Goal: Task Accomplishment & Management: Complete application form

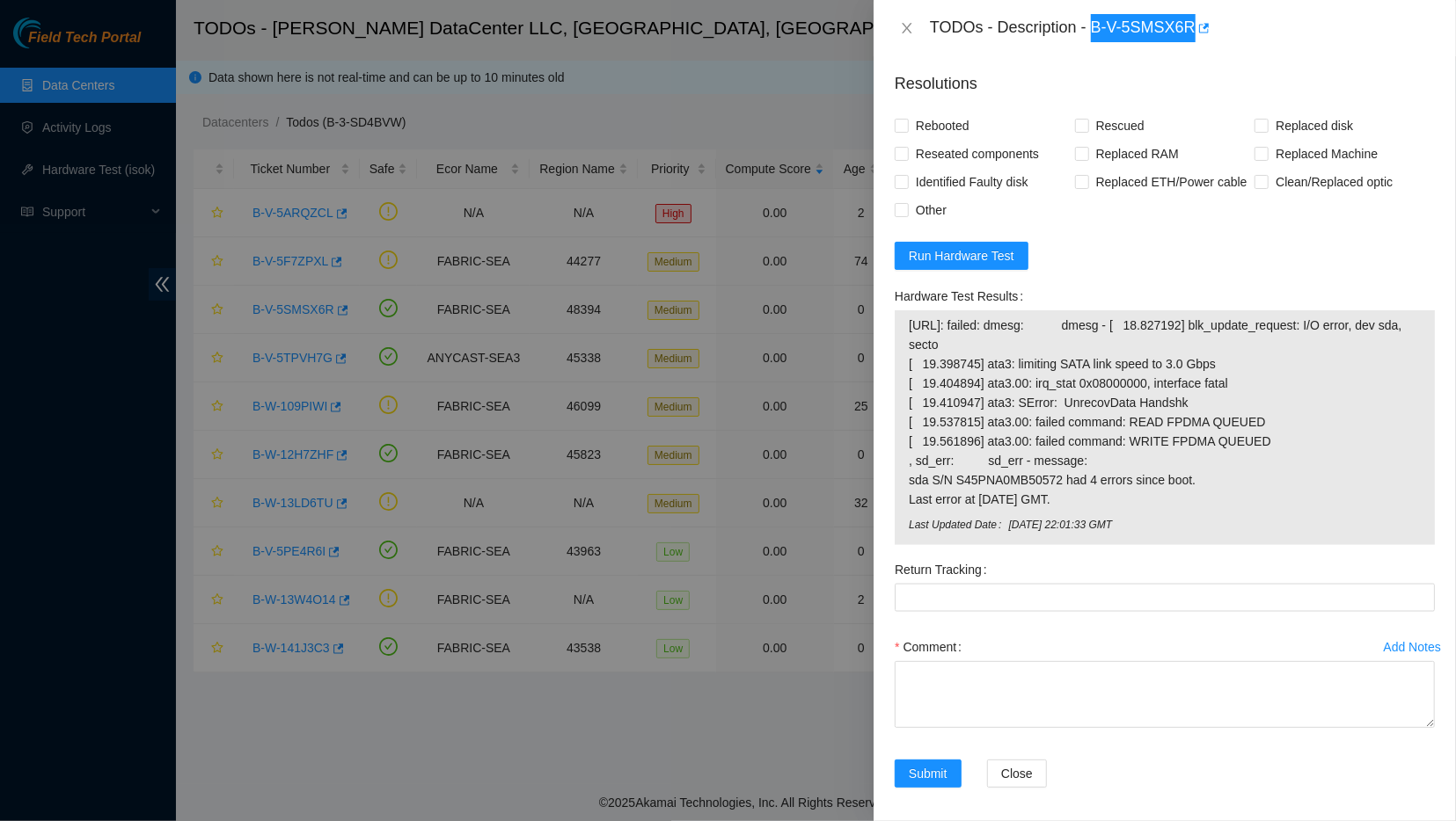
scroll to position [1430, 0]
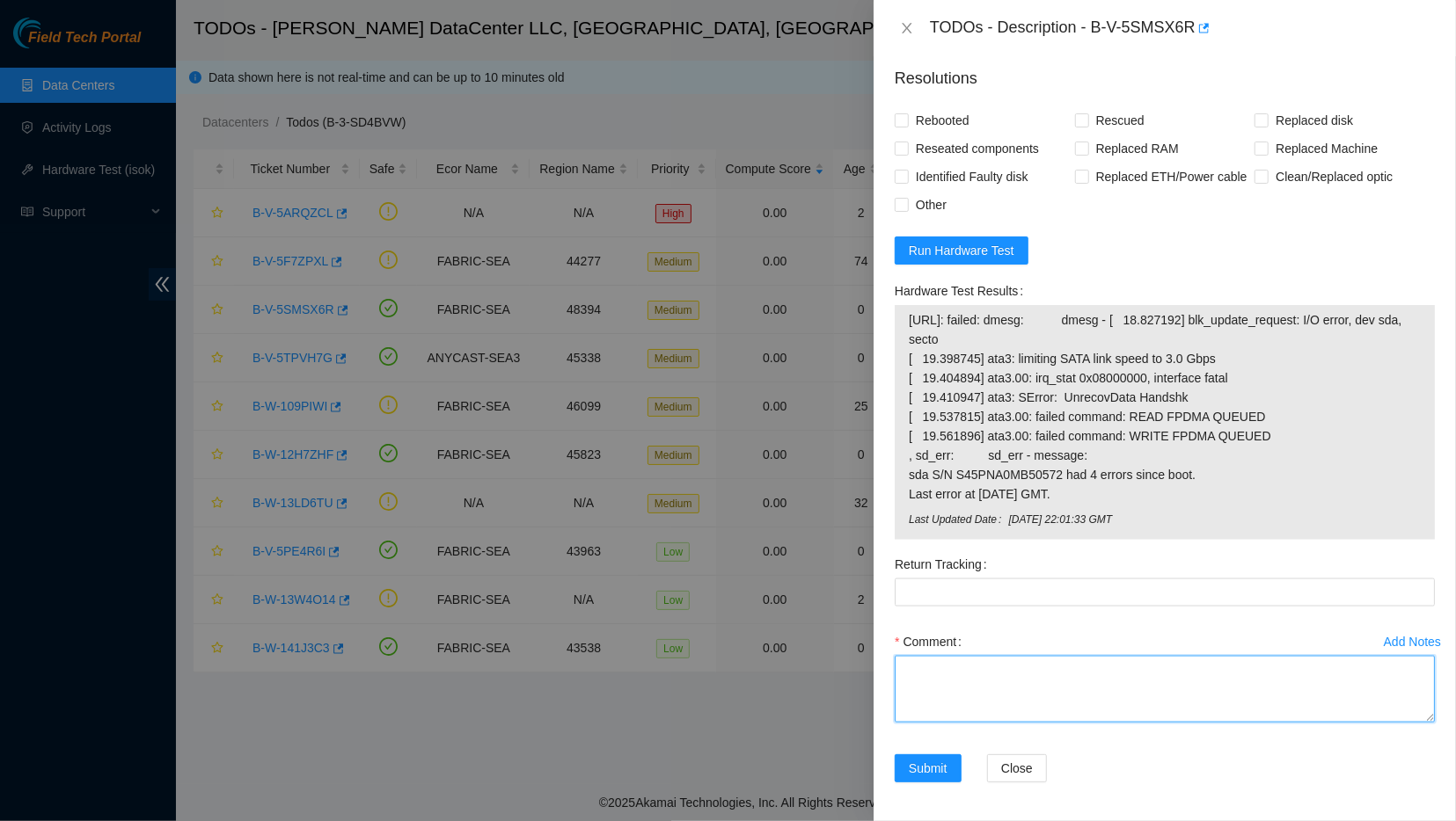
click at [998, 705] on textarea "Comment" at bounding box center [1164, 689] width 540 height 67
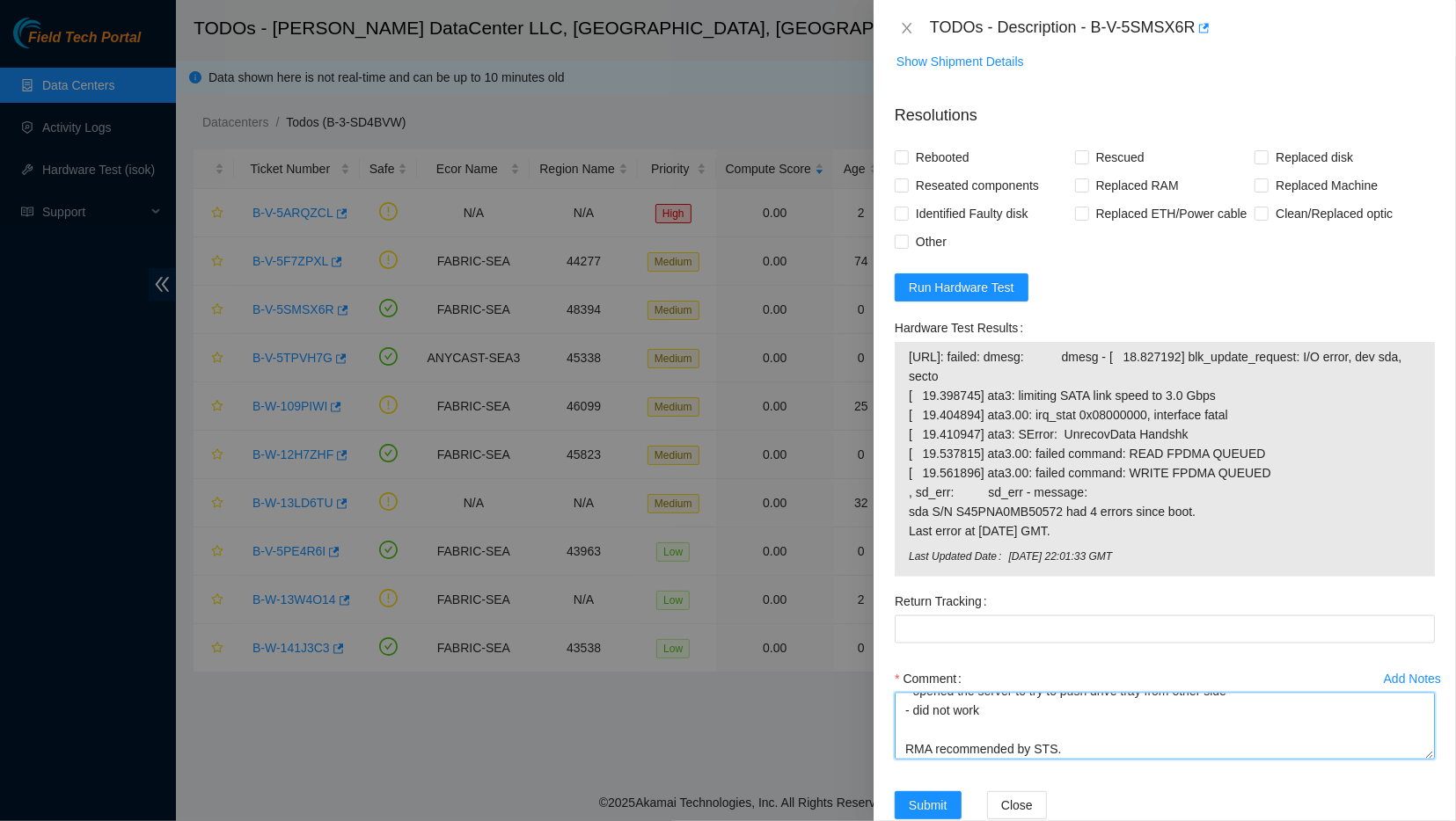
scroll to position [1389, 0]
type textarea "- removed old server from rack - installed mounting hardware on new server - no…"
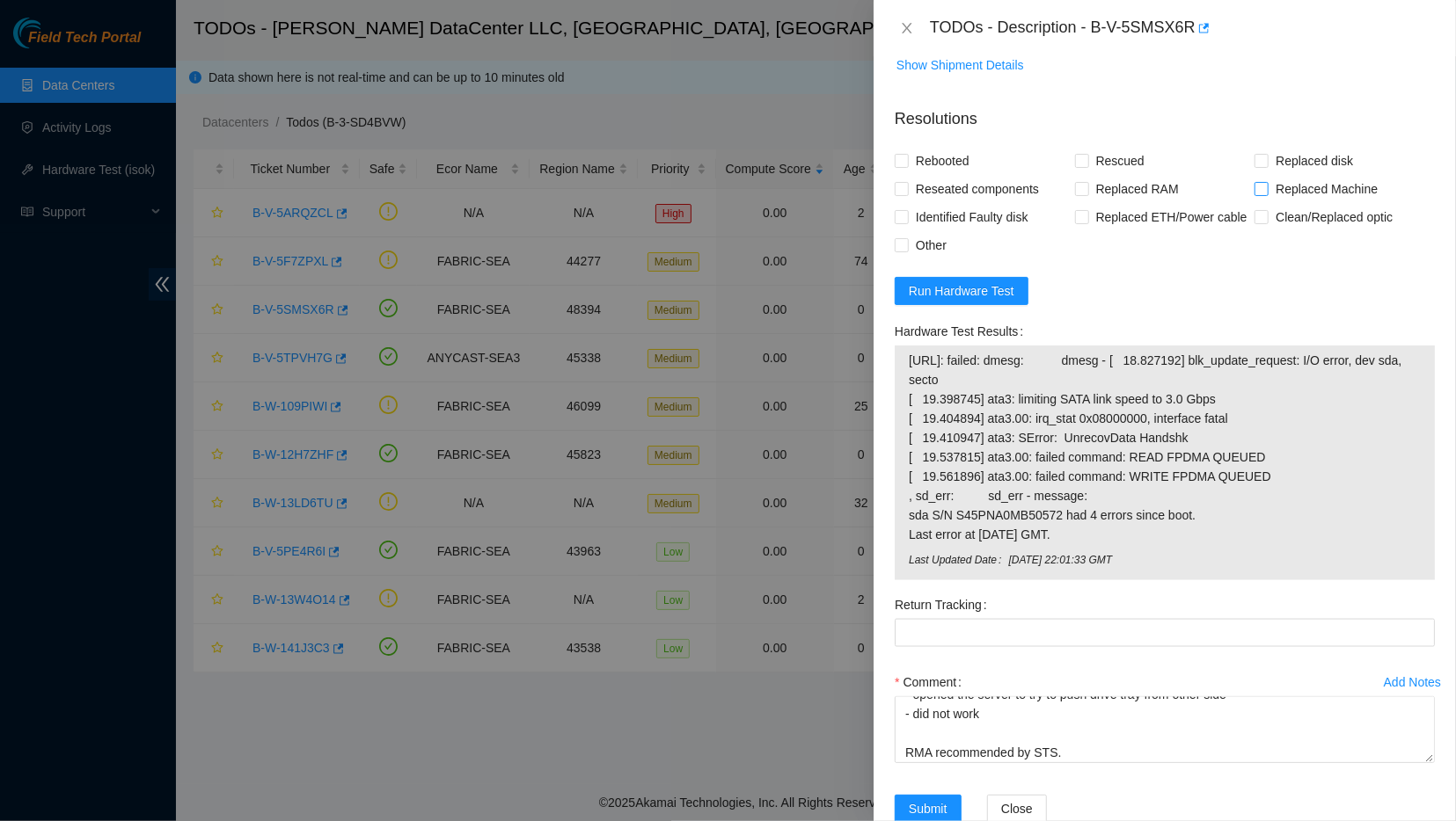
click at [1266, 192] on input "Replaced Machine" at bounding box center [1260, 188] width 12 height 12
checkbox input "true"
click at [934, 246] on span "Other" at bounding box center [931, 245] width 45 height 28
click at [907, 246] on input "Other" at bounding box center [900, 244] width 12 height 12
checkbox input "true"
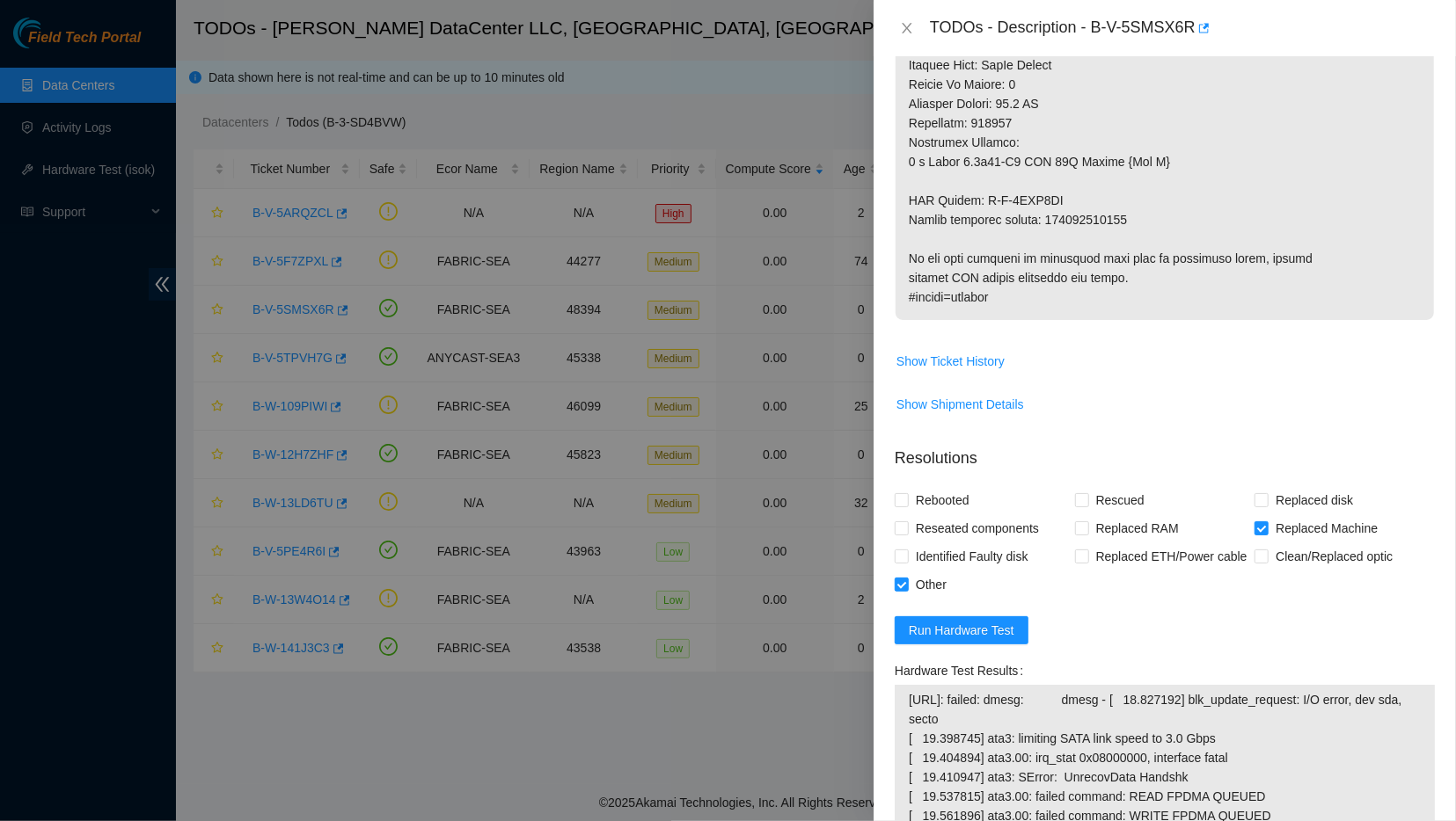
scroll to position [1048, 0]
copy p "417328423570"
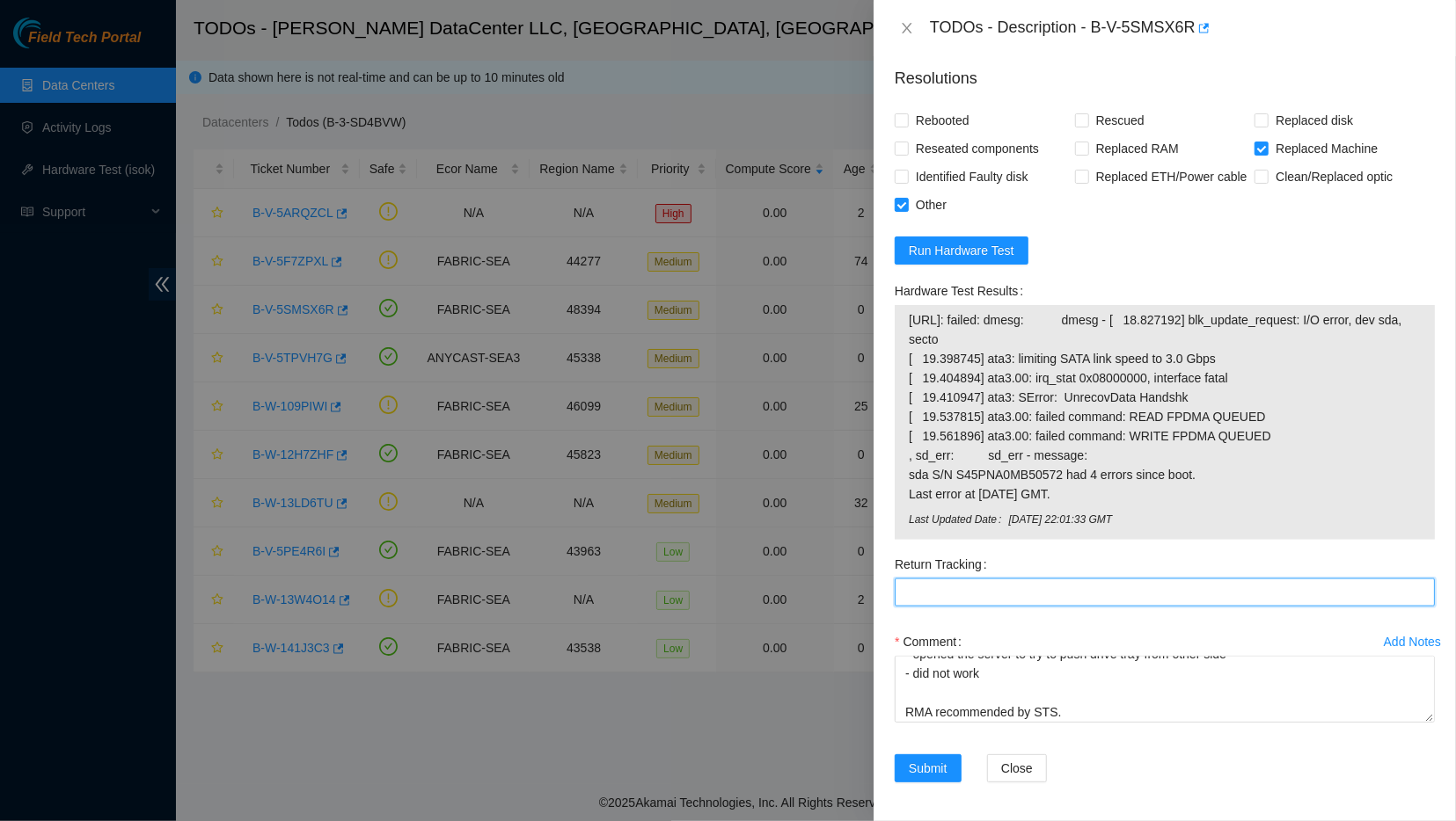
click at [976, 592] on Tracking "Return Tracking" at bounding box center [1164, 592] width 540 height 28
paste Tracking "417328423570"
type Tracking "417328423570"
click at [919, 763] on span "Submit" at bounding box center [928, 768] width 38 height 19
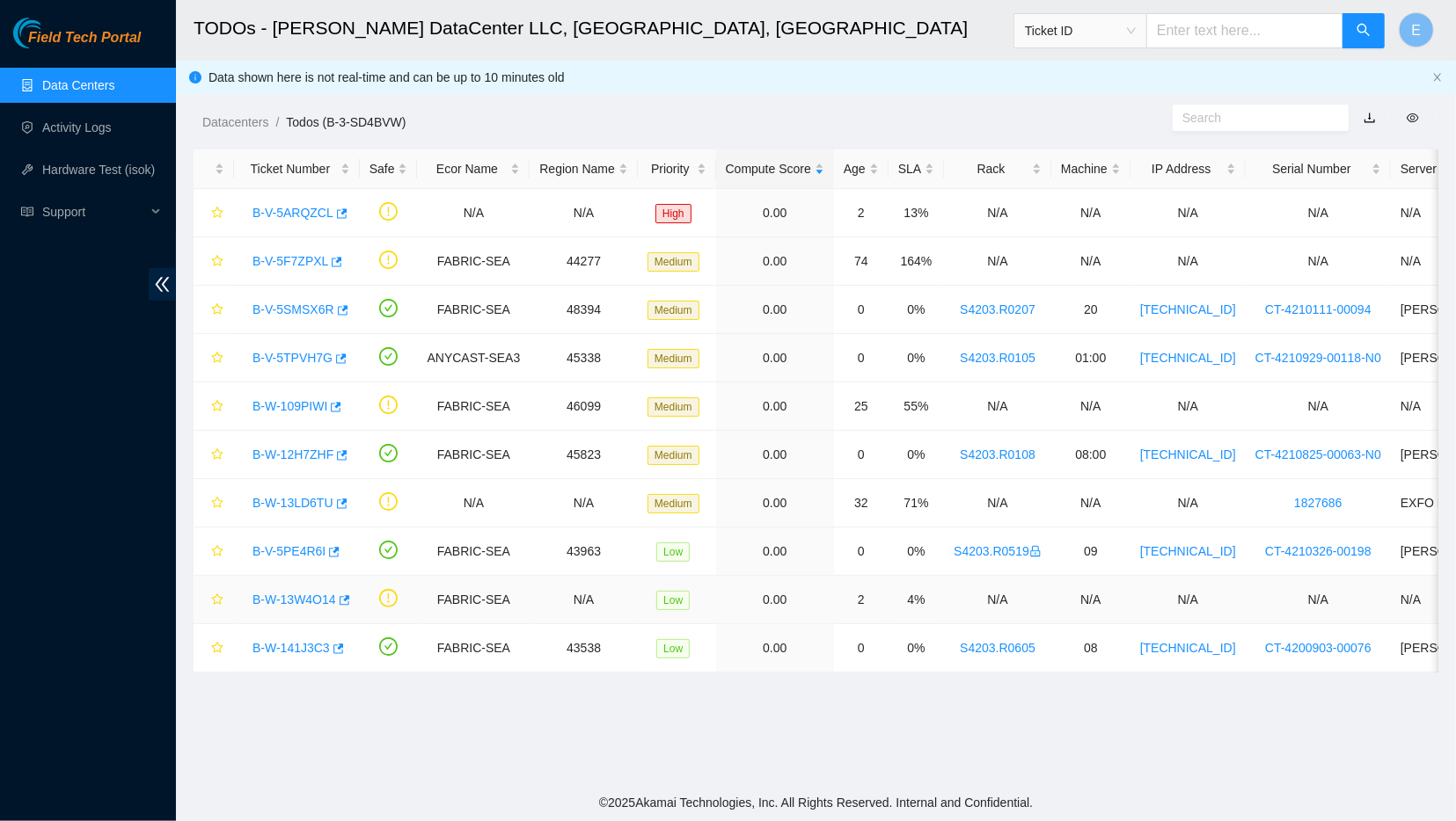
scroll to position [139, 0]
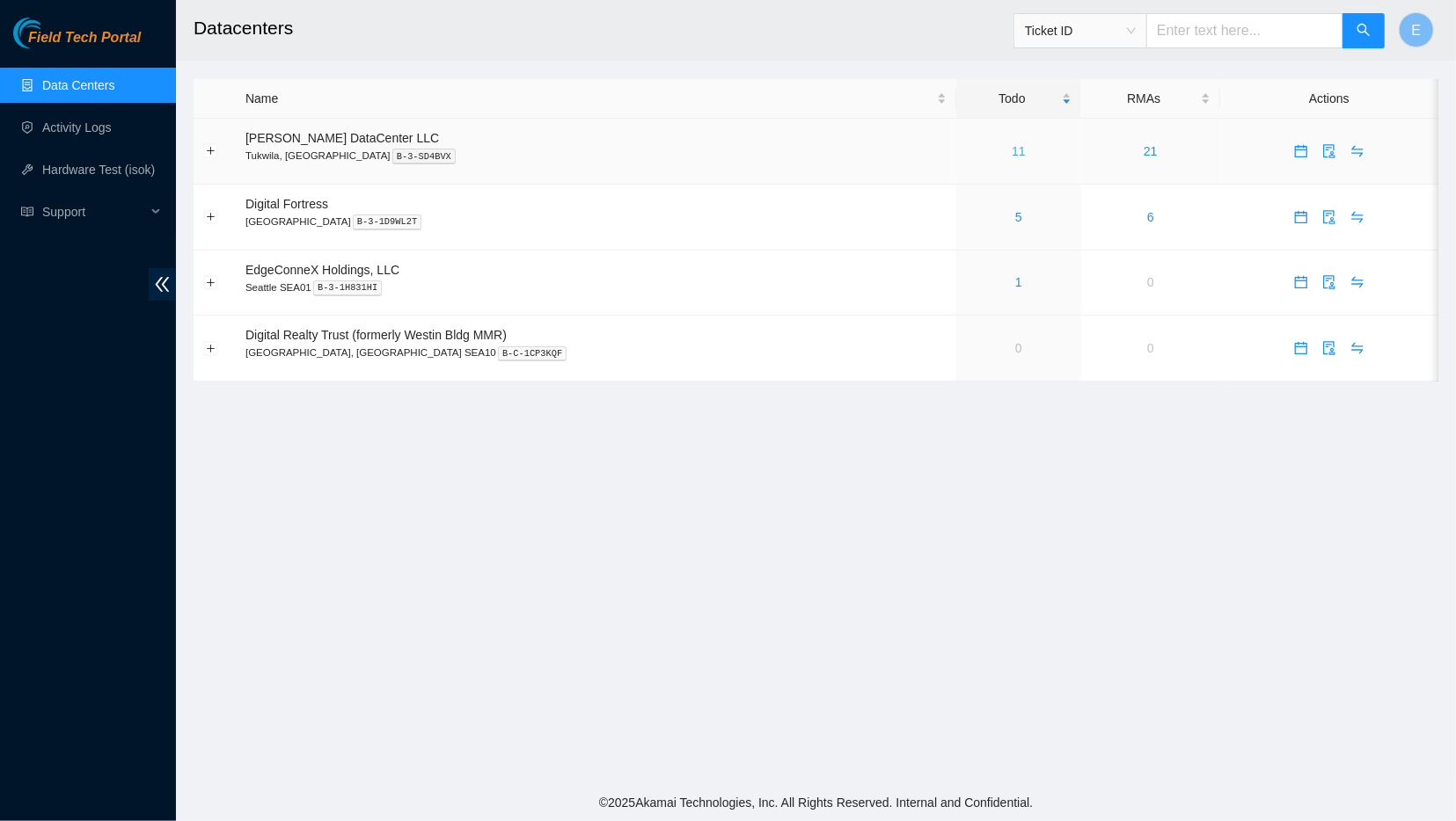
click at [1011, 151] on link "11" at bounding box center [1018, 151] width 14 height 14
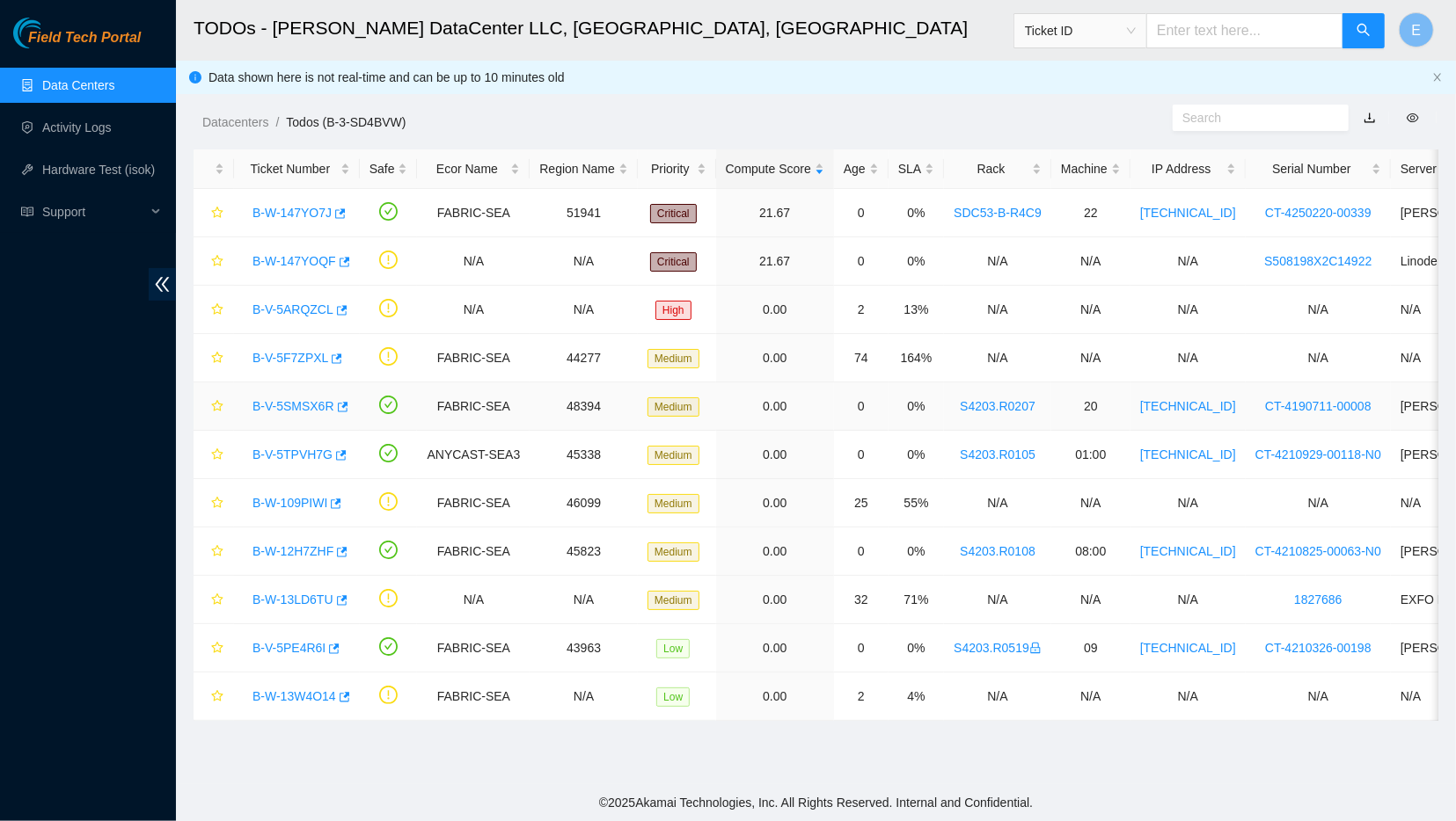
click at [289, 404] on link "B-V-5SMSX6R" at bounding box center [293, 406] width 82 height 14
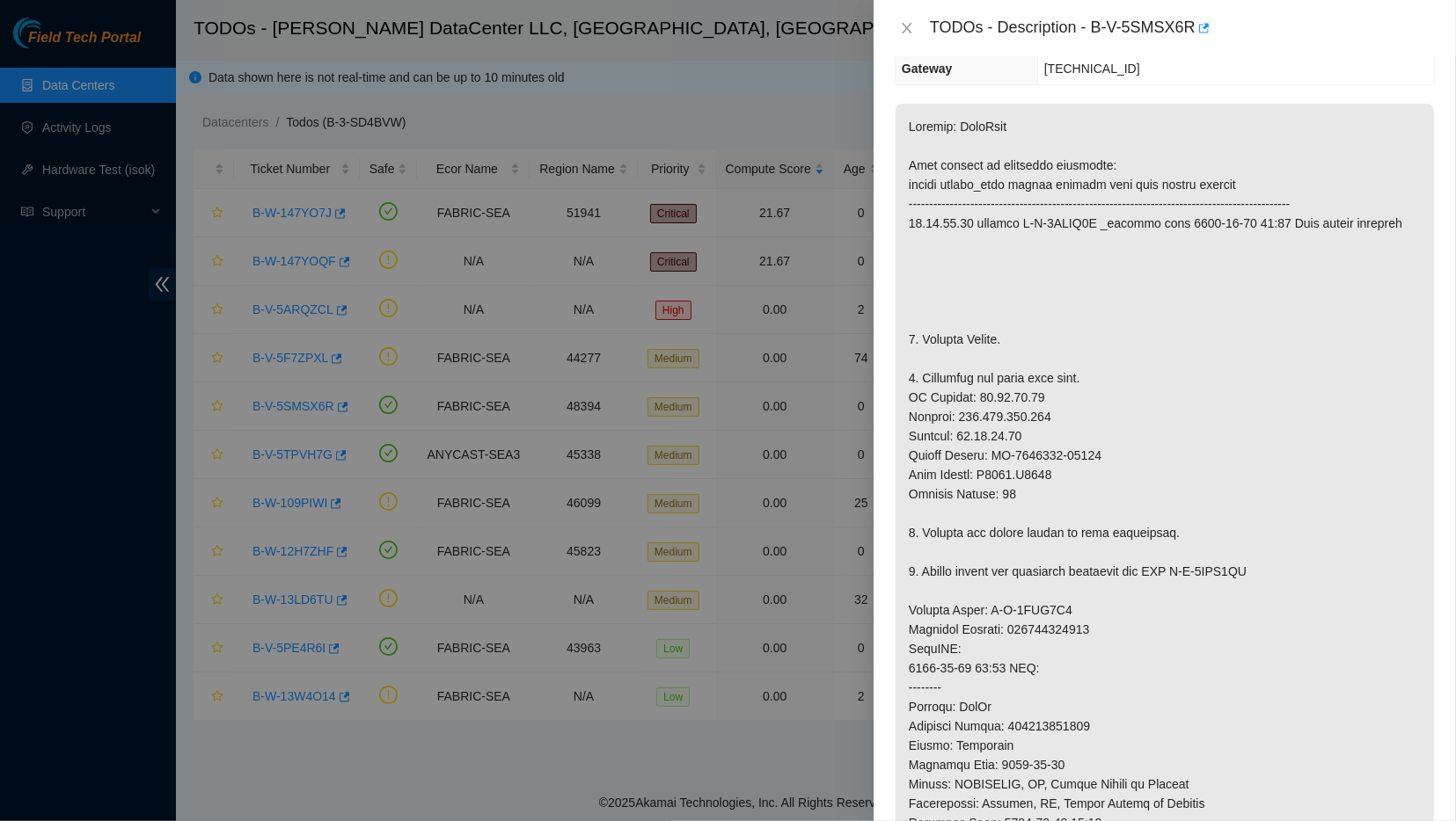
scroll to position [256, 0]
click at [904, 29] on icon "close" at bounding box center [907, 28] width 14 height 14
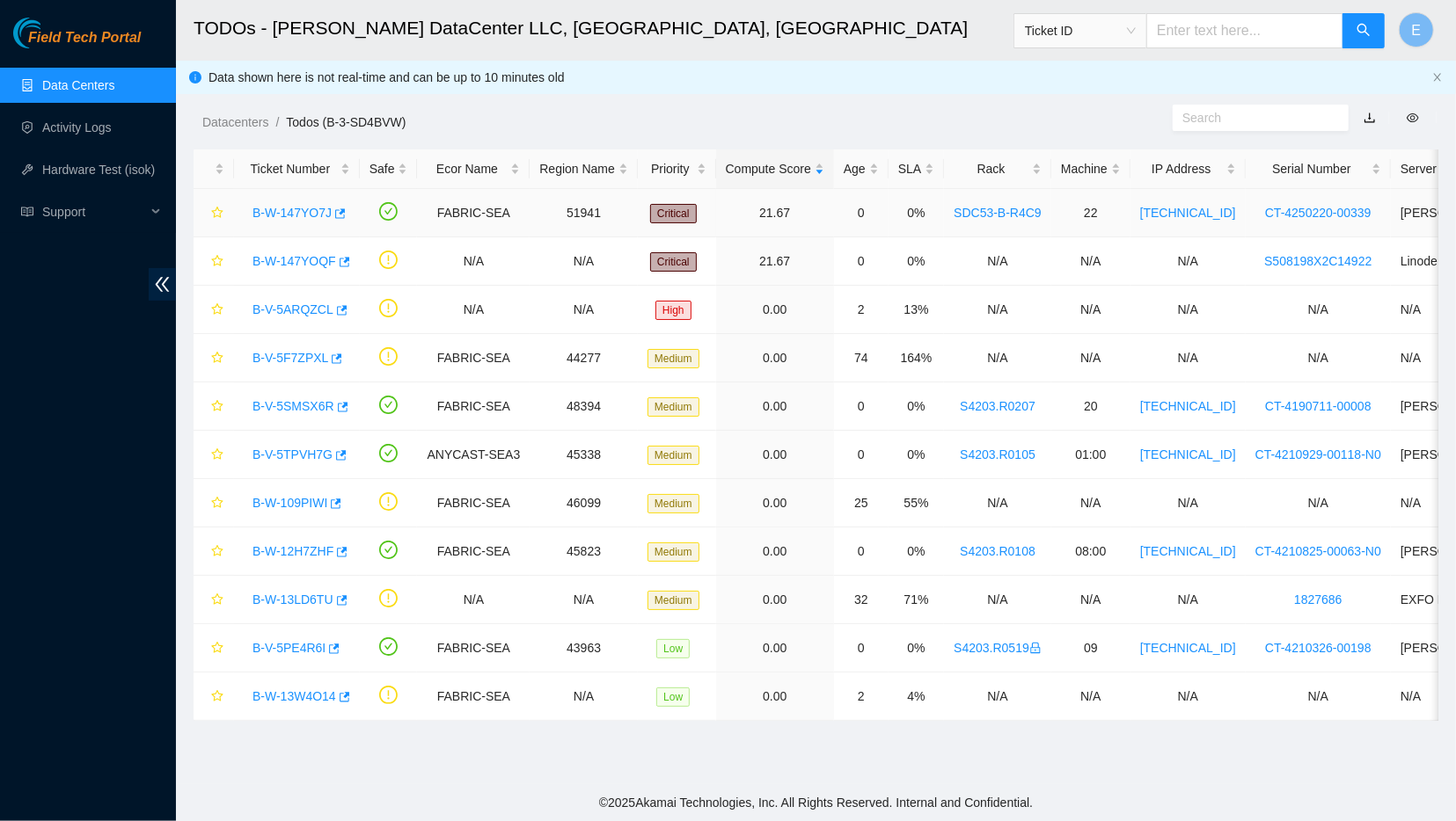
scroll to position [139, 0]
click at [310, 217] on link "B-W-147YO7J" at bounding box center [292, 212] width 79 height 14
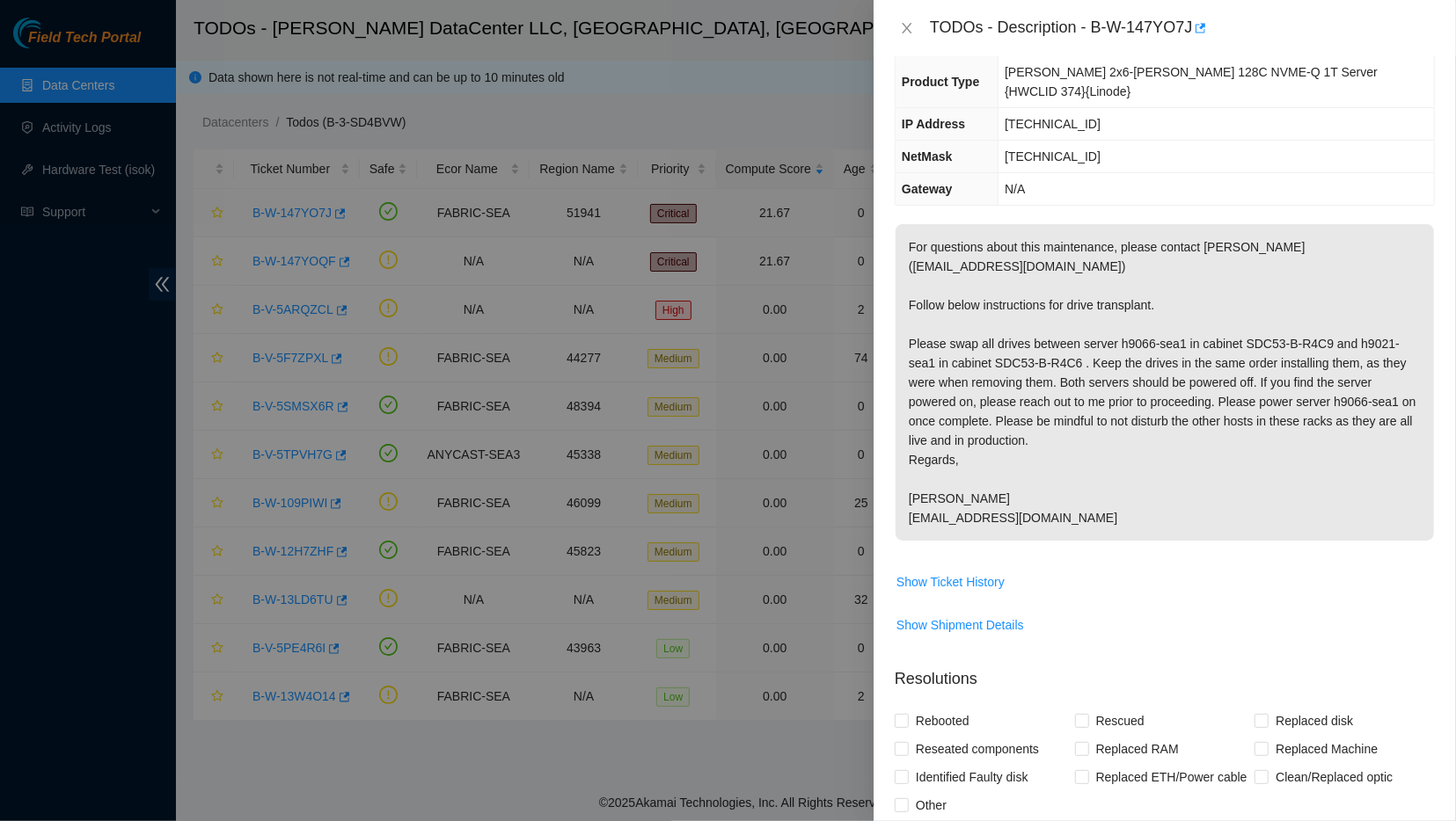
scroll to position [0, 0]
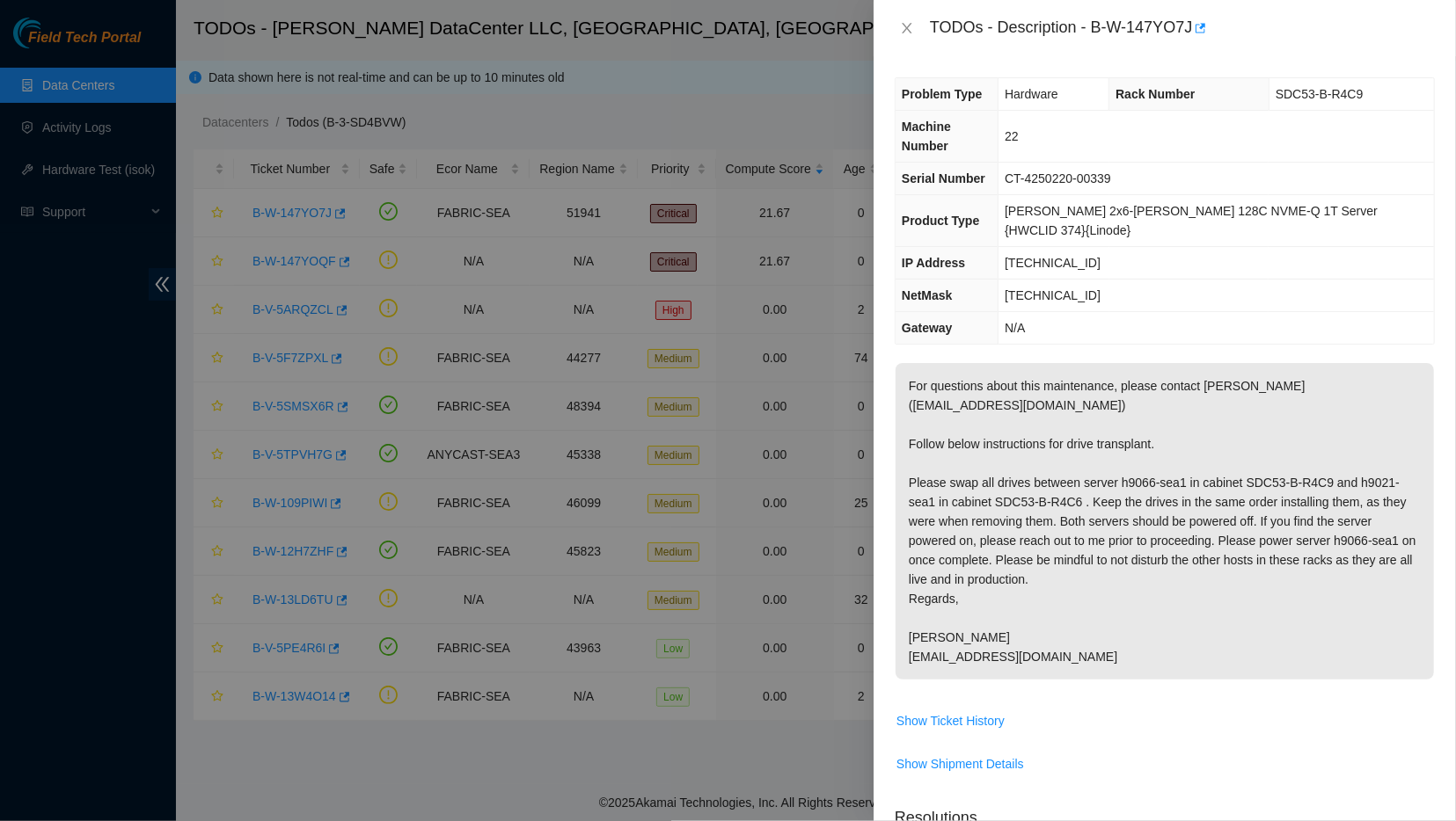
click at [768, 399] on div at bounding box center [728, 410] width 1456 height 821
click at [834, 386] on div at bounding box center [728, 410] width 1456 height 821
click at [905, 38] on div "TODOs - Description - B-W-147YO7J" at bounding box center [1164, 28] width 540 height 28
click at [907, 36] on icon "close" at bounding box center [907, 28] width 14 height 14
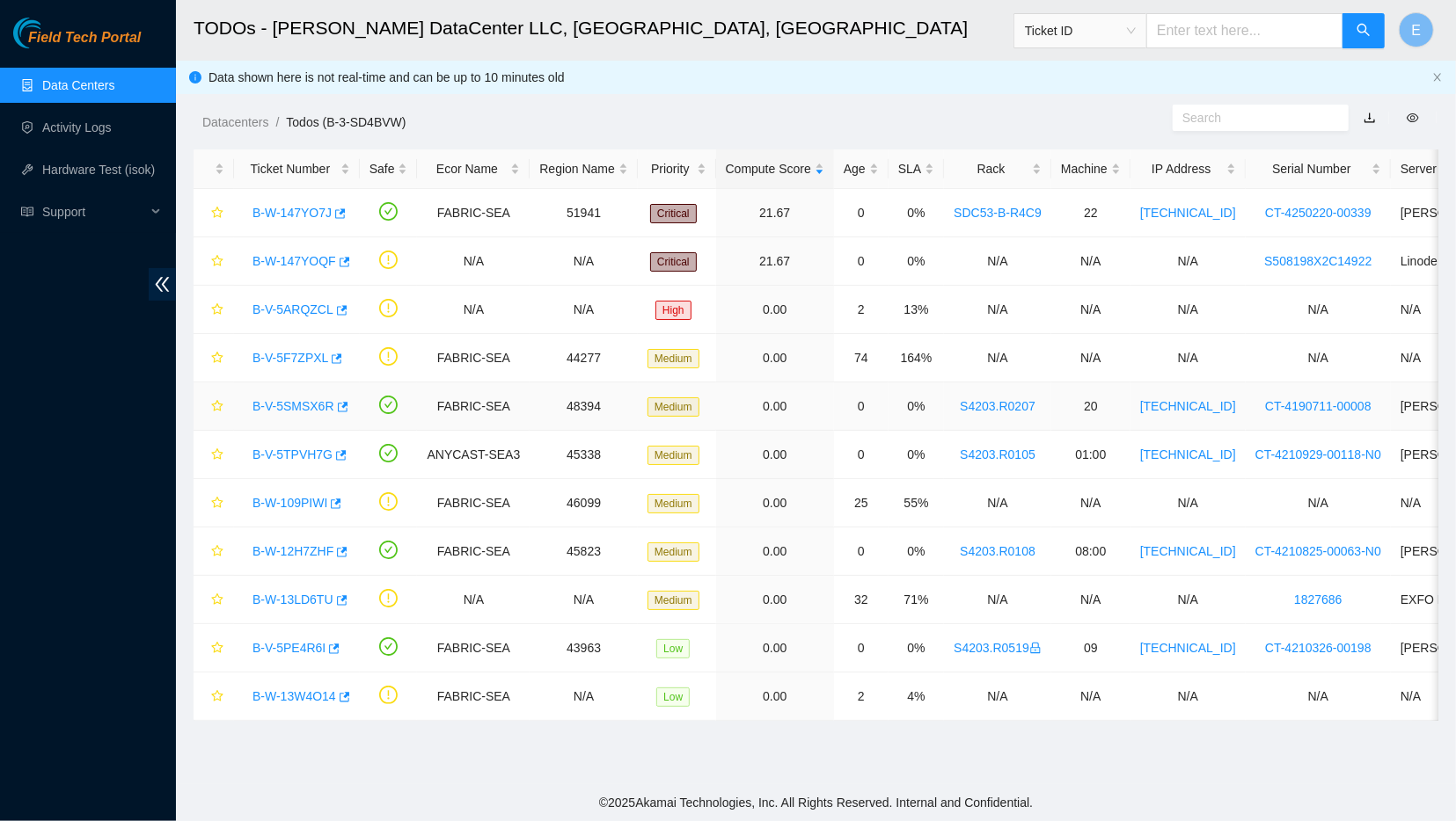
click at [317, 402] on link "B-V-5SMSX6R" at bounding box center [293, 406] width 82 height 14
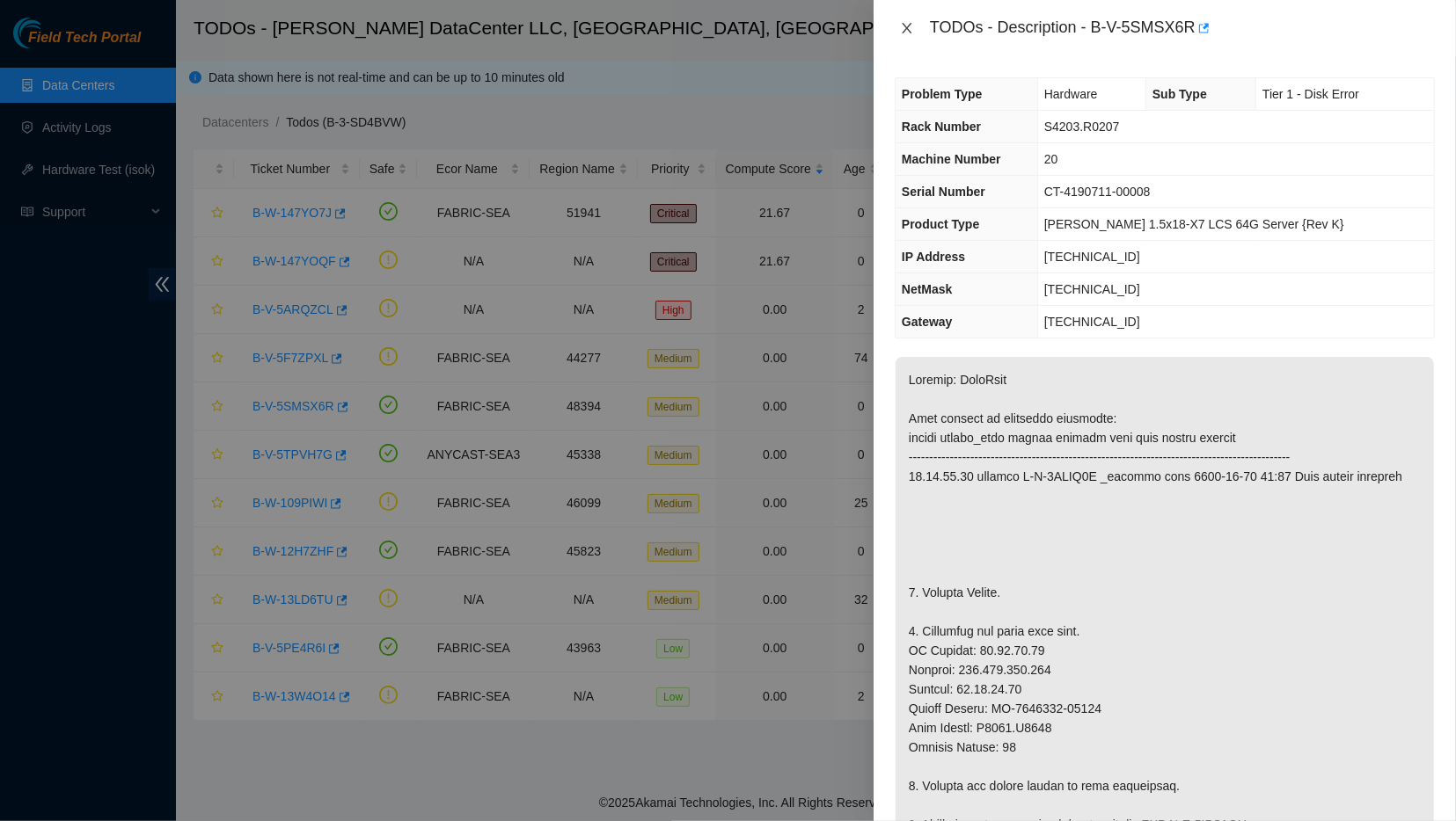
click at [904, 30] on icon "close" at bounding box center [907, 28] width 14 height 14
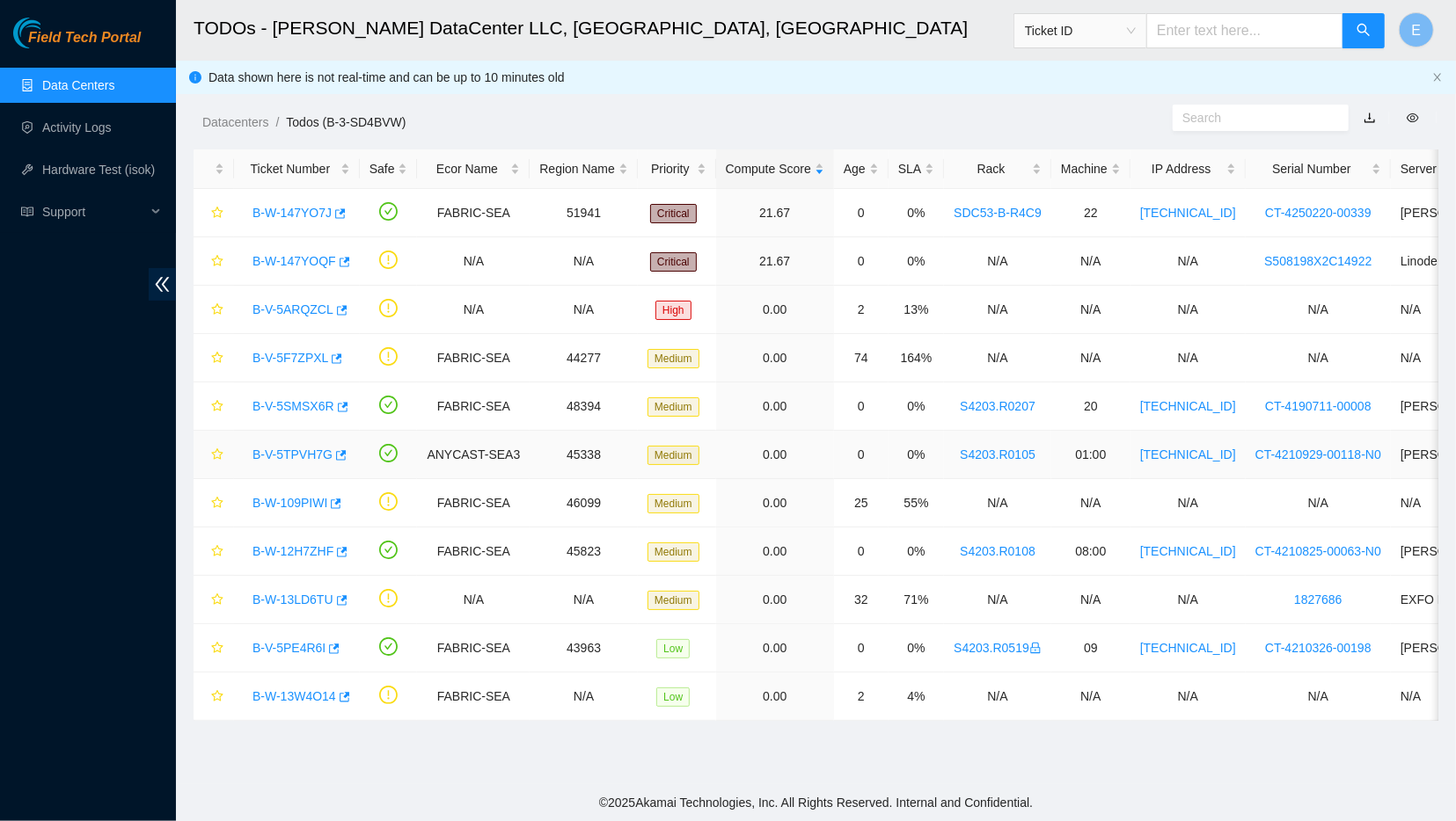
click at [293, 452] on link "B-V-5TPVH7G" at bounding box center [292, 454] width 80 height 14
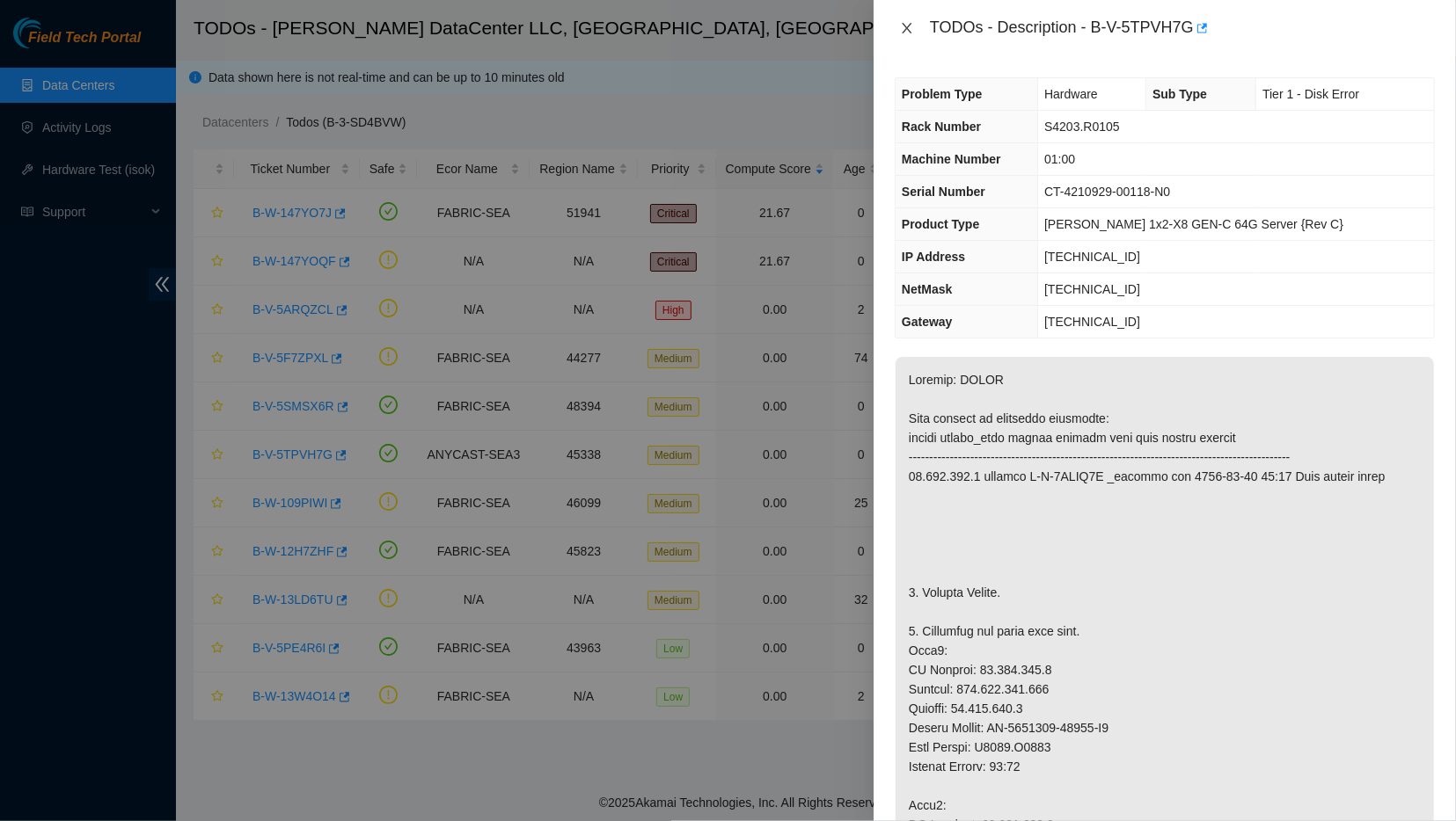
click at [908, 26] on icon "close" at bounding box center [907, 28] width 10 height 11
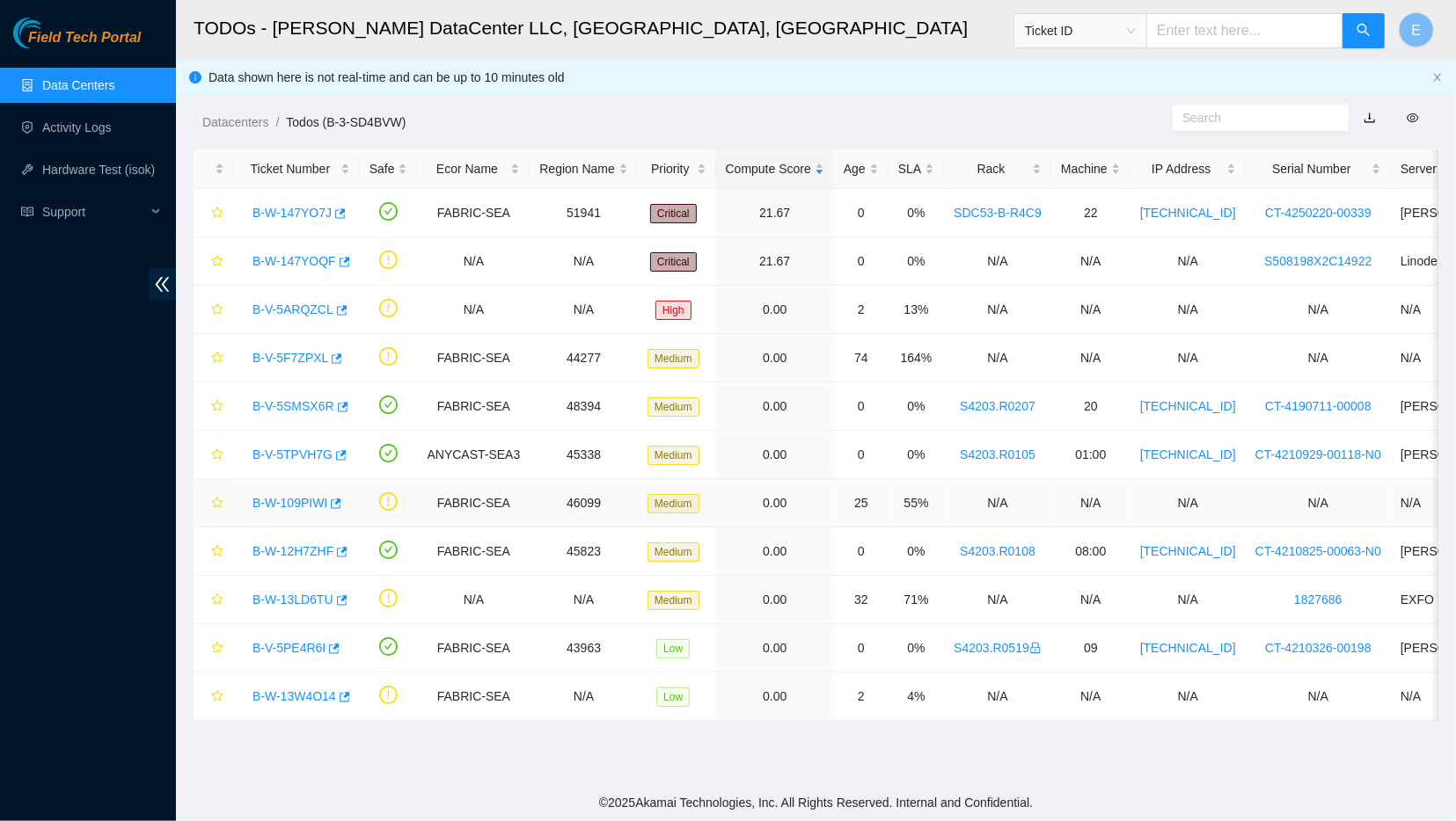
click at [286, 500] on link "B-W-109PIWI" at bounding box center [290, 503] width 75 height 14
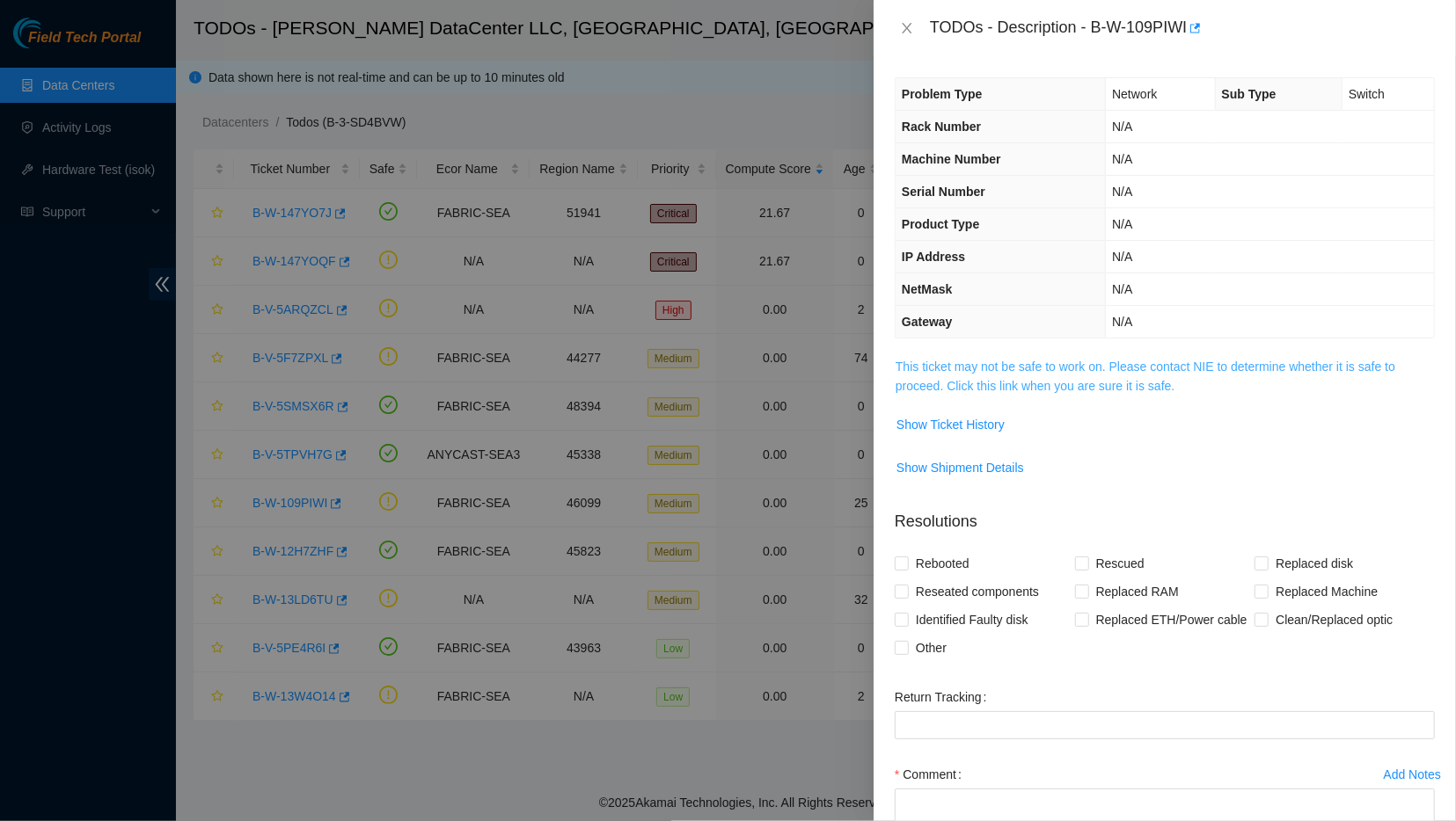
click at [904, 369] on link "This ticket may not be safe to work on. Please contact NIE to determine whether…" at bounding box center [1145, 376] width 499 height 34
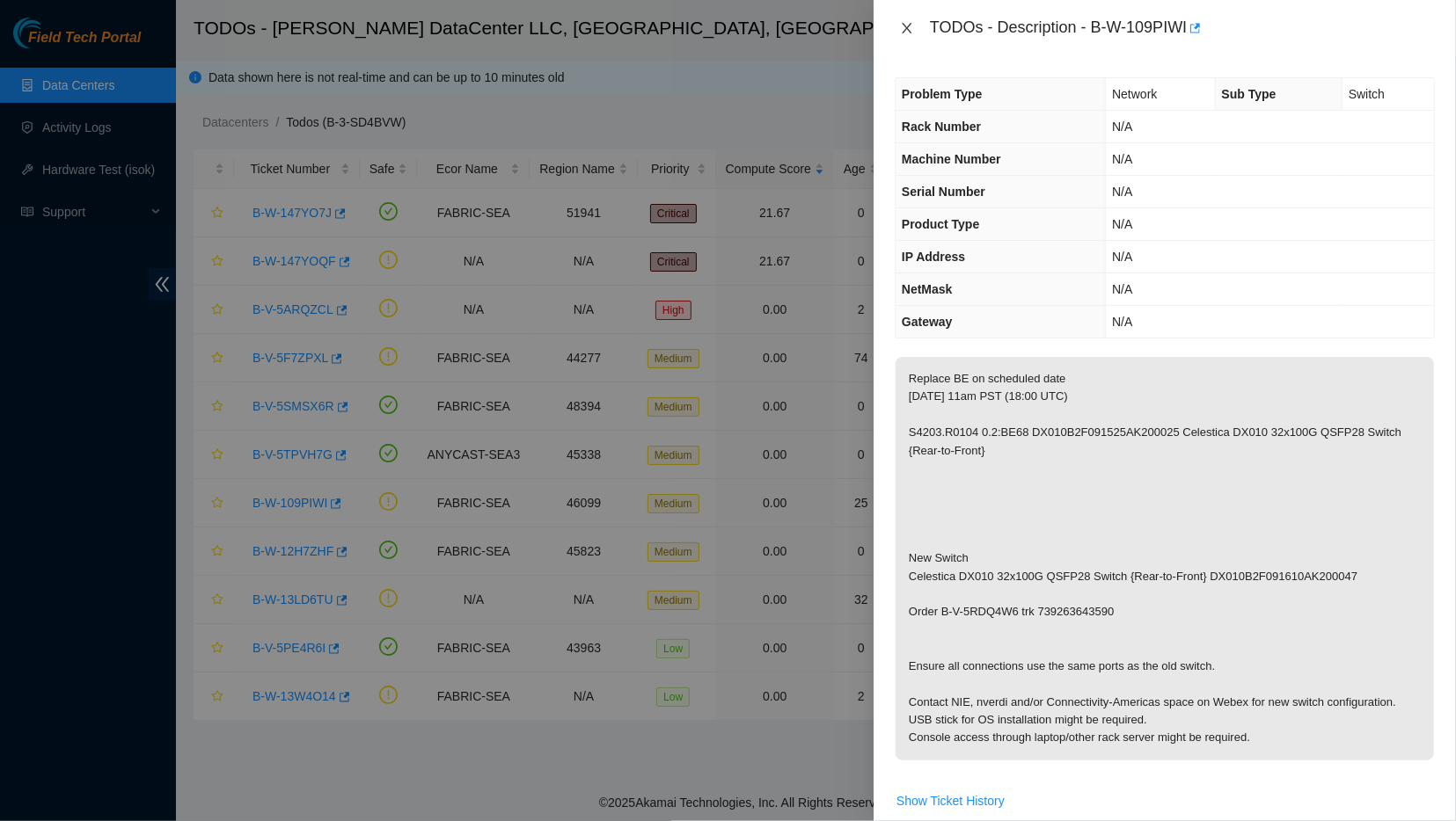
click at [907, 27] on icon "close" at bounding box center [907, 28] width 10 height 11
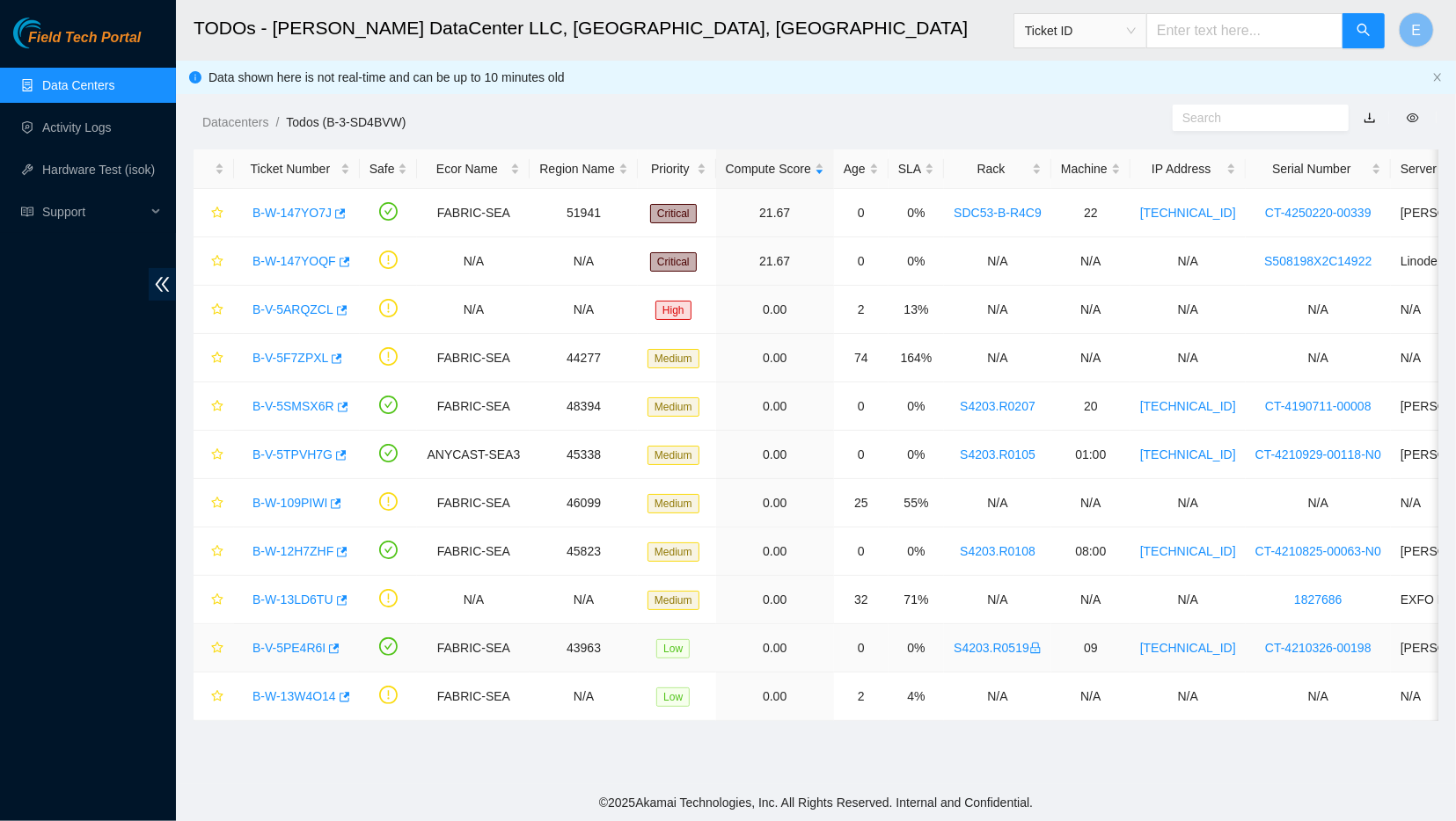
click at [265, 641] on link "B-V-5PE4R6I" at bounding box center [289, 648] width 73 height 14
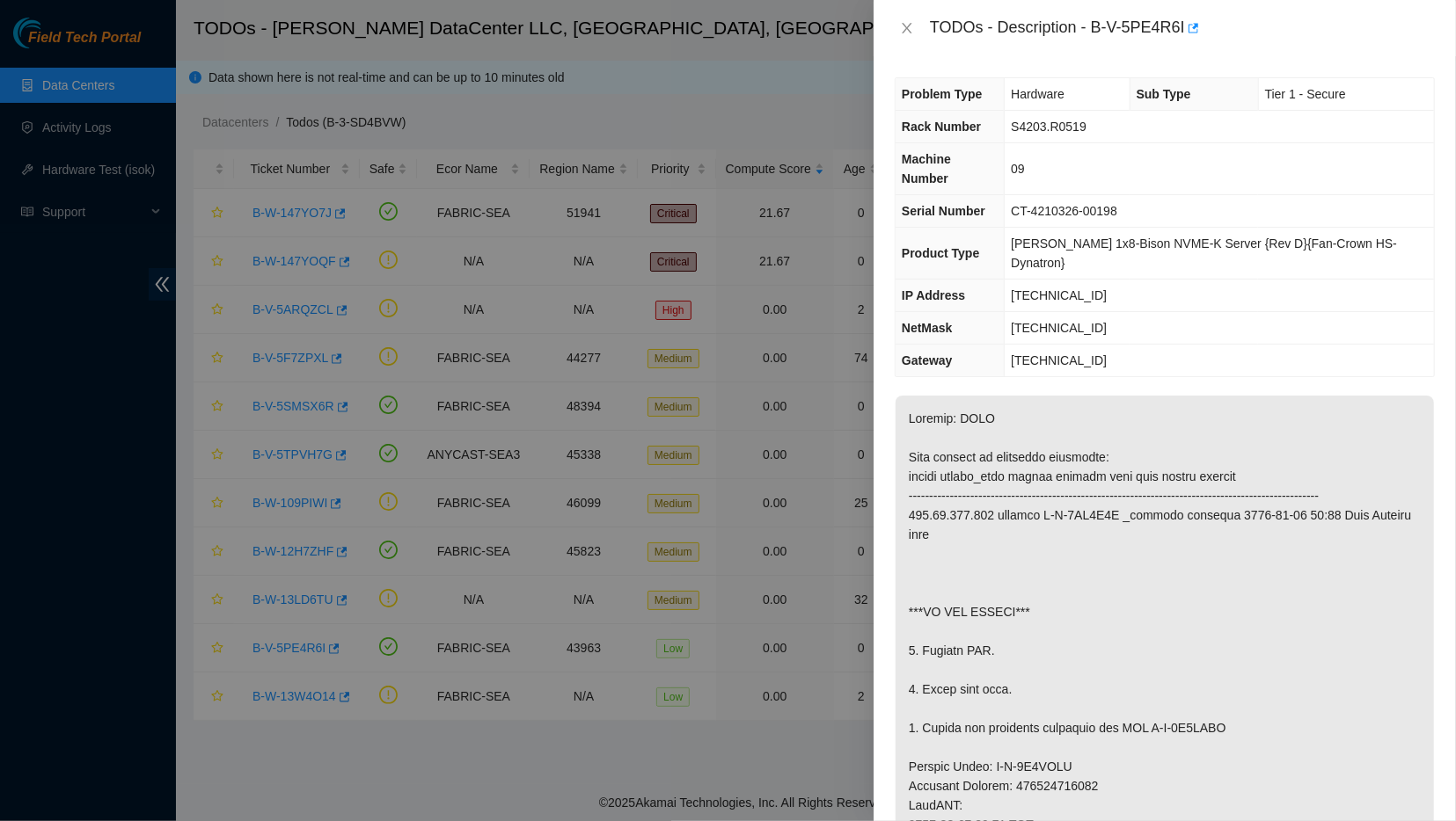
click at [900, 37] on div "TODOs - Description - B-V-5PE4R6I" at bounding box center [1164, 28] width 540 height 28
click at [910, 18] on div "TODOs - Description - B-V-5PE4R6I" at bounding box center [1164, 28] width 540 height 28
click at [905, 27] on icon "close" at bounding box center [907, 28] width 14 height 14
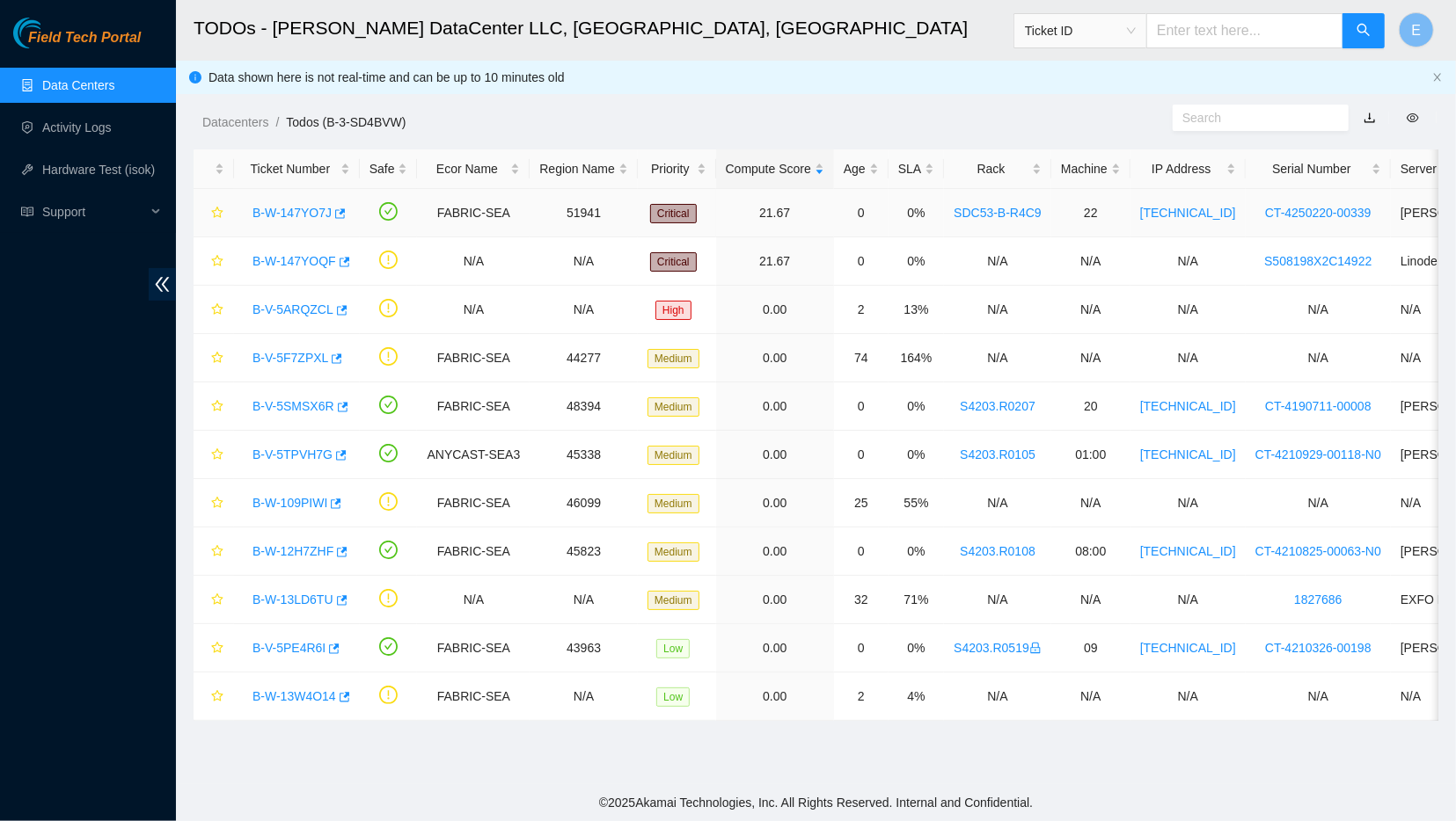
click at [291, 212] on link "B-W-147YO7J" at bounding box center [292, 212] width 79 height 14
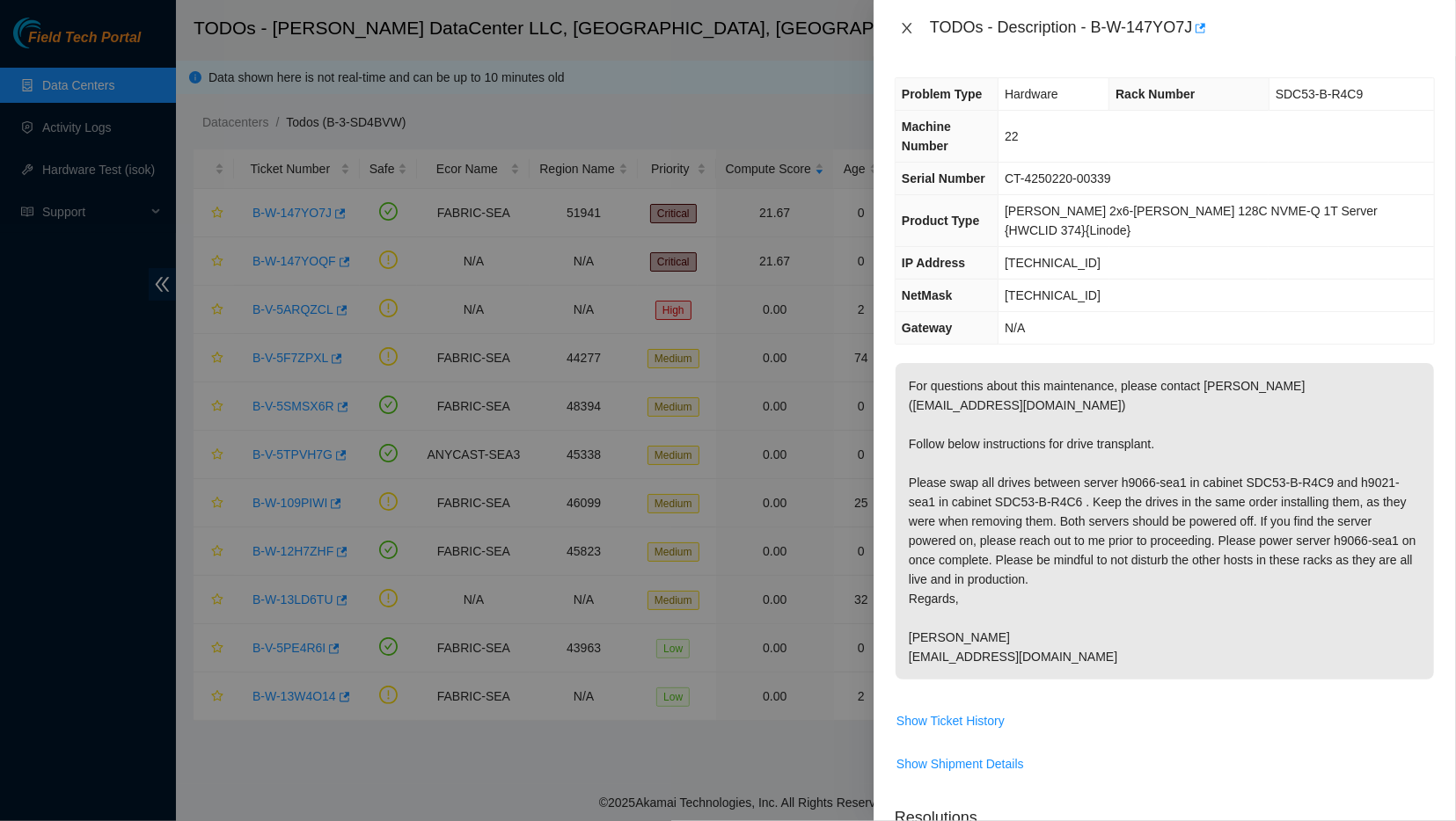
click at [906, 22] on icon "close" at bounding box center [907, 28] width 14 height 14
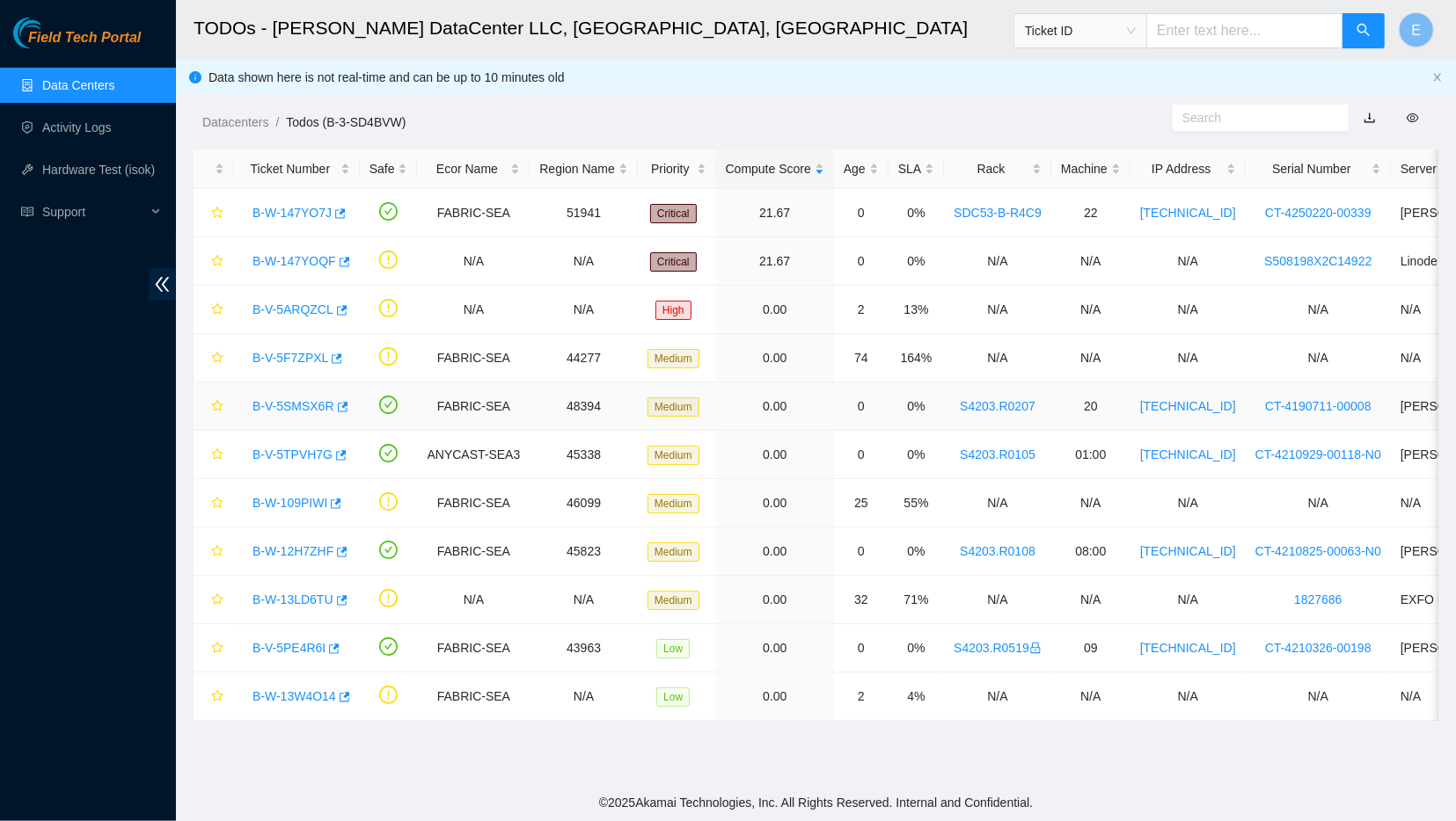
click at [279, 411] on link "B-V-5SMSX6R" at bounding box center [293, 406] width 82 height 14
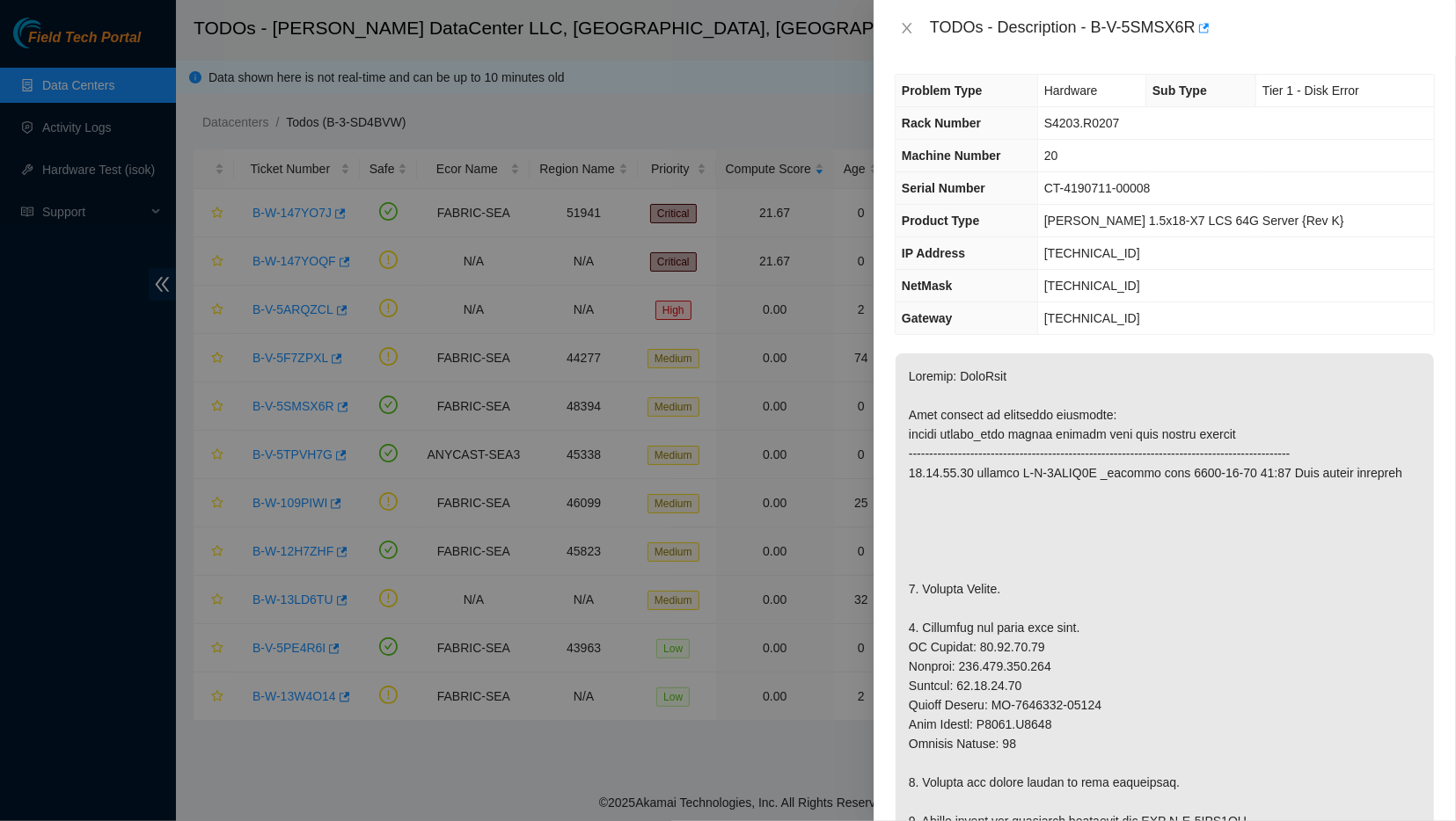
scroll to position [2, 0]
drag, startPoint x: 1084, startPoint y: 21, endPoint x: 1183, endPoint y: 31, distance: 99.5
click at [1183, 31] on div "TODOs - Description - B-V-5SMSX6R" at bounding box center [1182, 28] width 505 height 28
copy div "B-V-5SMSX6R"
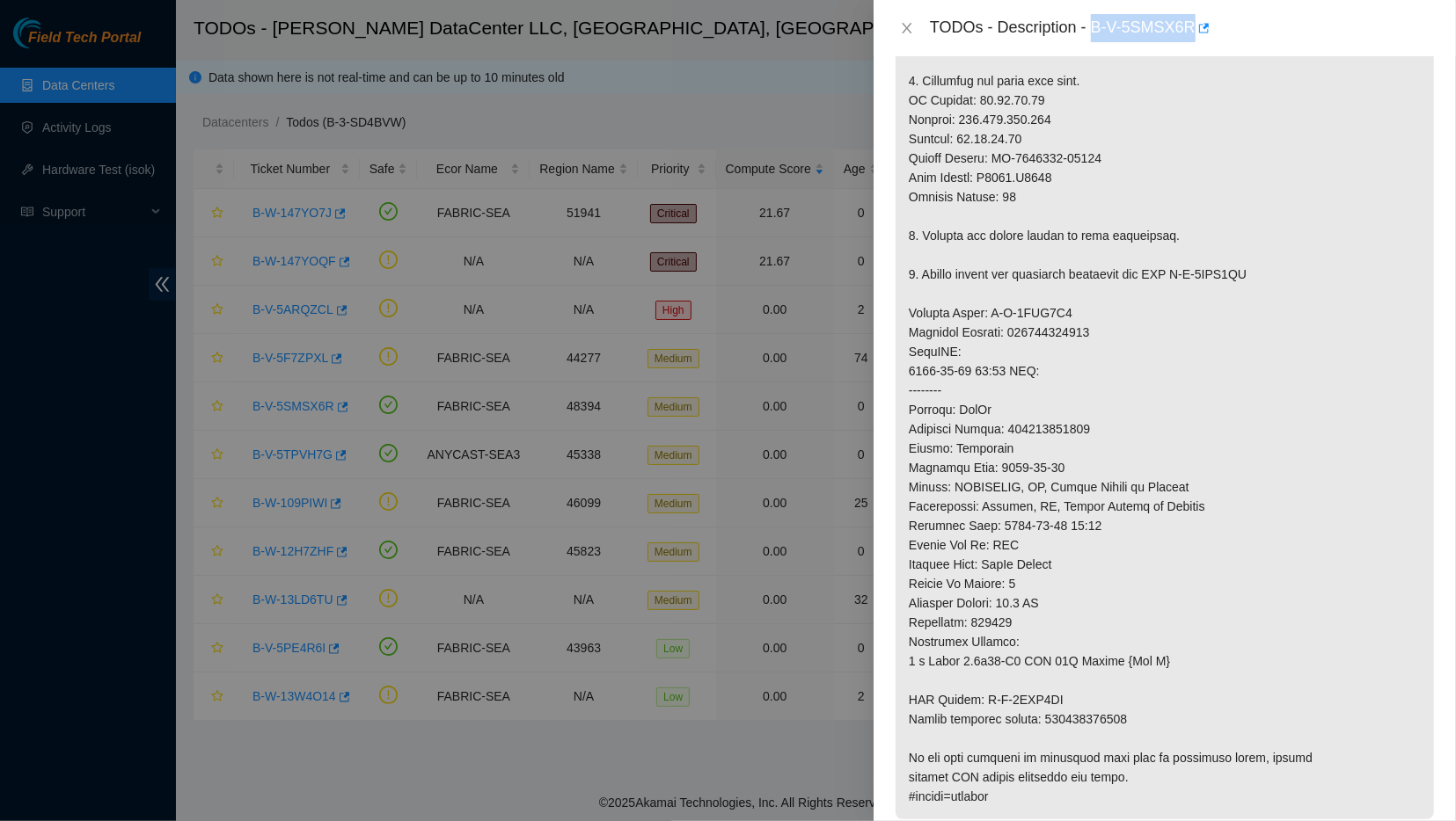
scroll to position [554, 0]
click at [1071, 417] on p at bounding box center [1164, 309] width 539 height 1013
copy p "417328423569"
click at [909, 18] on div "TODOs - Description - B-V-5SMSX6R" at bounding box center [1164, 28] width 540 height 28
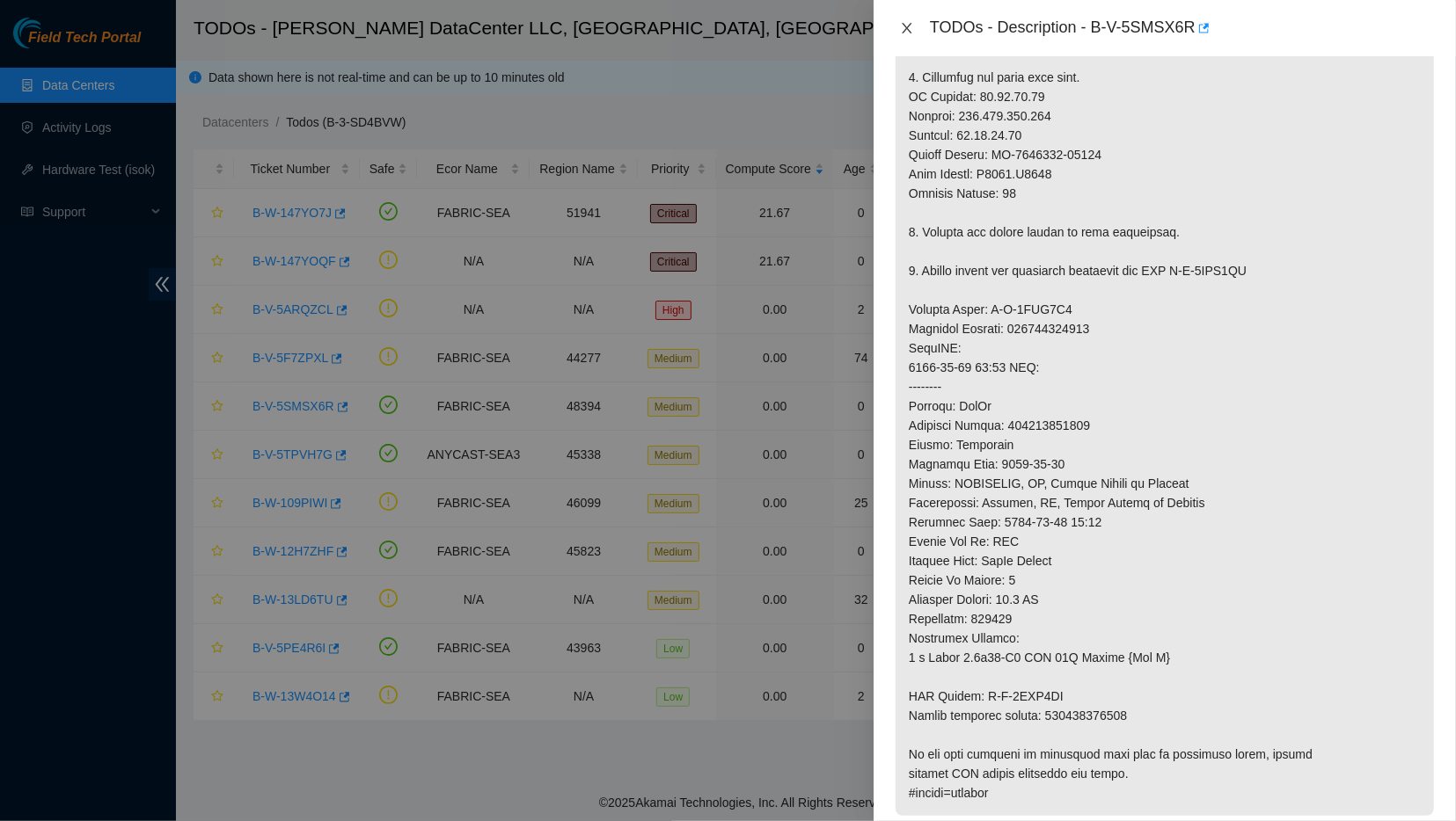
click at [907, 36] on icon "close" at bounding box center [907, 28] width 14 height 14
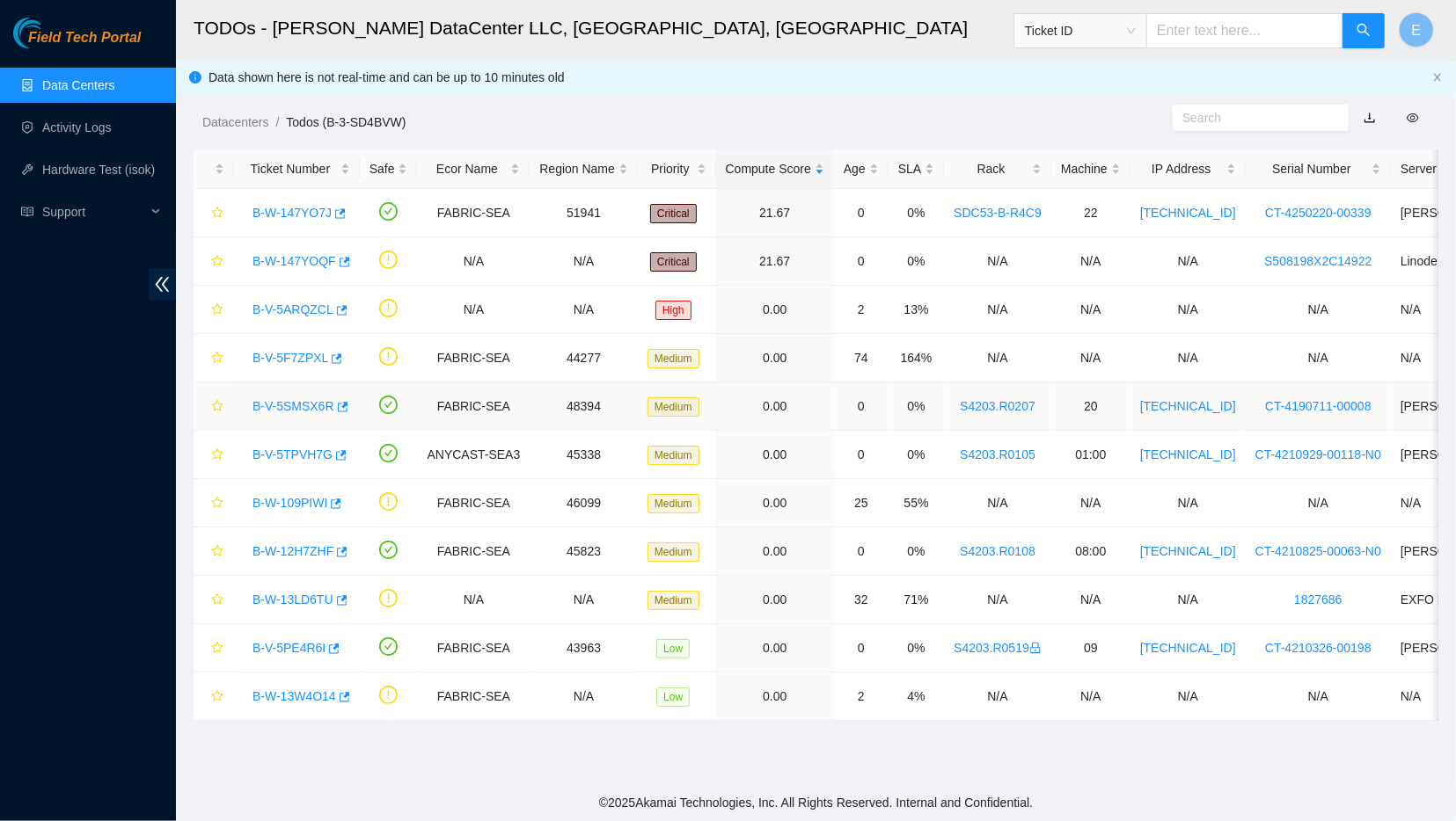
scroll to position [139, 0]
click at [291, 452] on link "B-V-5TPVH7G" at bounding box center [292, 454] width 80 height 14
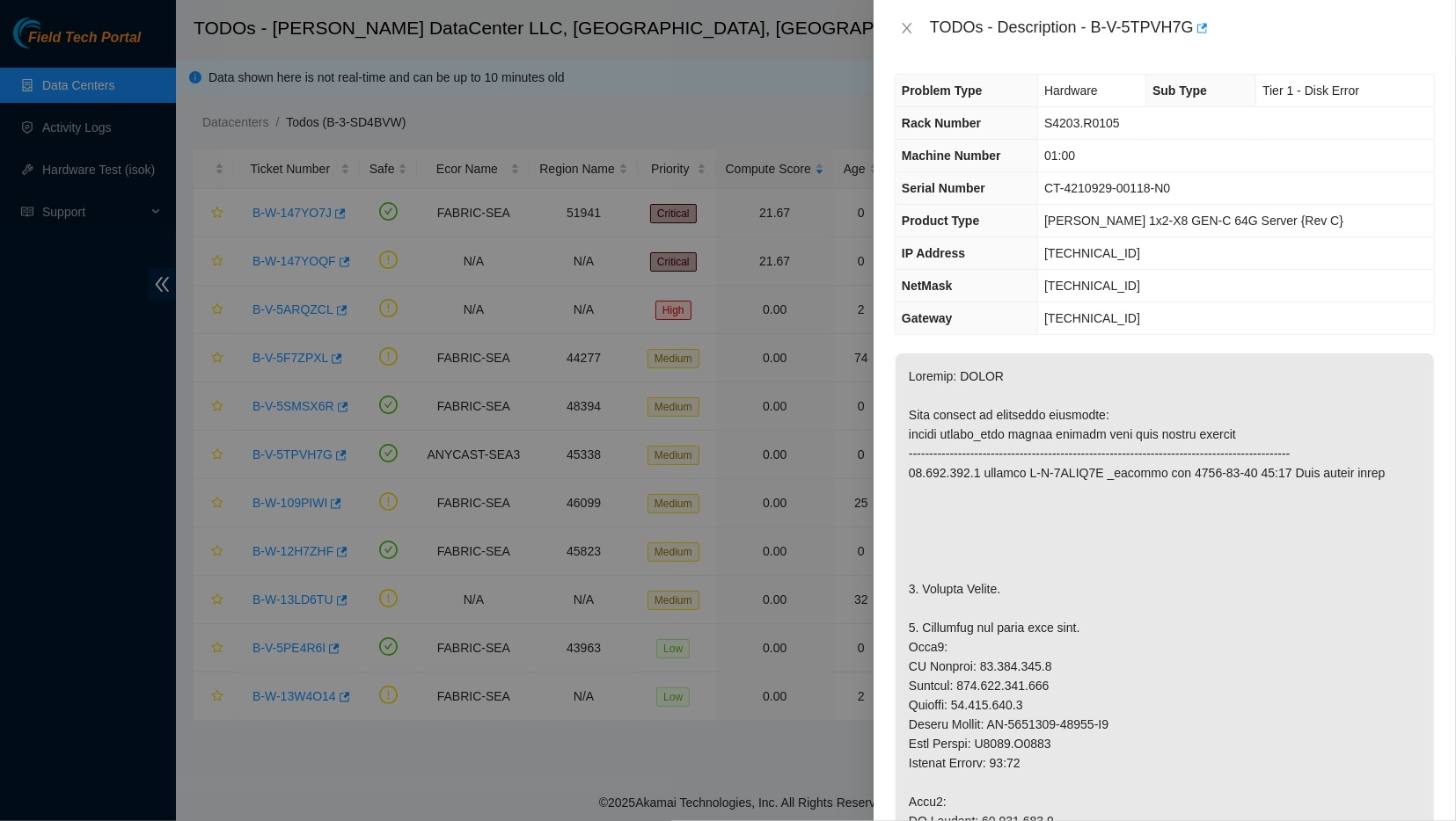
scroll to position [0, 0]
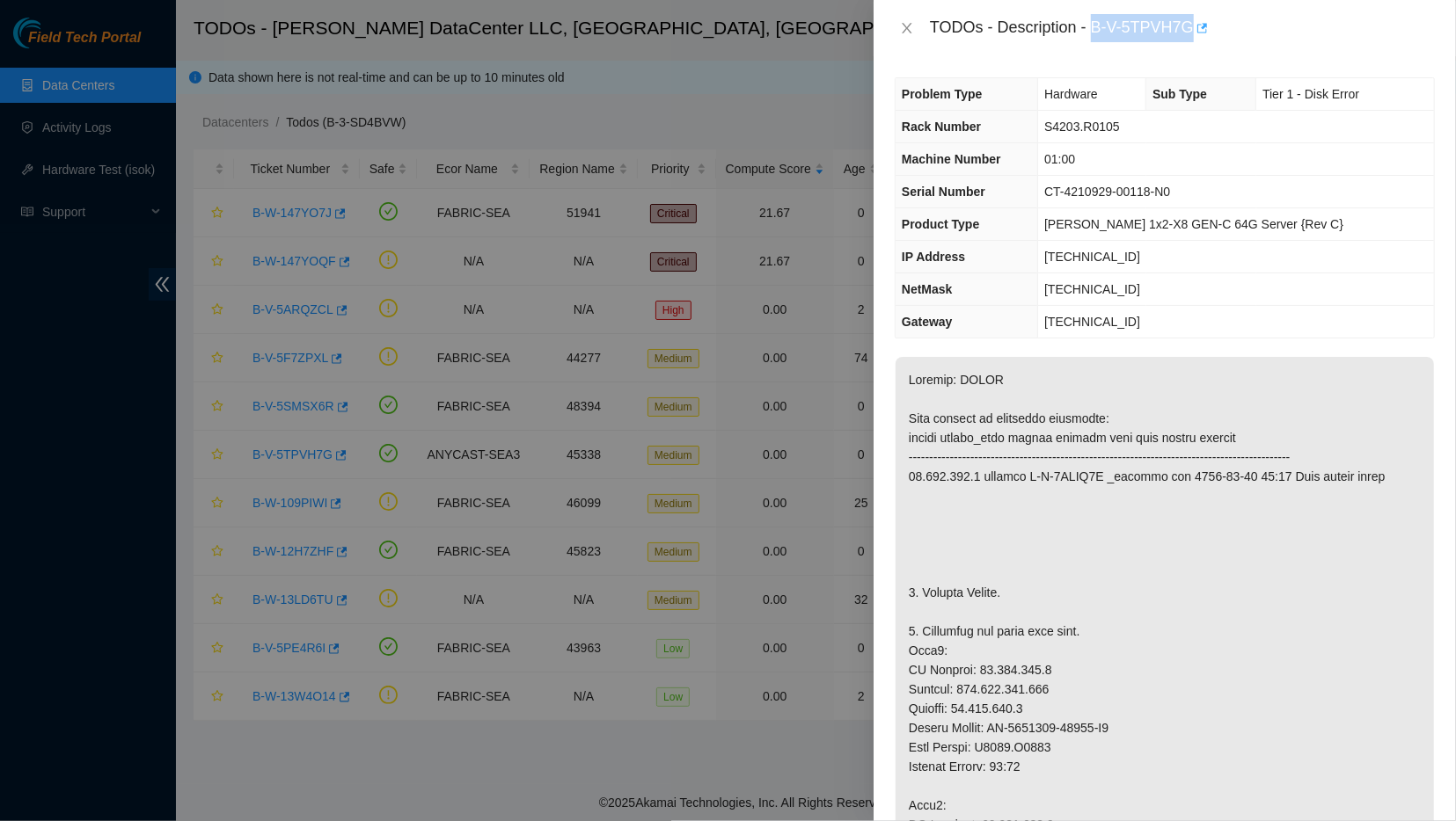
drag, startPoint x: 1084, startPoint y: 31, endPoint x: 1186, endPoint y: 24, distance: 102.2
click at [1186, 24] on div "TODOs - Description - B-V-5TPVH7G" at bounding box center [1182, 28] width 505 height 28
copy div "B-V-5TPVH7G"
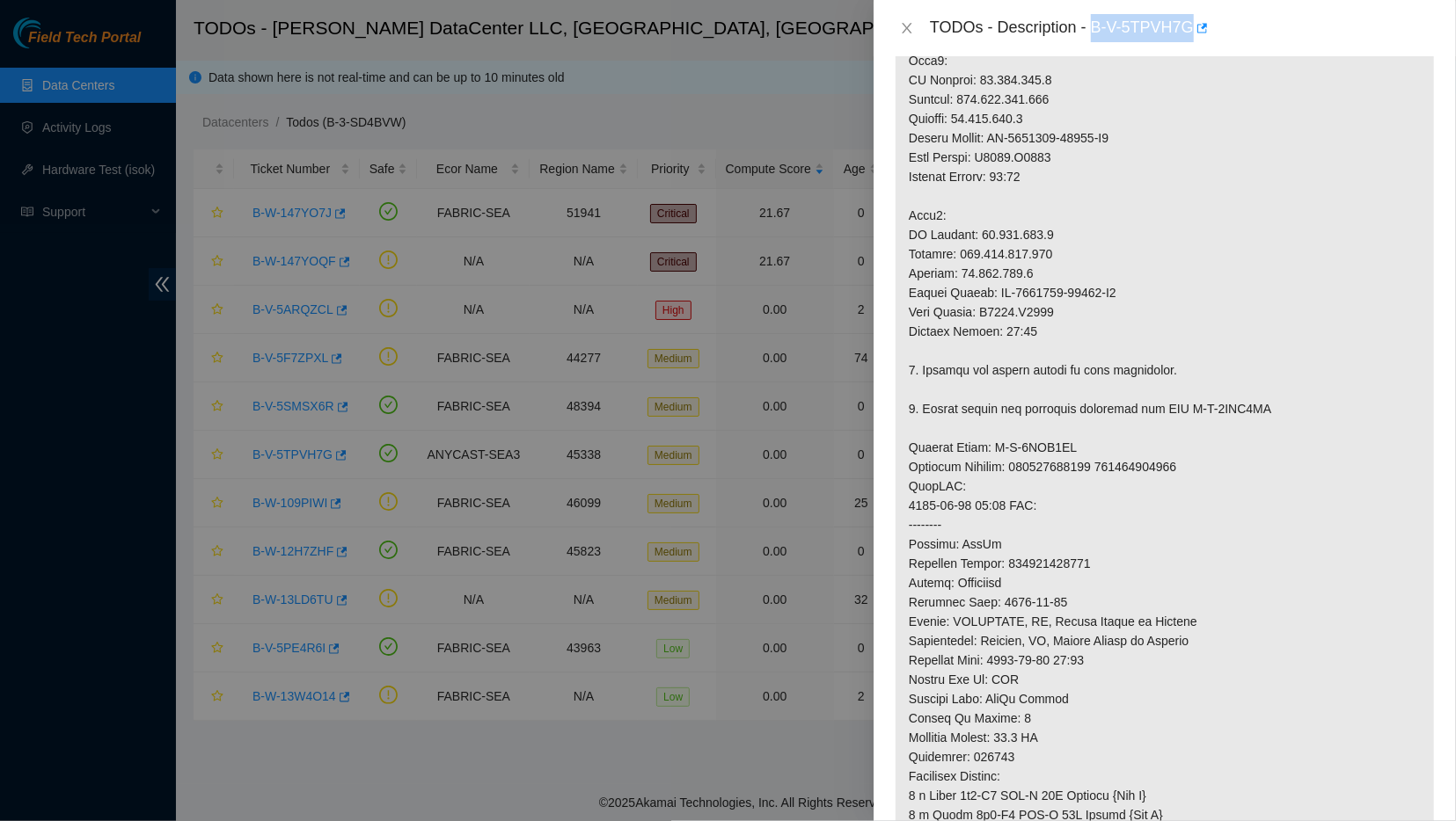
scroll to position [591, 0]
click at [473, 770] on div at bounding box center [728, 410] width 1456 height 821
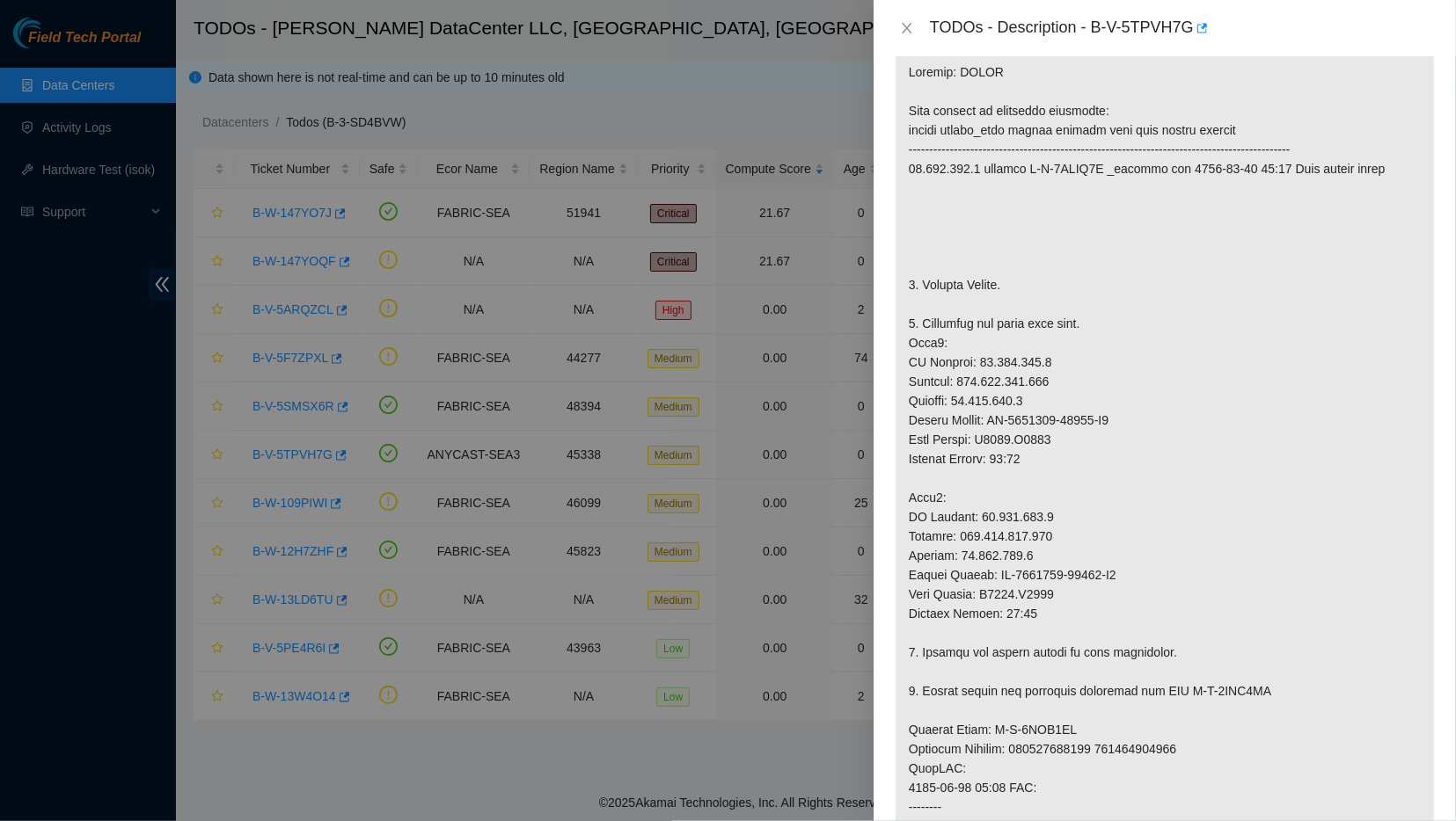
scroll to position [240, 0]
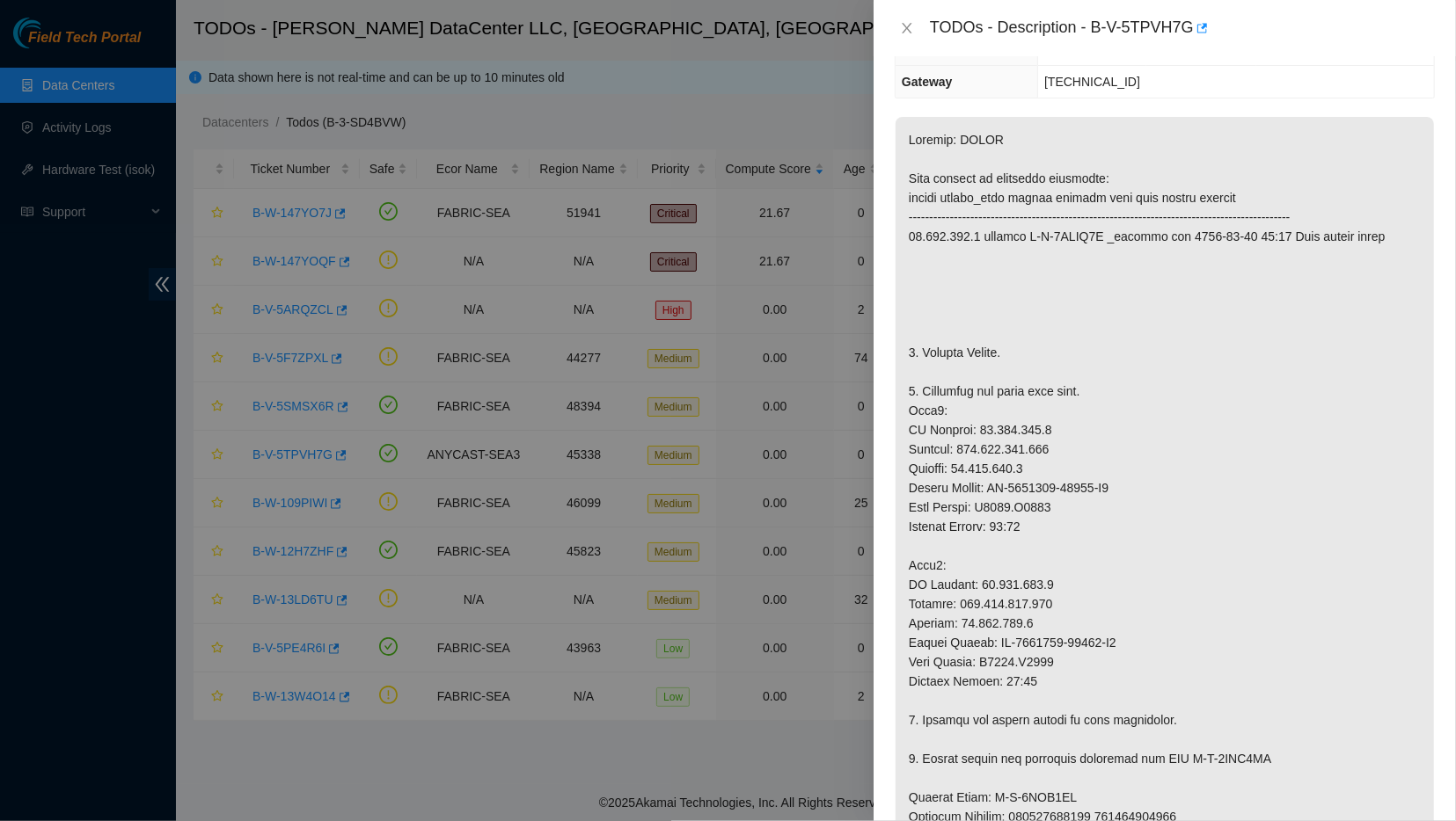
click at [910, 41] on div "TODOs - Description - B-V-5TPVH7G" at bounding box center [1164, 28] width 540 height 28
click at [910, 29] on icon "close" at bounding box center [907, 28] width 14 height 14
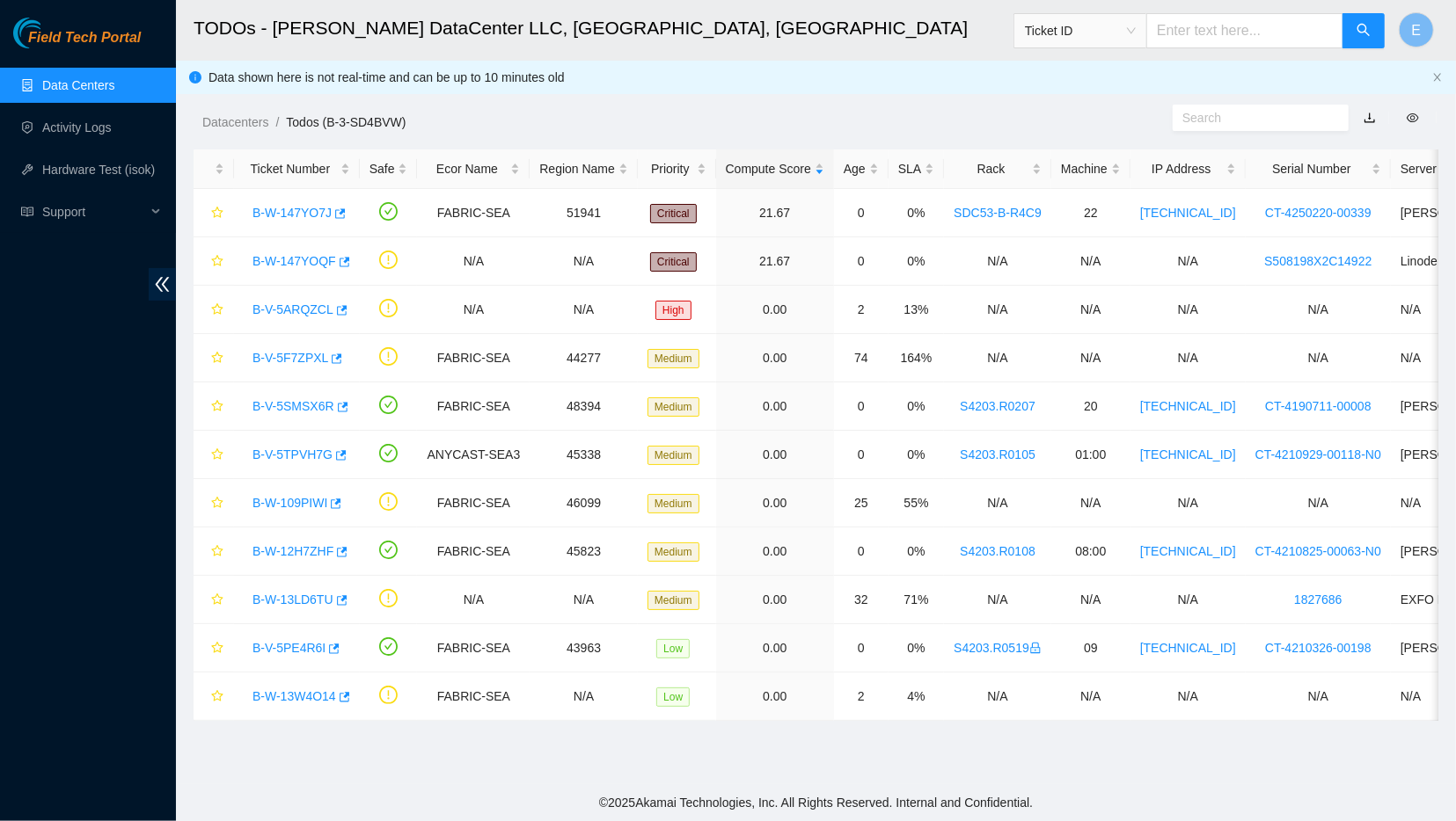
scroll to position [139, 0]
click at [94, 134] on link "Activity Logs" at bounding box center [77, 127] width 69 height 14
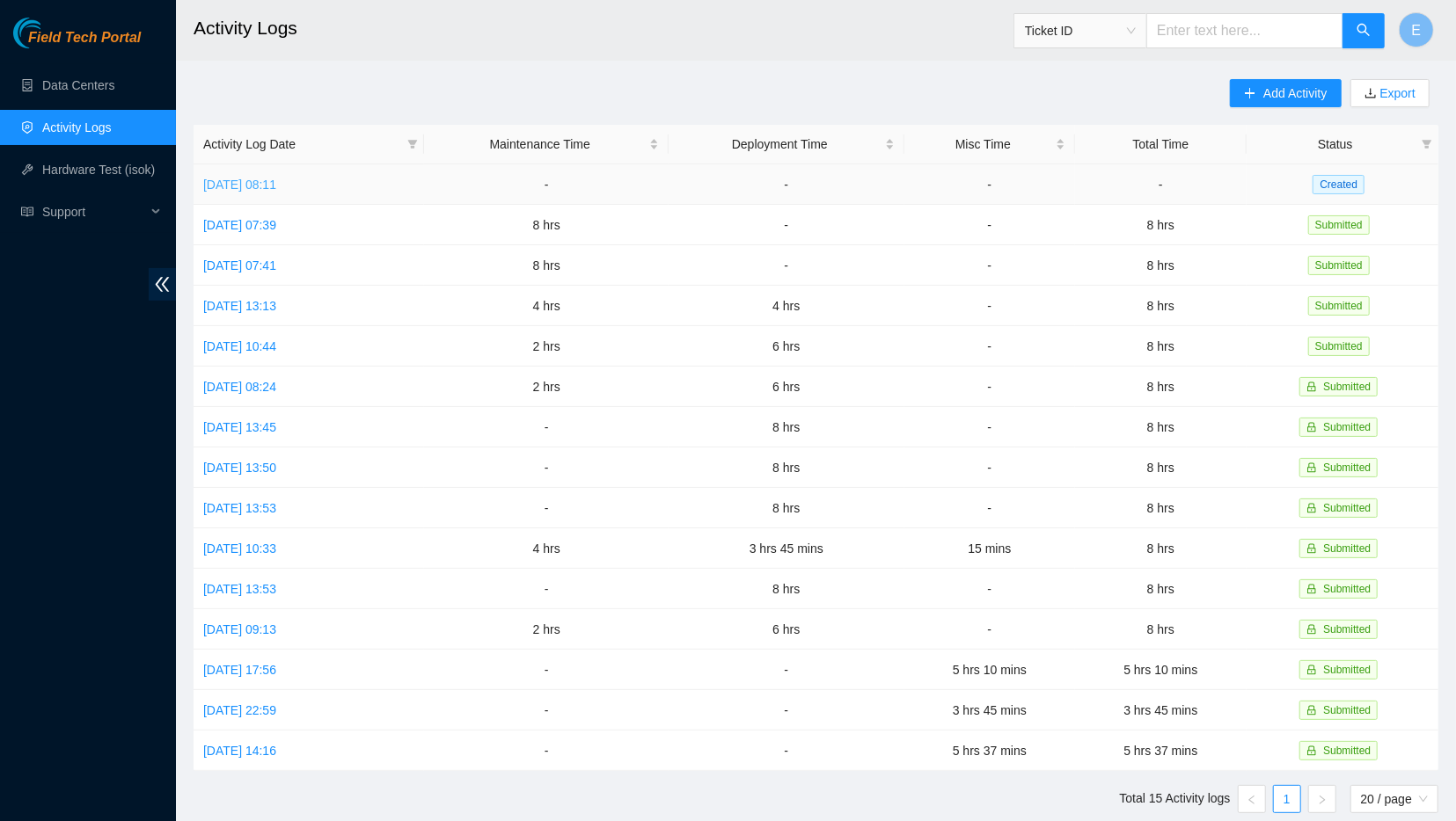
click at [277, 181] on link "[DATE] 08:11" at bounding box center [240, 184] width 73 height 14
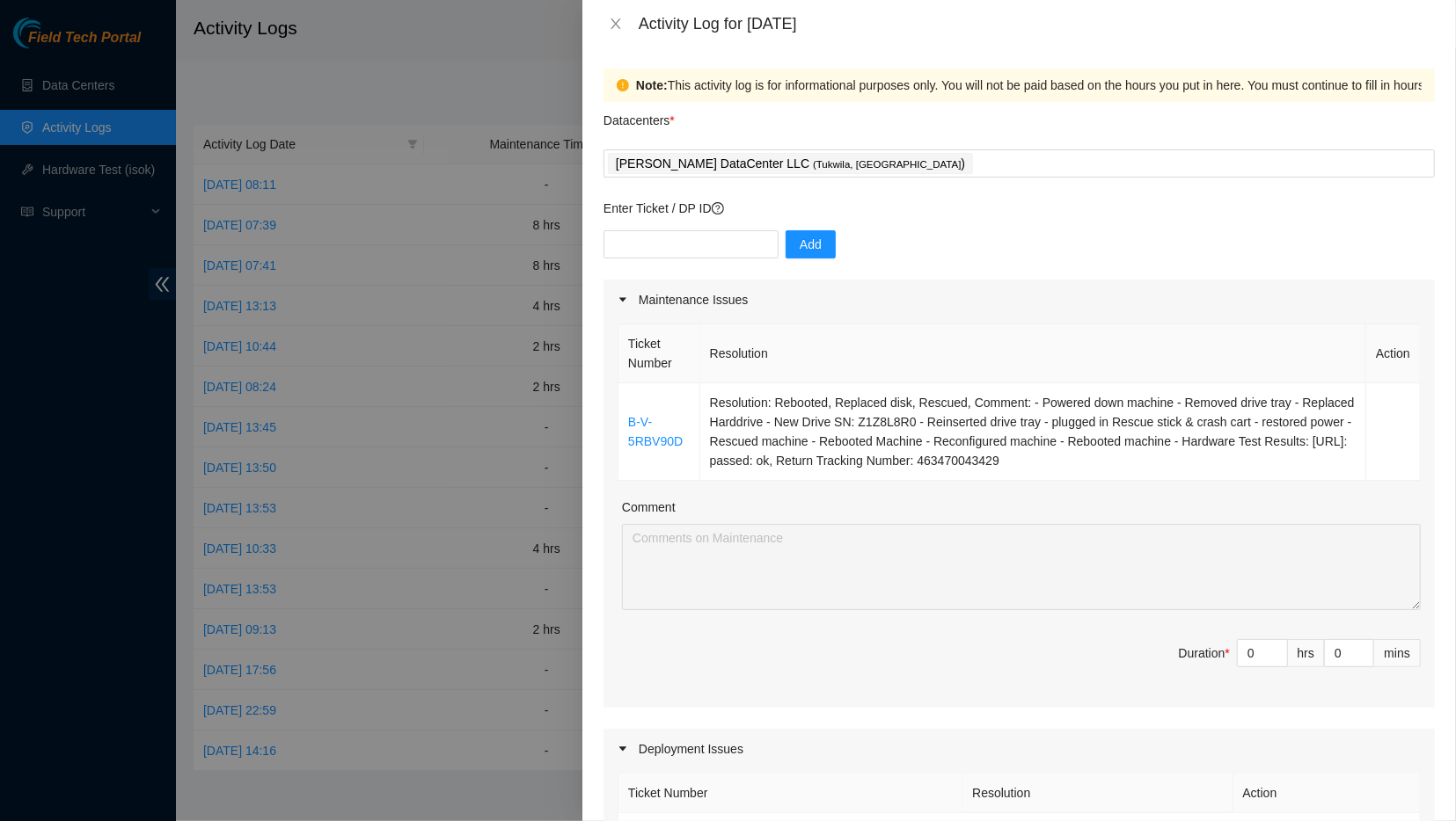
click at [919, 31] on div "Activity Log for [DATE]" at bounding box center [1036, 24] width 796 height 19
click at [678, 256] on input "text" at bounding box center [691, 244] width 175 height 28
paste input "B-V-5SMSX6R"
type input "B-V-5SMSX6R"
click at [811, 251] on button "Add" at bounding box center [811, 244] width 50 height 28
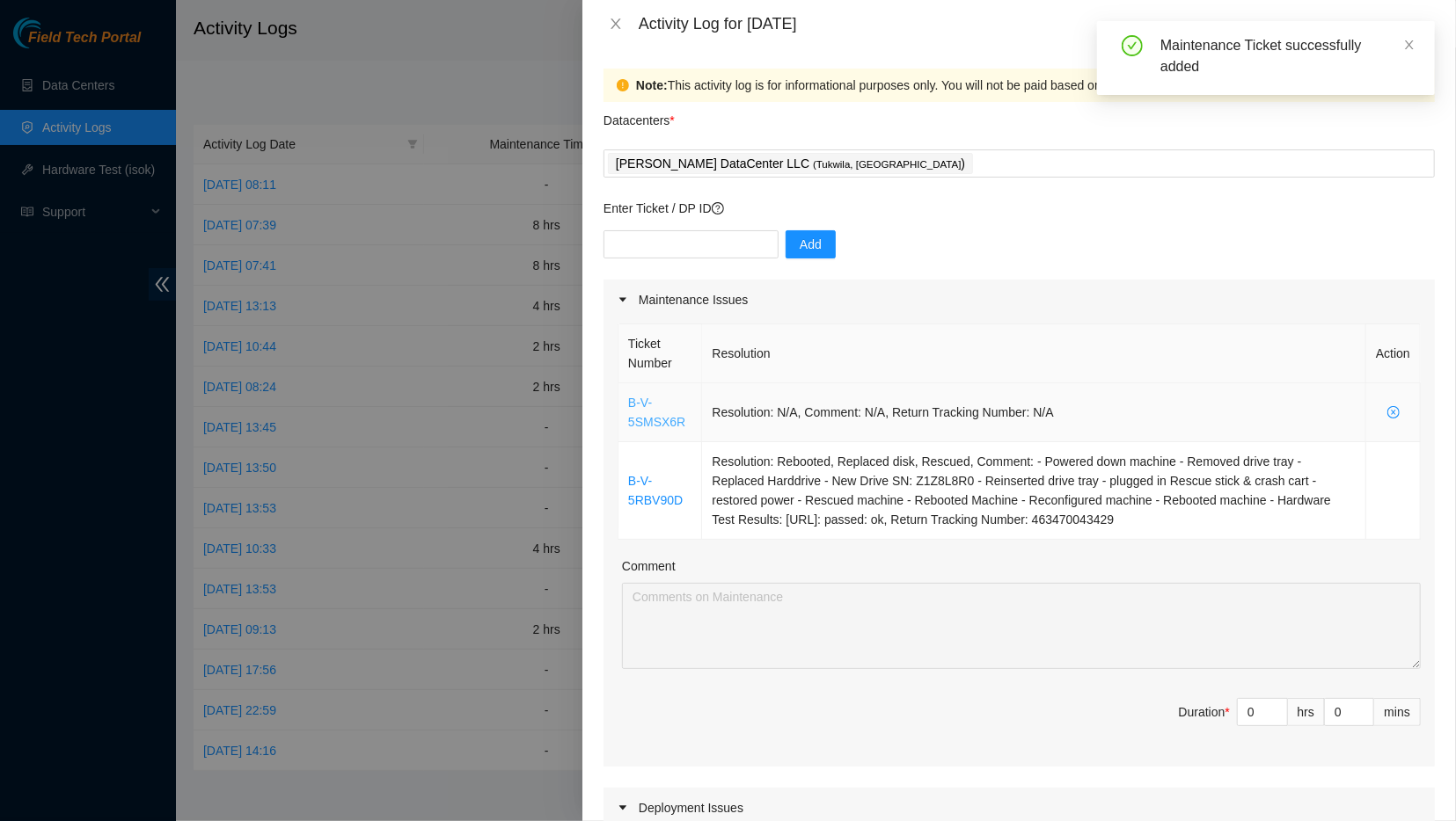
click at [633, 419] on link "B-V-5SMSX6R" at bounding box center [657, 412] width 58 height 34
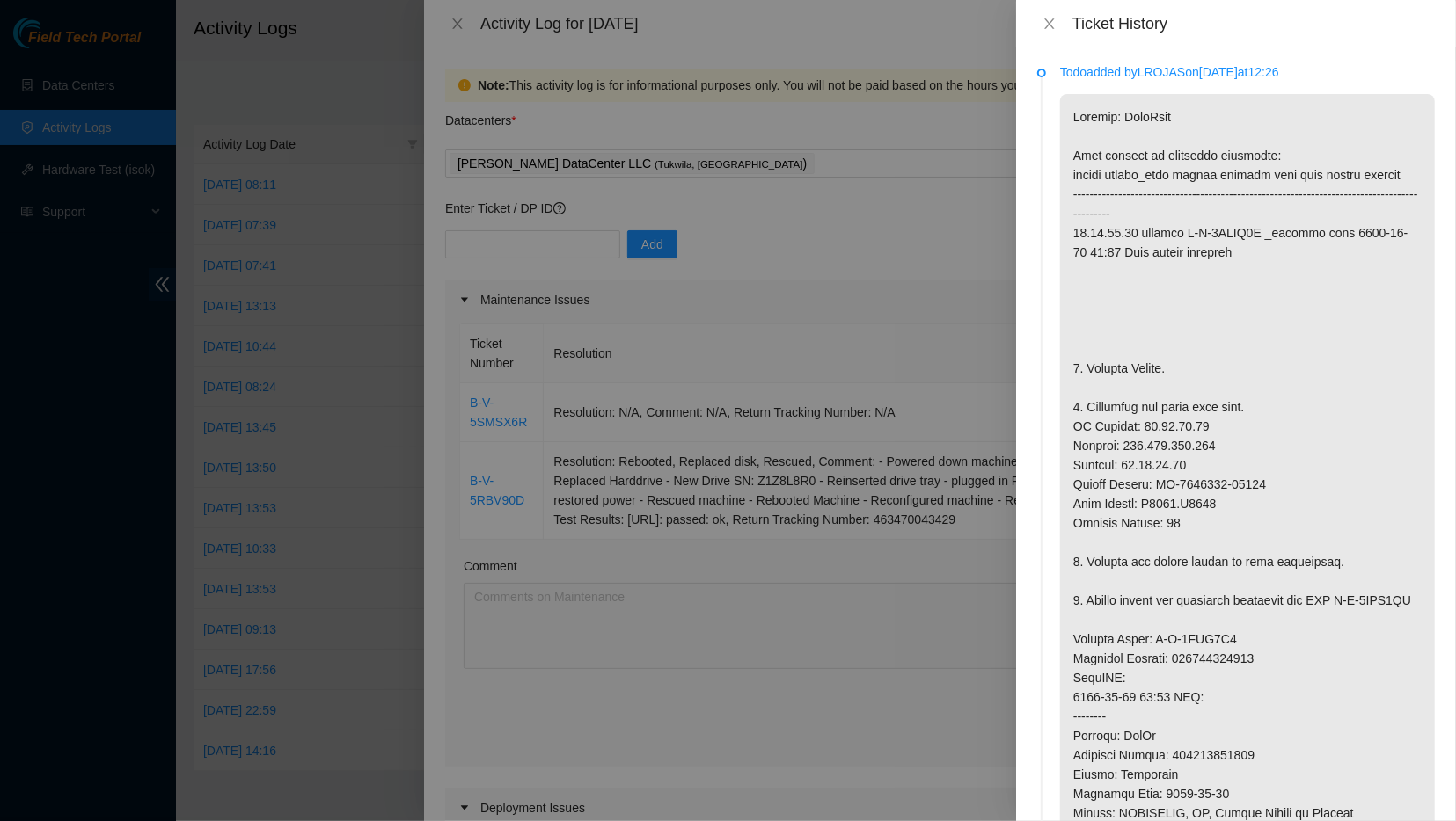
click at [1099, 73] on p "Todo added by LROJAS on [DATE] 12:26" at bounding box center [1248, 72] width 375 height 19
click at [1053, 28] on icon "close" at bounding box center [1049, 23] width 14 height 14
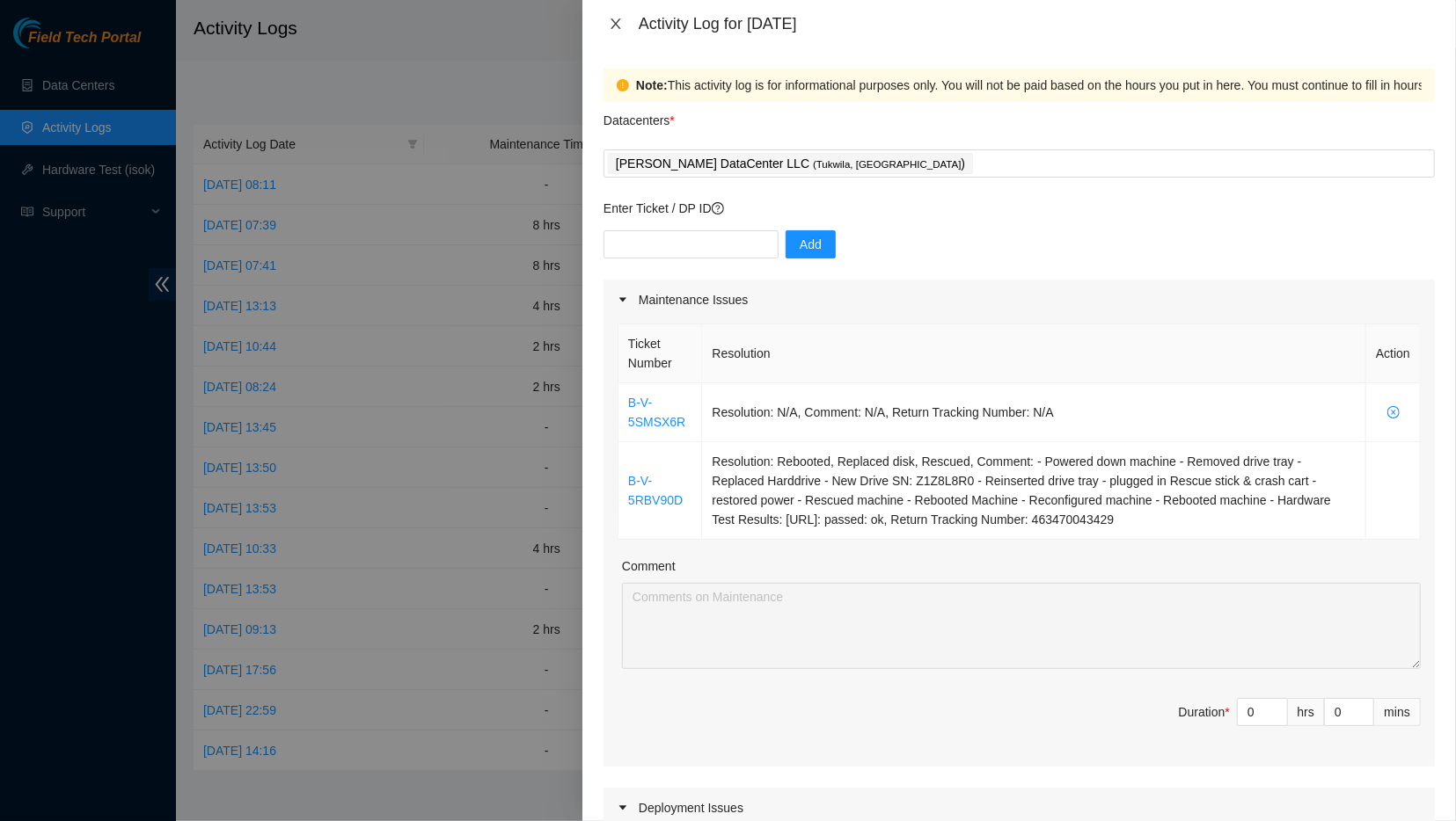
click at [606, 27] on button "Close" at bounding box center [616, 23] width 25 height 16
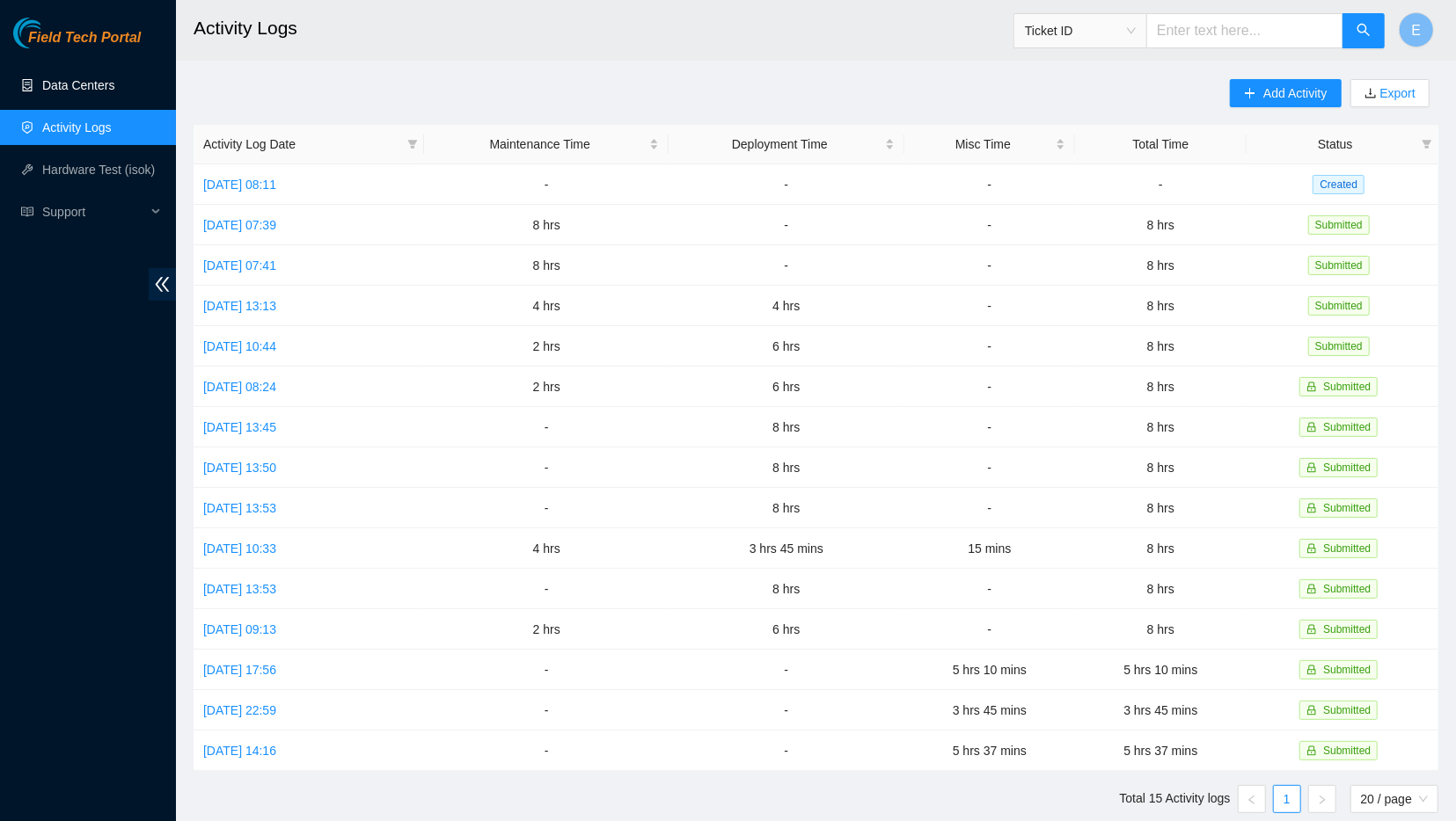
click at [56, 86] on link "Data Centers" at bounding box center [78, 85] width 72 height 14
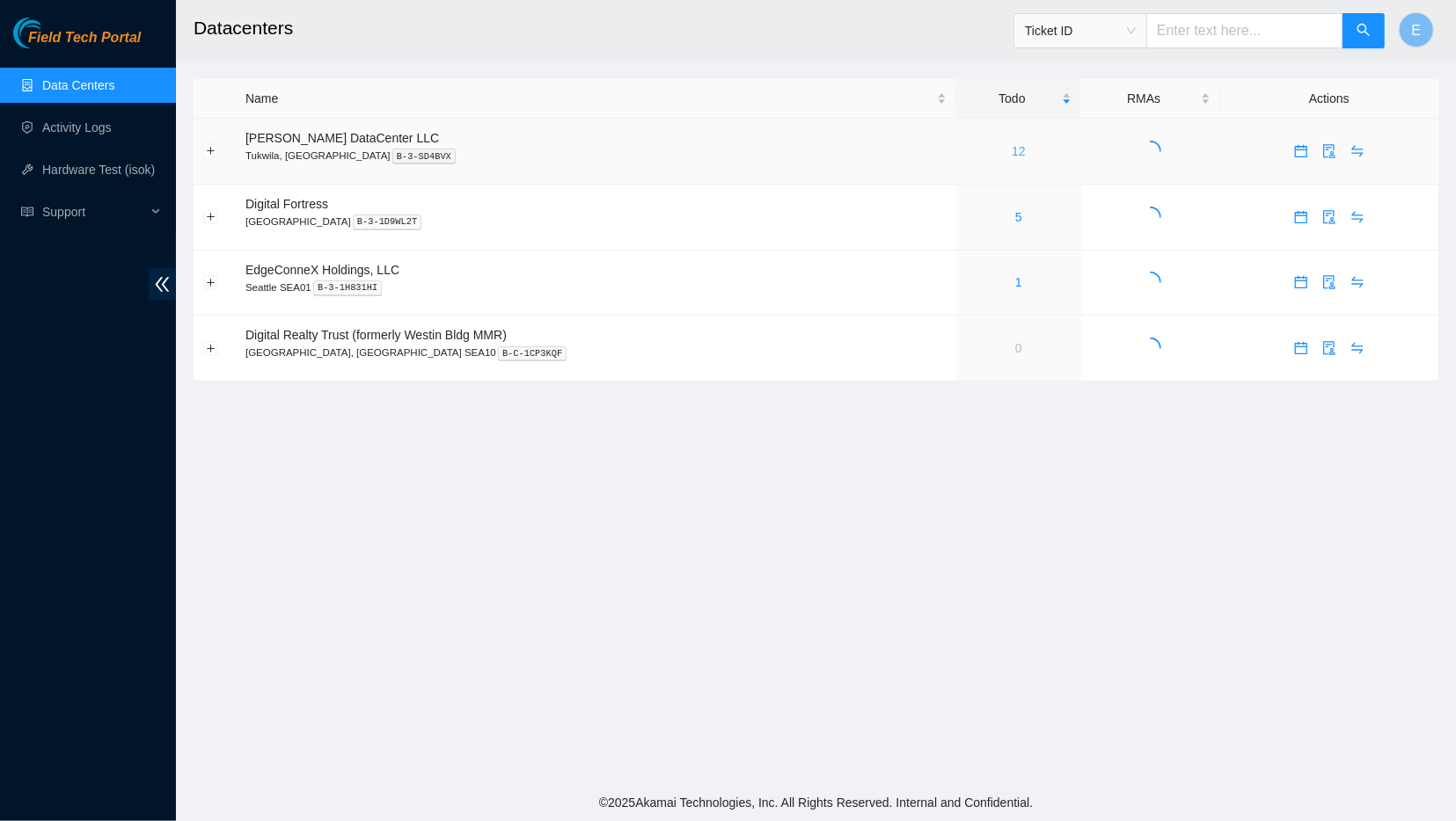
click at [1011, 153] on link "12" at bounding box center [1018, 151] width 14 height 14
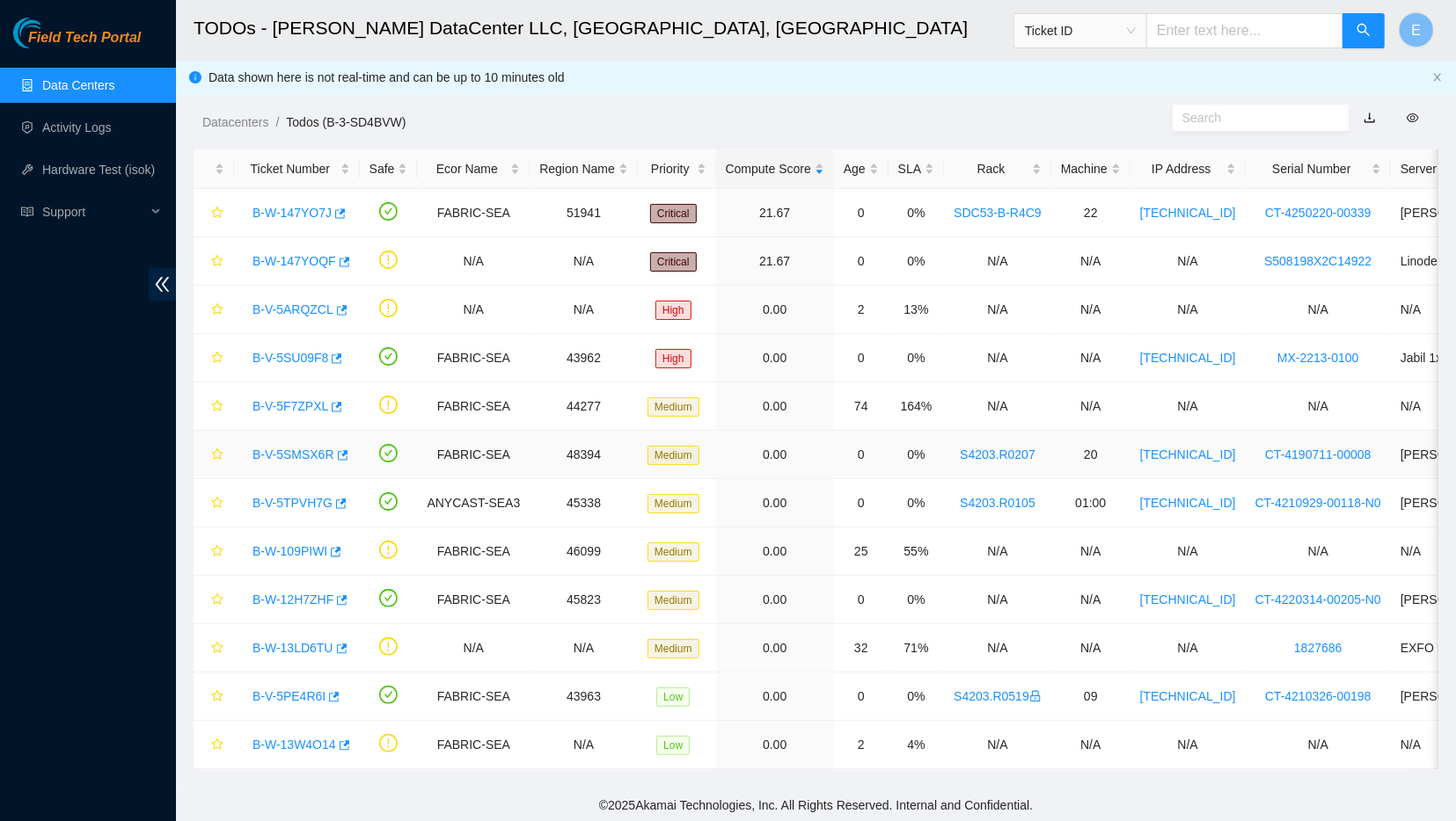
click at [302, 451] on link "B-V-5SMSX6R" at bounding box center [293, 454] width 82 height 14
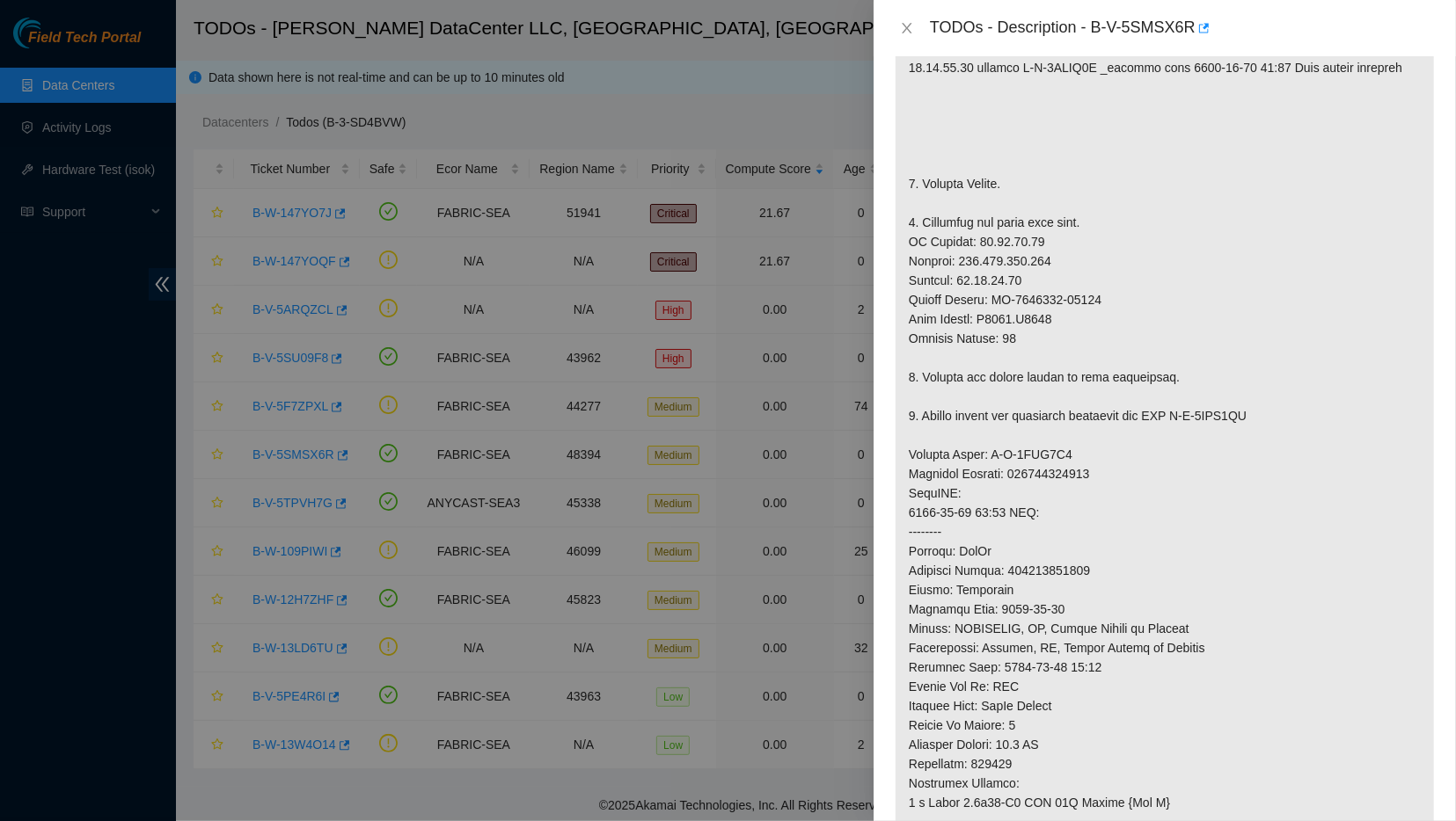
scroll to position [413, 0]
click at [907, 22] on icon "close" at bounding box center [907, 28] width 14 height 14
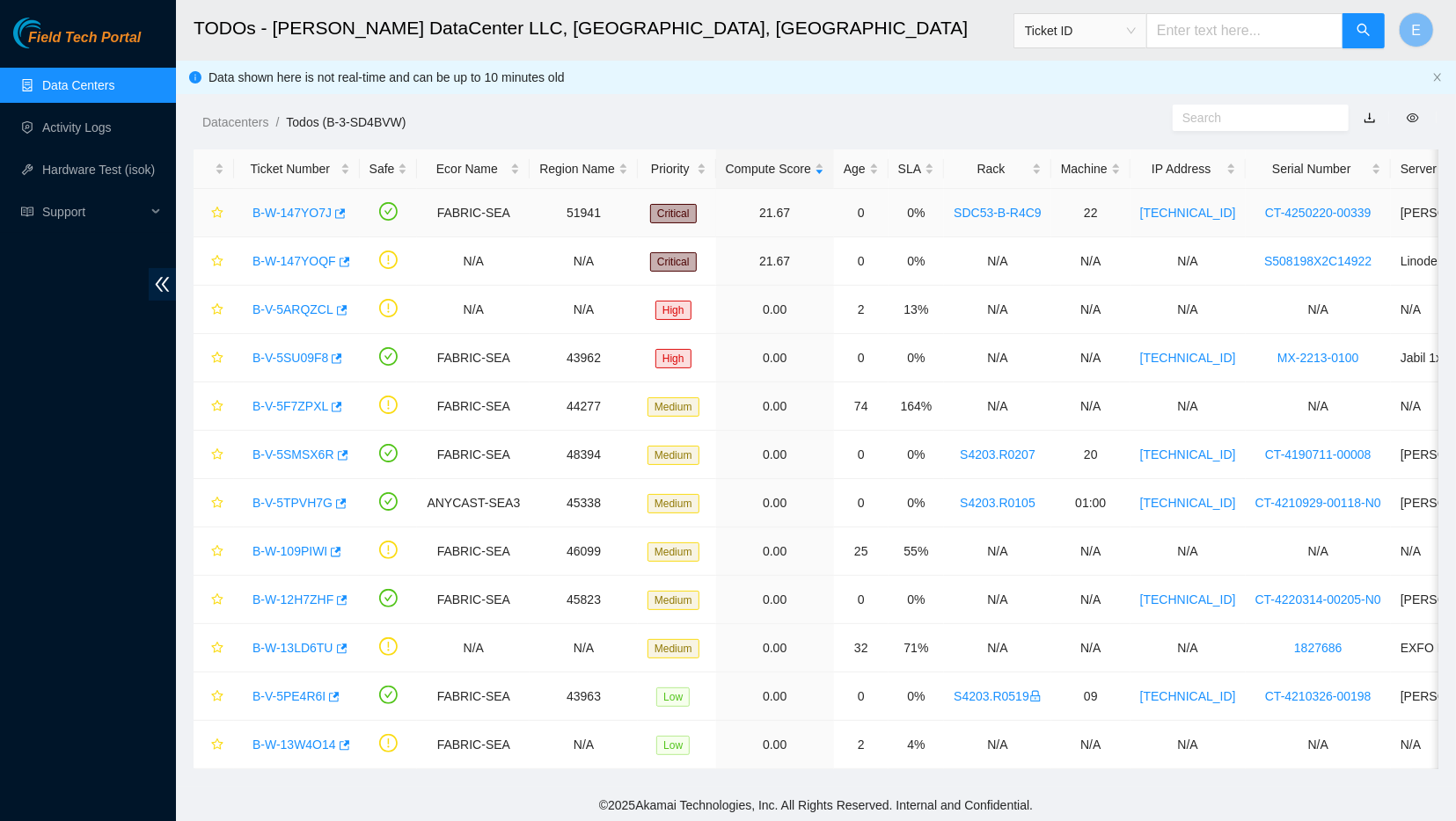
scroll to position [139, 0]
click at [302, 498] on link "B-V-5TPVH7G" at bounding box center [292, 503] width 80 height 14
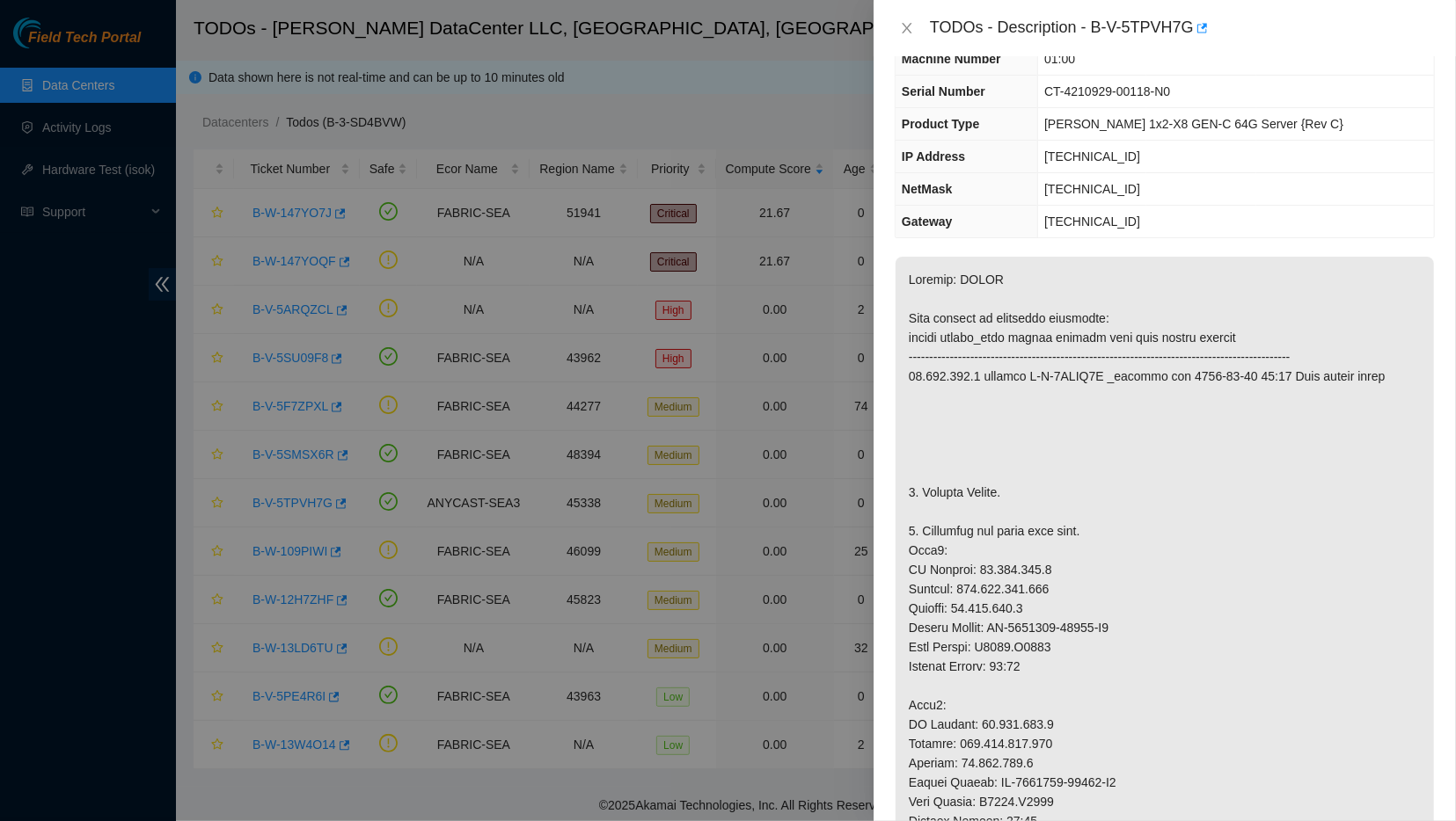
click at [302, 497] on div at bounding box center [728, 410] width 1456 height 821
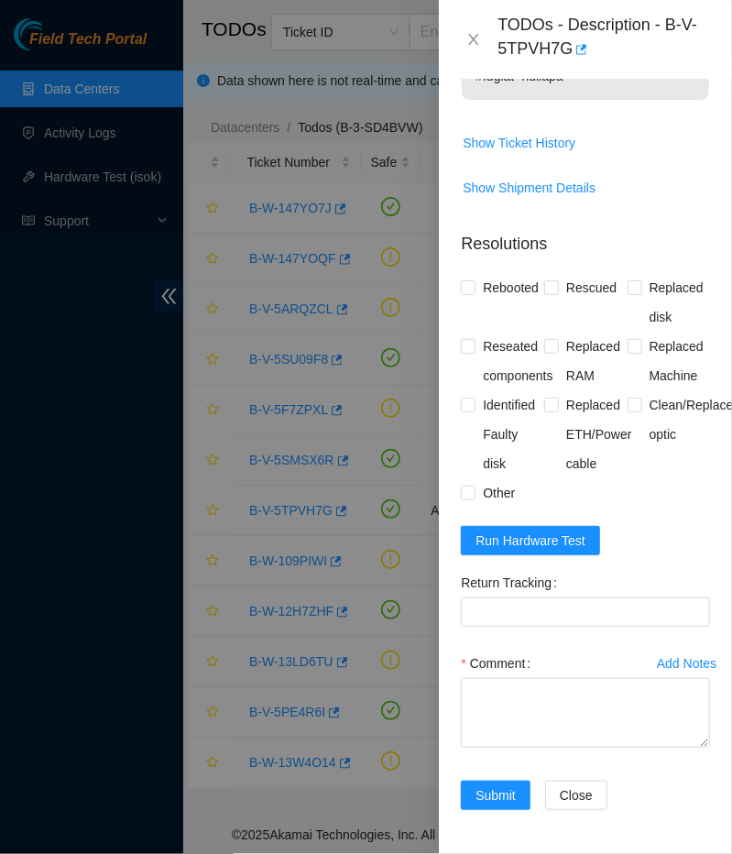
scroll to position [1943, 0]
click at [516, 550] on span "Run Hardware Test" at bounding box center [530, 540] width 110 height 20
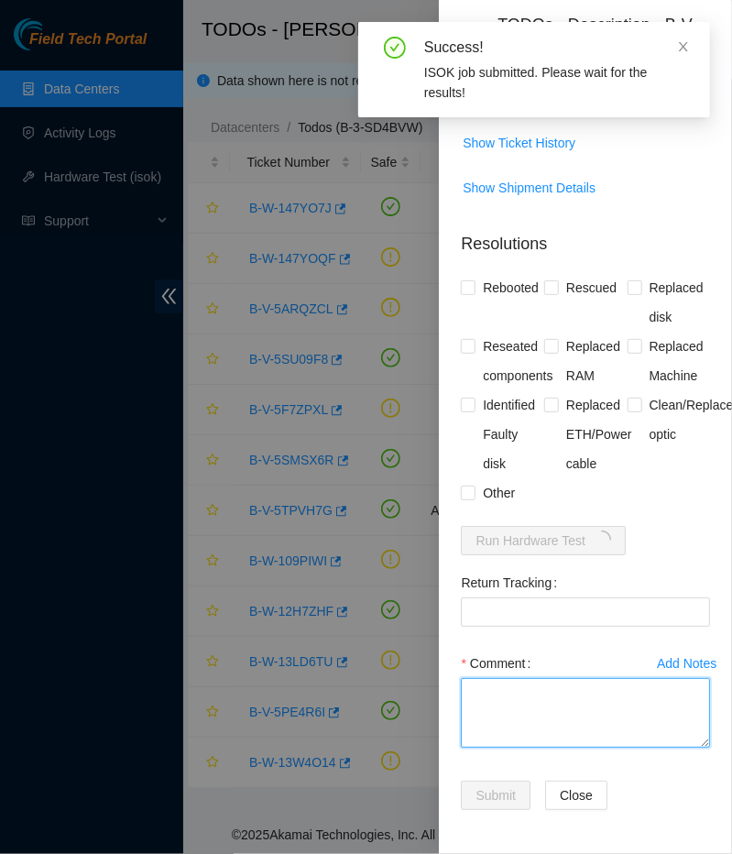
click at [517, 728] on textarea "Comment" at bounding box center [585, 713] width 249 height 70
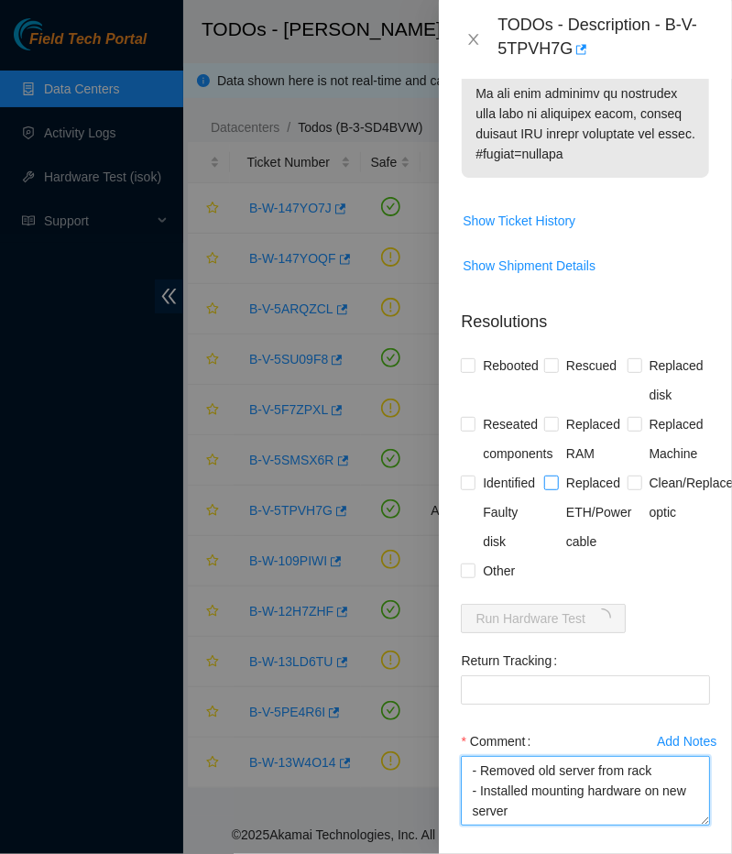
scroll to position [1977, 0]
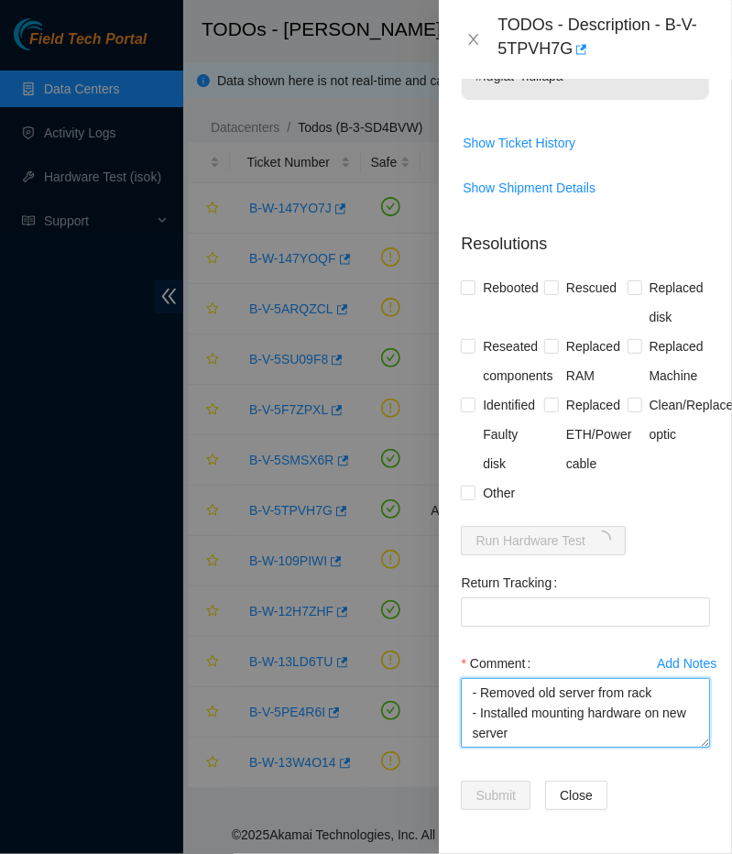
click at [530, 737] on textarea "- Removed old server from rack - Installed mounting hardware on new server" at bounding box center [585, 713] width 249 height 70
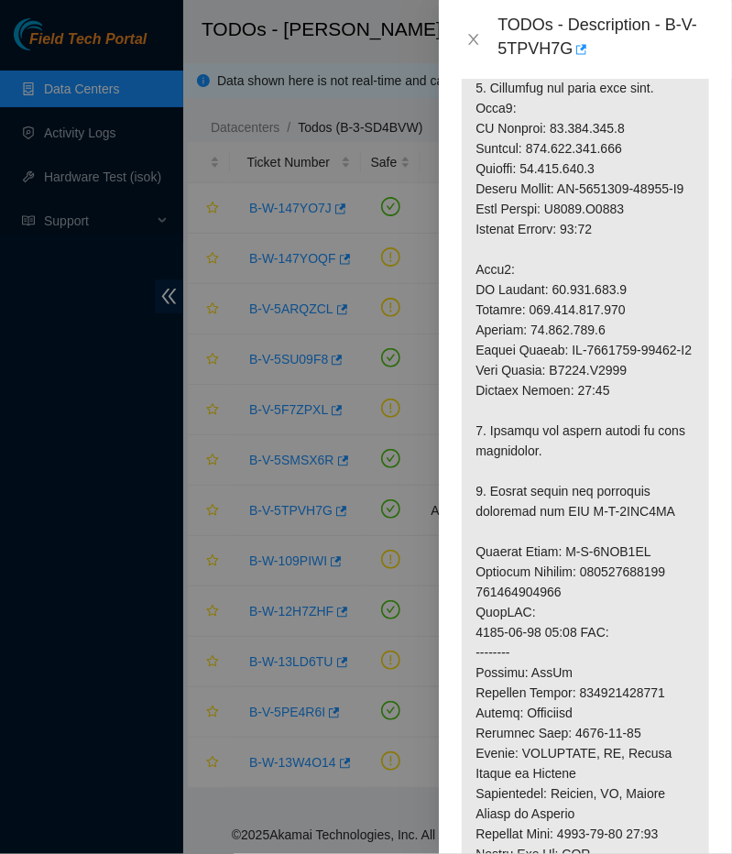
scroll to position [811, 0]
drag, startPoint x: 567, startPoint y: 347, endPoint x: 672, endPoint y: 352, distance: 105.4
click at [672, 352] on p at bounding box center [585, 471] width 247 height 1498
copy p "CT-4210929-00126"
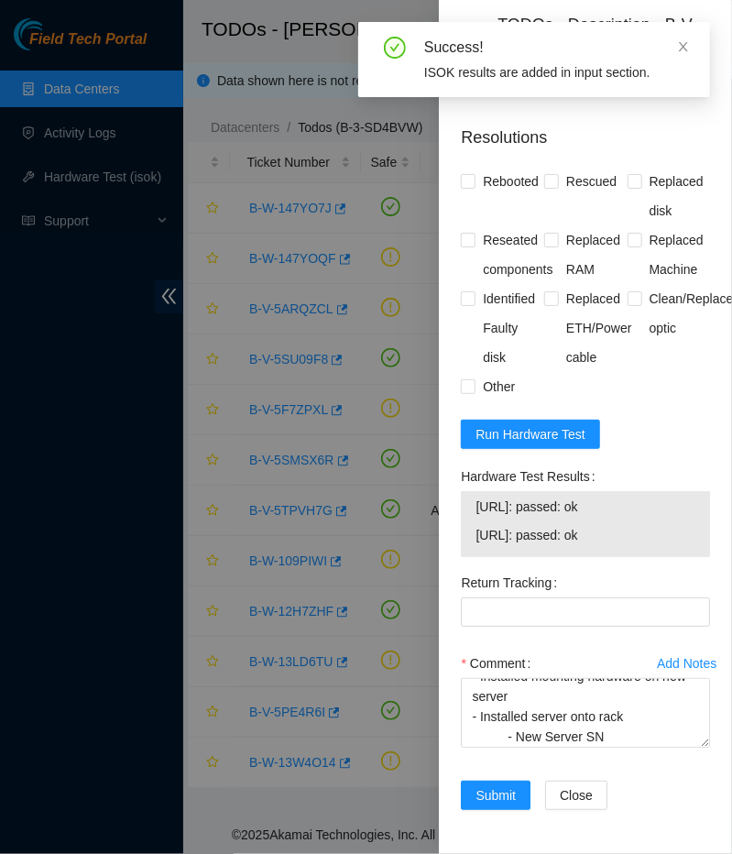
scroll to position [2084, 0]
click at [605, 737] on textarea "- Removed old server from rack - Installed mounting hardware on new server - In…" at bounding box center [585, 713] width 249 height 70
paste textarea "CT-4210929-00126"
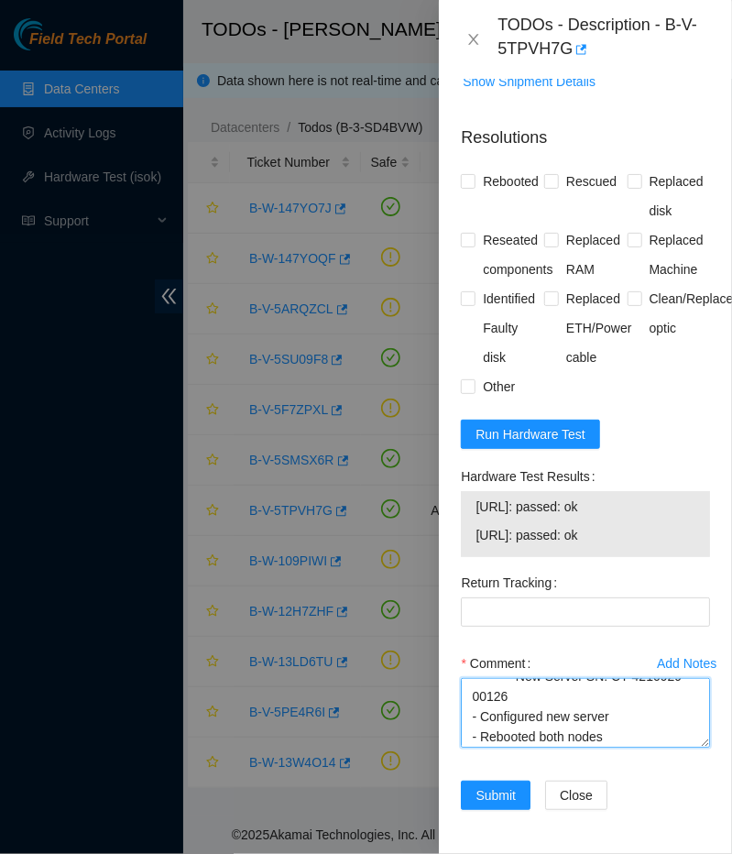
scroll to position [117, 0]
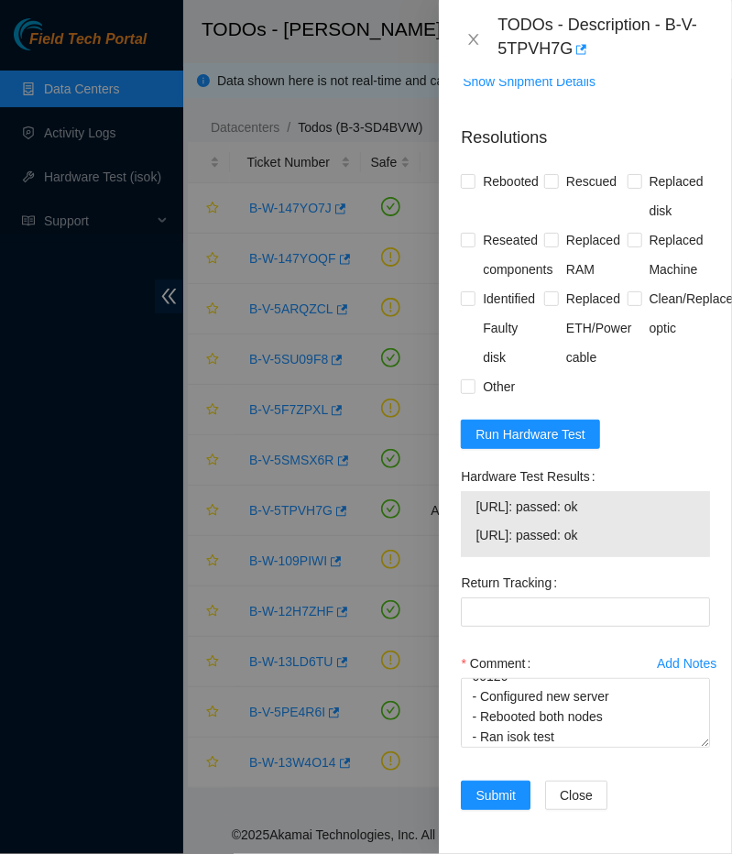
drag, startPoint x: 620, startPoint y: 539, endPoint x: 474, endPoint y: 506, distance: 150.2
click at [474, 506] on div "[URL]: passed: ok [URL]: passed: ok" at bounding box center [585, 524] width 249 height 66
copy tbody "[URL]: passed: ok [URL]: passed: ok"
click at [560, 743] on textarea "- Removed old server from rack - Installed mounting hardware on new server - In…" at bounding box center [585, 713] width 249 height 70
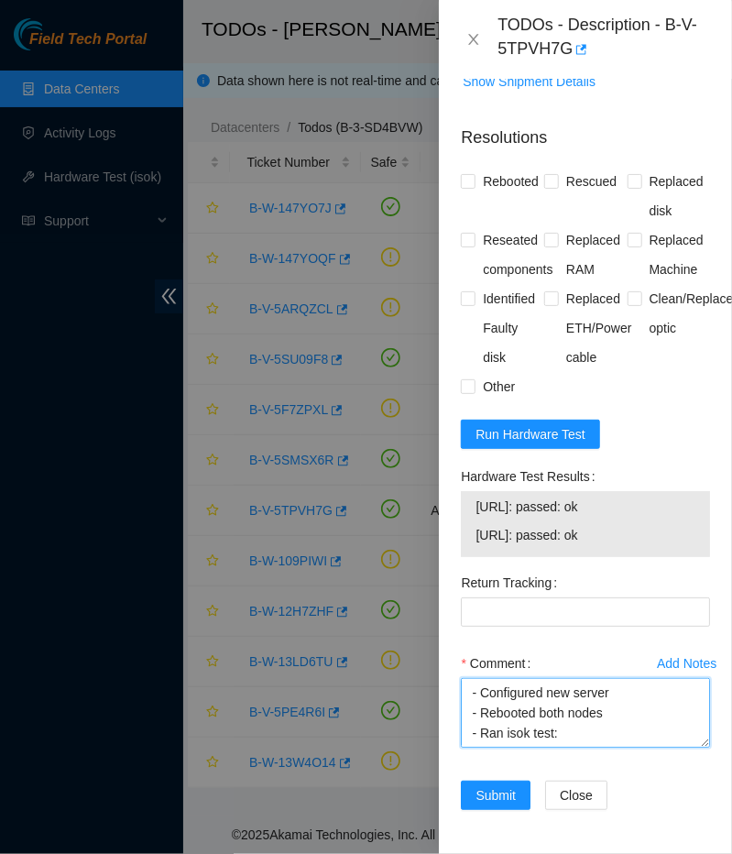
paste textarea "[URL]: passed: ok [URL]: passed: ok"
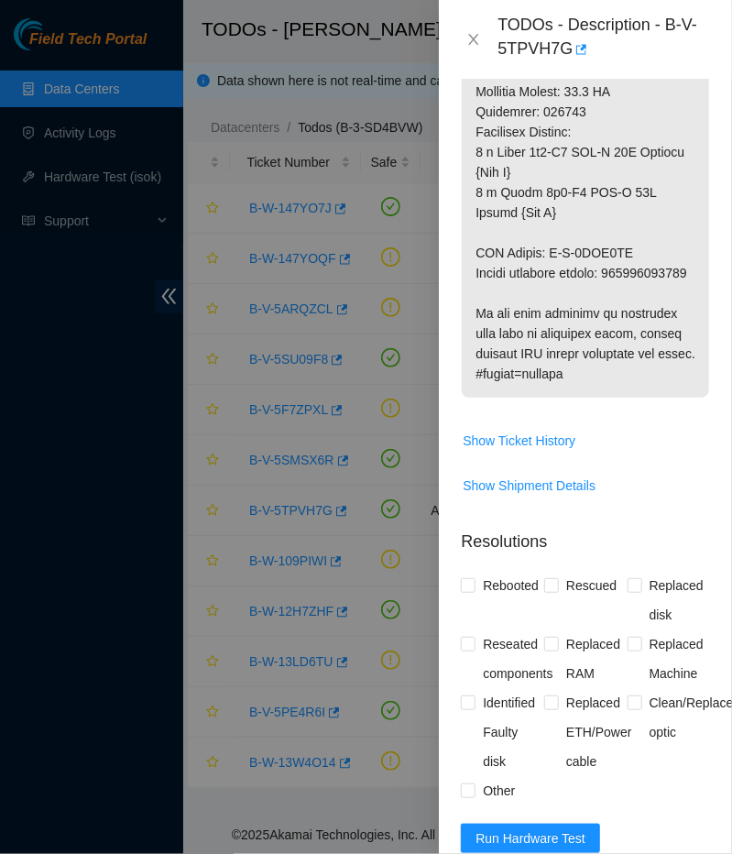
scroll to position [1635, 0]
type textarea "- Removed old server from rack - Installed mounting hardware on new server - In…"
click at [640, 648] on input "Replaced Machine" at bounding box center [633, 642] width 13 height 13
checkbox input "true"
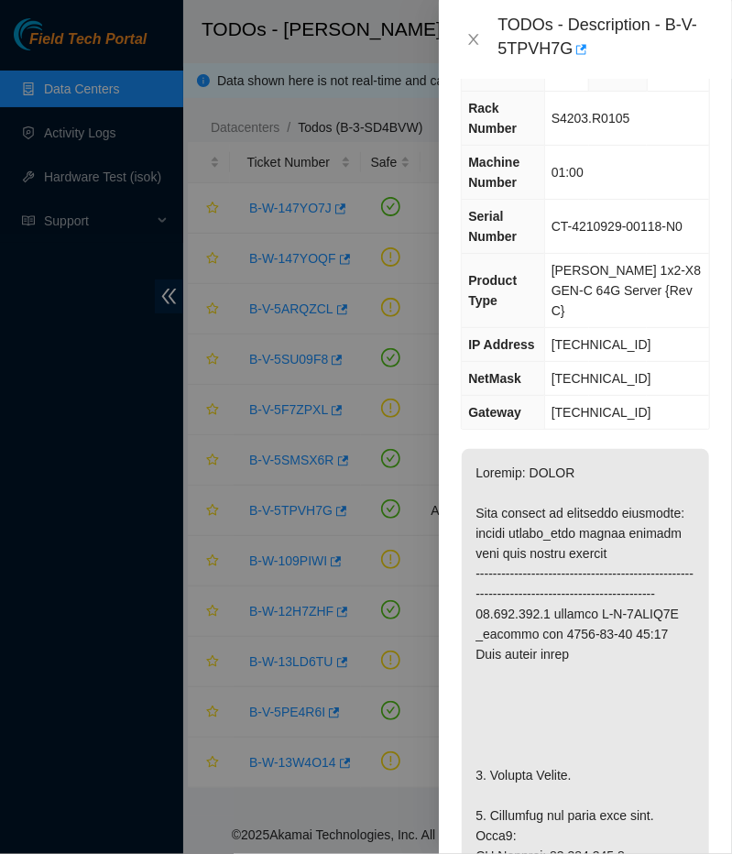
scroll to position [0, 0]
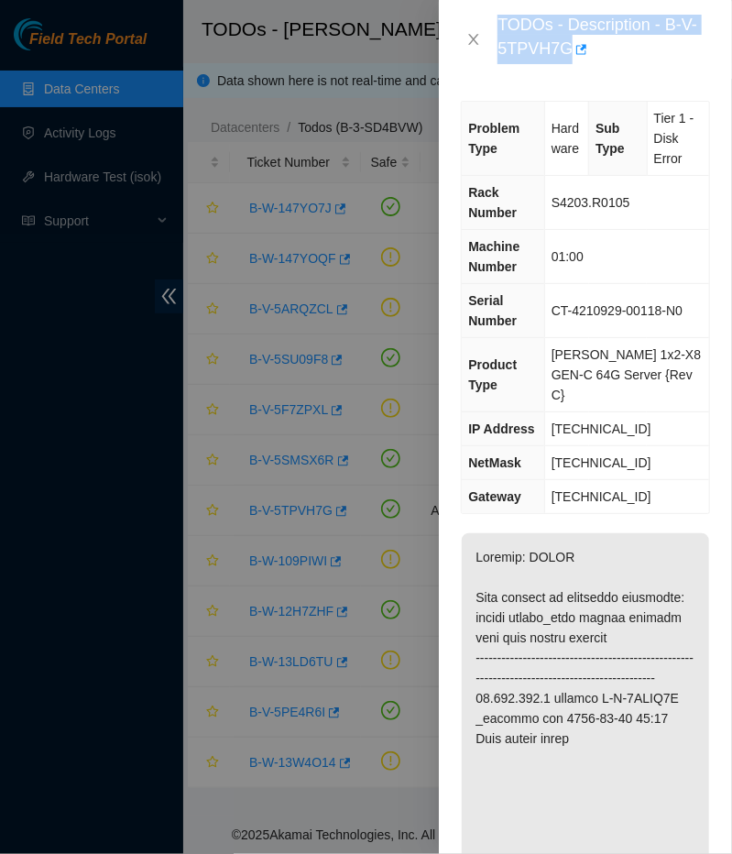
drag, startPoint x: 580, startPoint y: 431, endPoint x: 494, endPoint y: 28, distance: 412.1
click at [494, 79] on div "Problem Type Hardware Sub Type Tier 1 - Disk Error Rack Number S4203.R0105 Mach…" at bounding box center [585, 466] width 293 height 775
copy div "TODOs - Description - B-V-5TPVH7G"
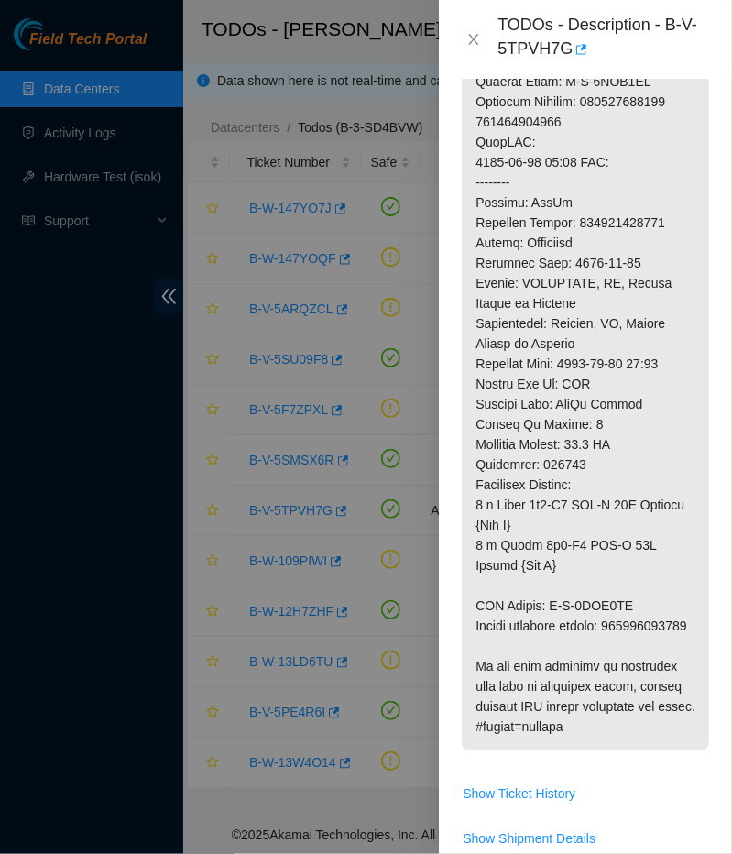
scroll to position [2084, 0]
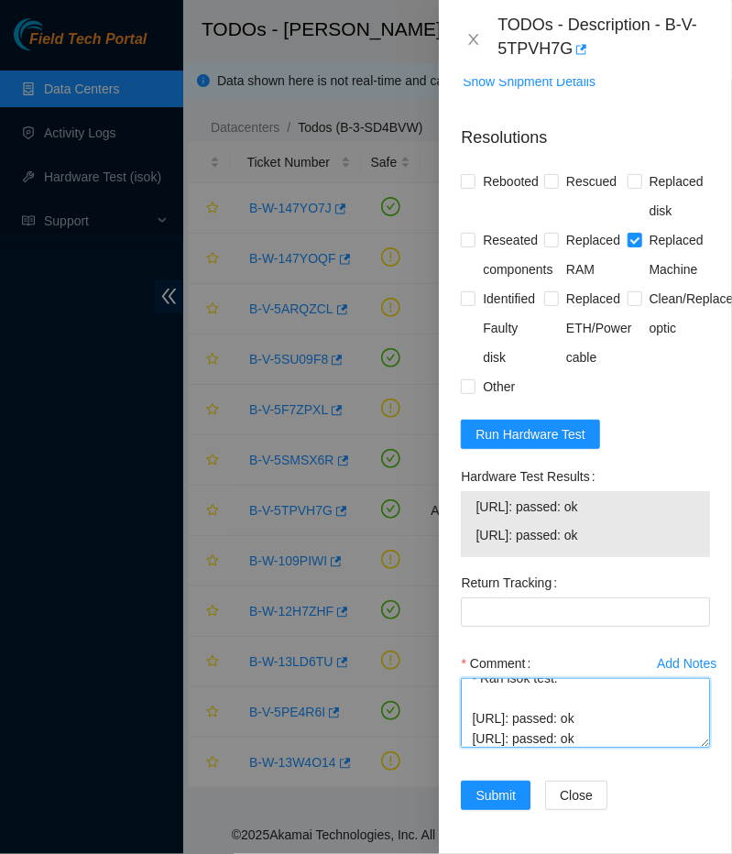
click at [585, 731] on textarea "- Removed old server from rack - Installed mounting hardware on new server - In…" at bounding box center [585, 713] width 249 height 70
click at [571, 648] on div "Return Tracking" at bounding box center [585, 608] width 264 height 81
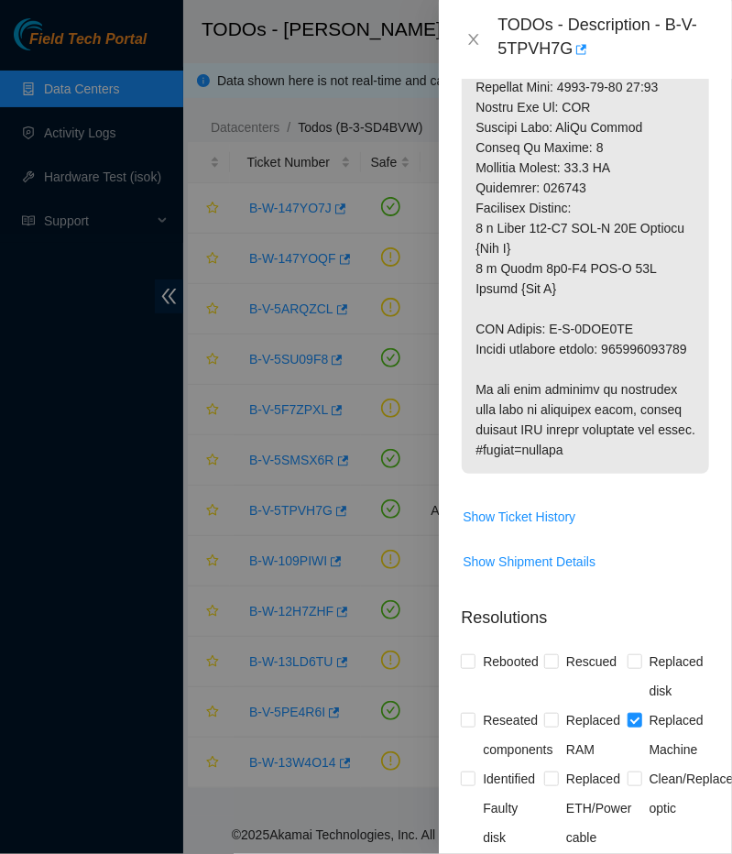
scroll to position [1542, 0]
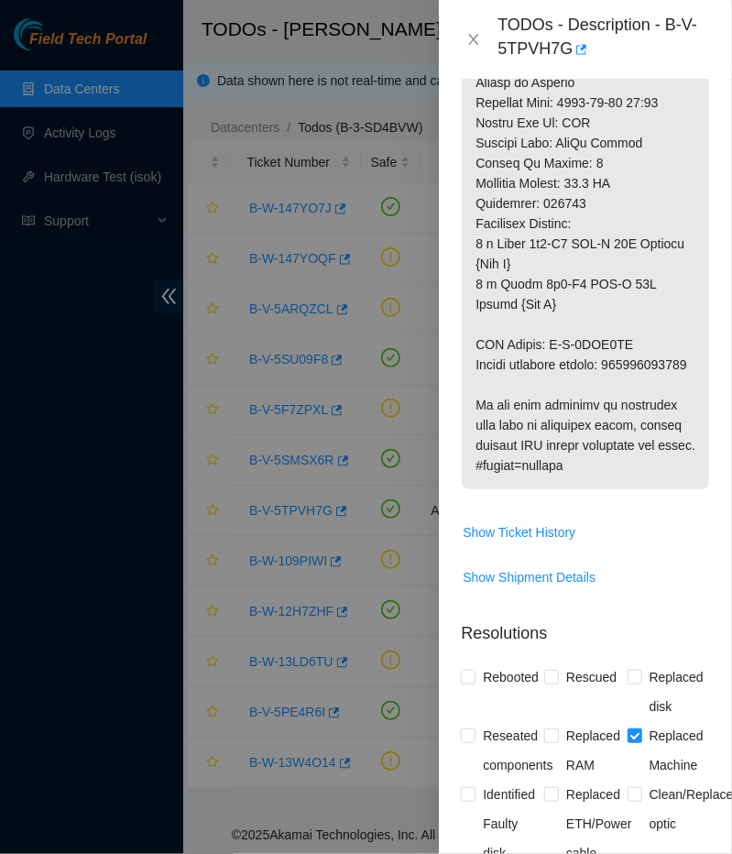
copy p "Return tracking number: 414739614422"
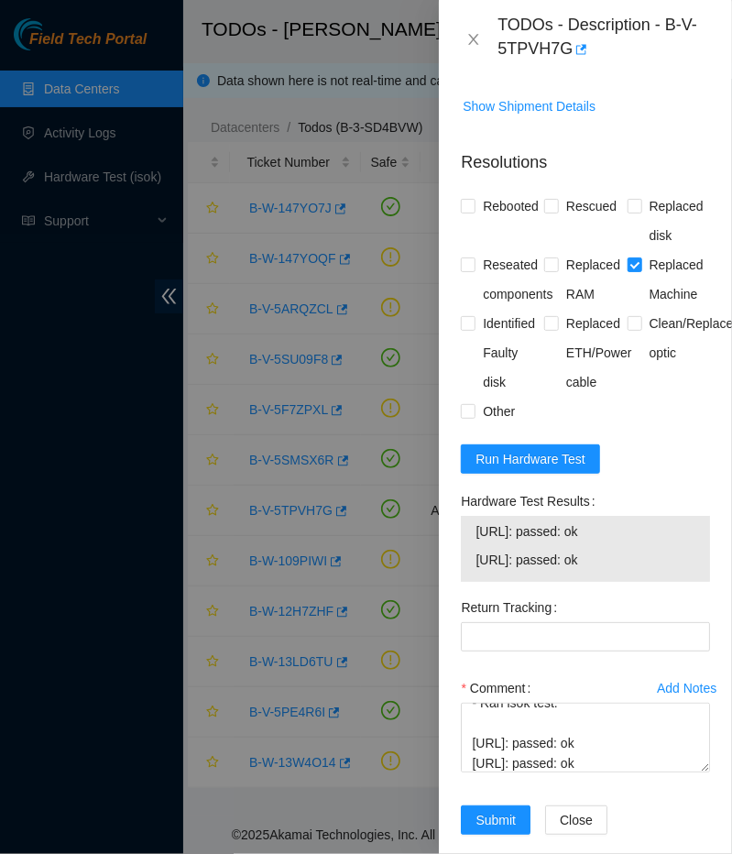
scroll to position [2027, 0]
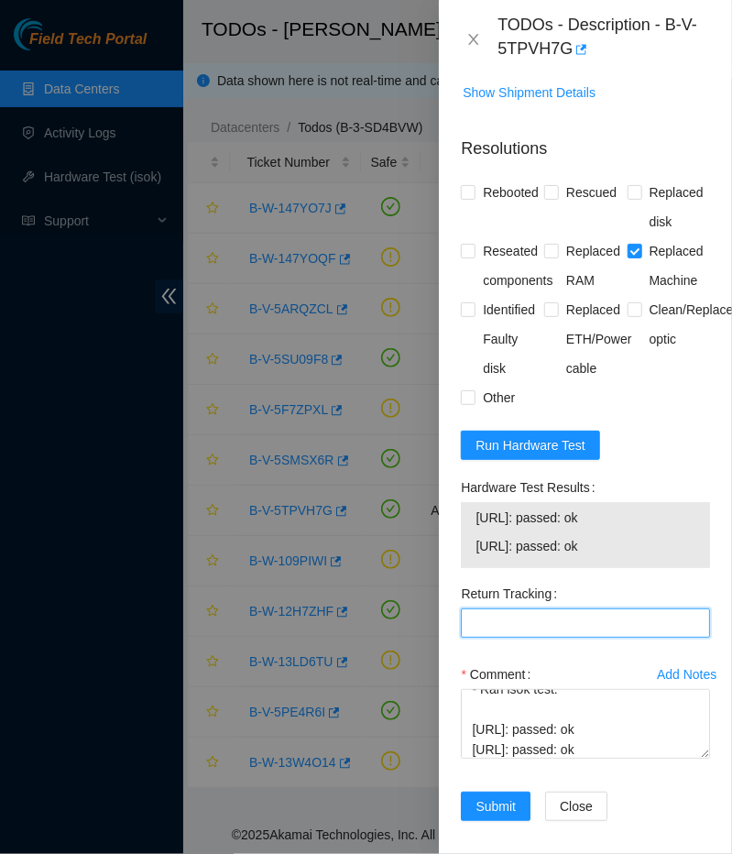
click at [526, 637] on Tracking "Return Tracking" at bounding box center [585, 622] width 249 height 29
paste Tracking "Return tracking number: 414739614422"
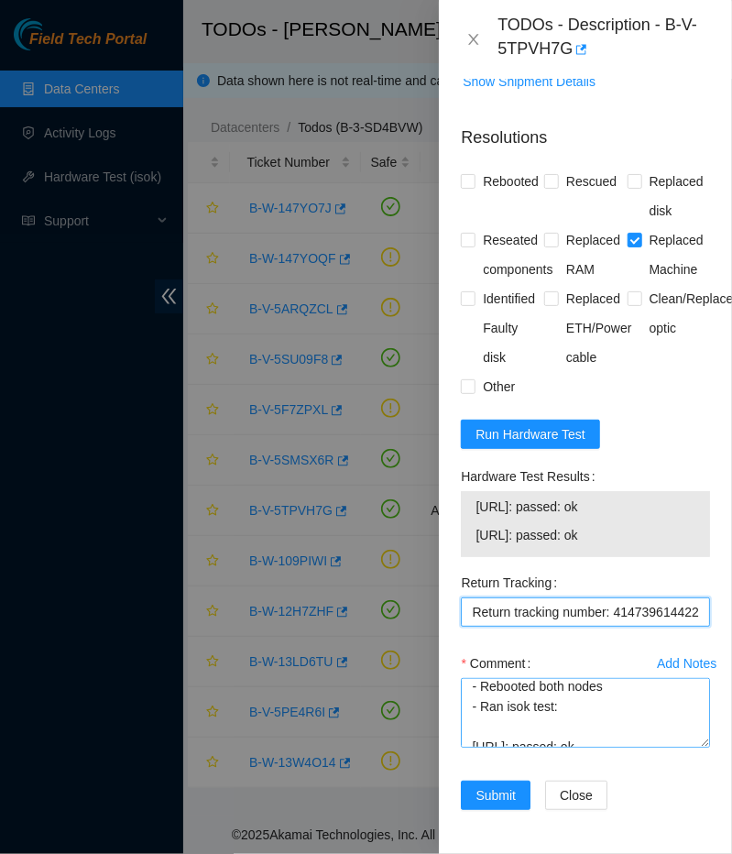
scroll to position [181, 0]
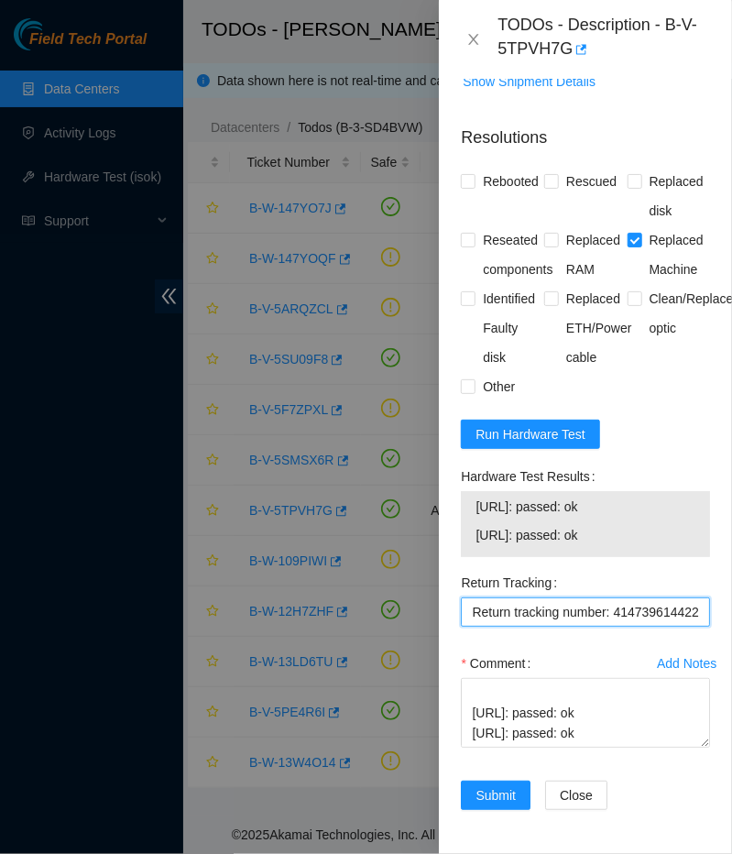
drag, startPoint x: 609, startPoint y: 615, endPoint x: 336, endPoint y: 614, distance: 272.9
click at [461, 614] on Tracking "Return tracking number: 414739614422" at bounding box center [585, 611] width 249 height 29
type Tracking "414739614422"
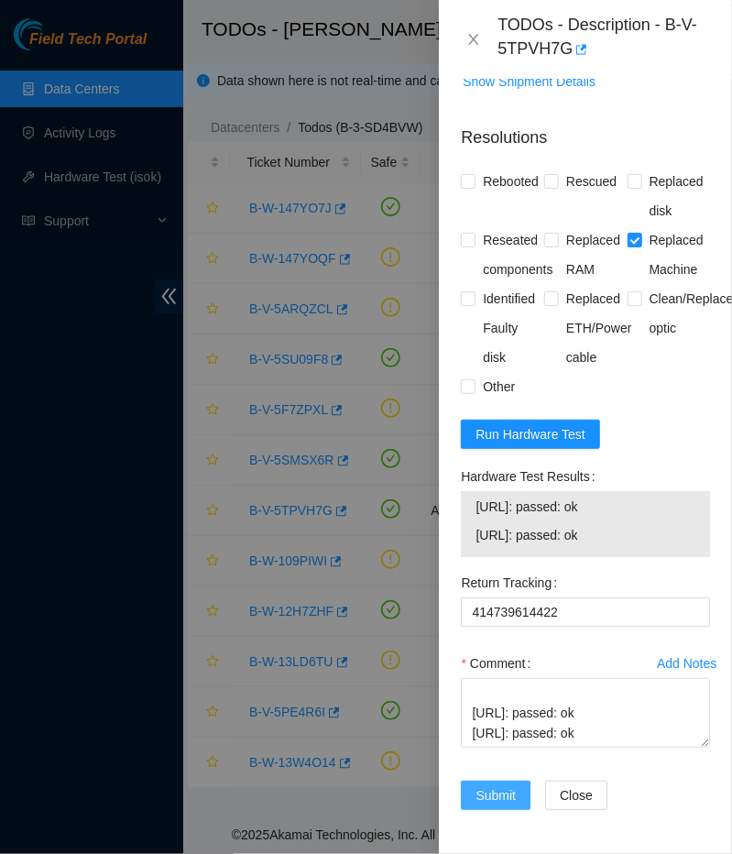
click at [501, 790] on span "Submit" at bounding box center [495, 795] width 40 height 20
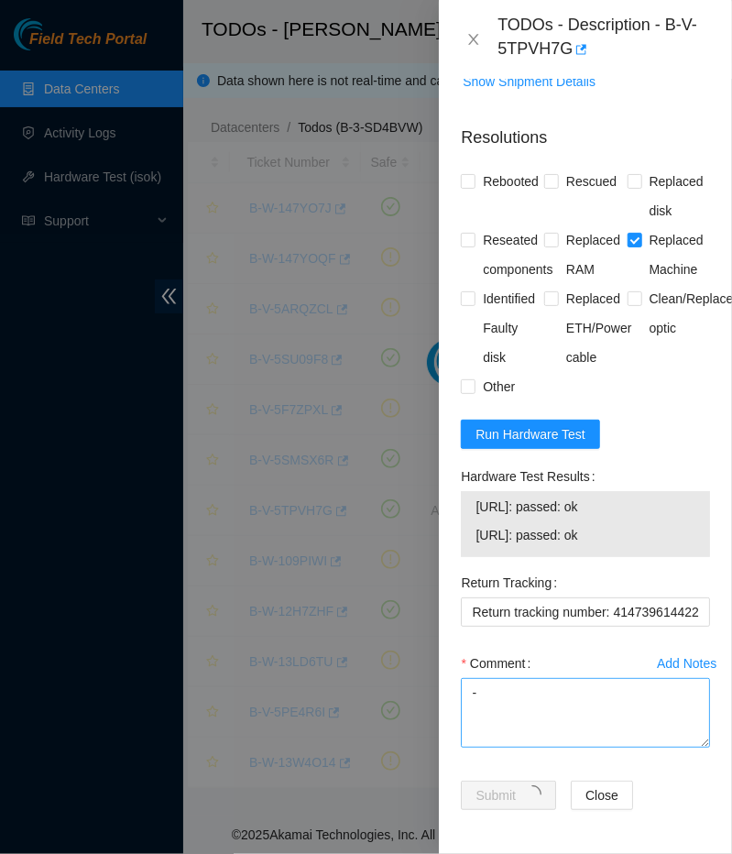
scroll to position [313, 0]
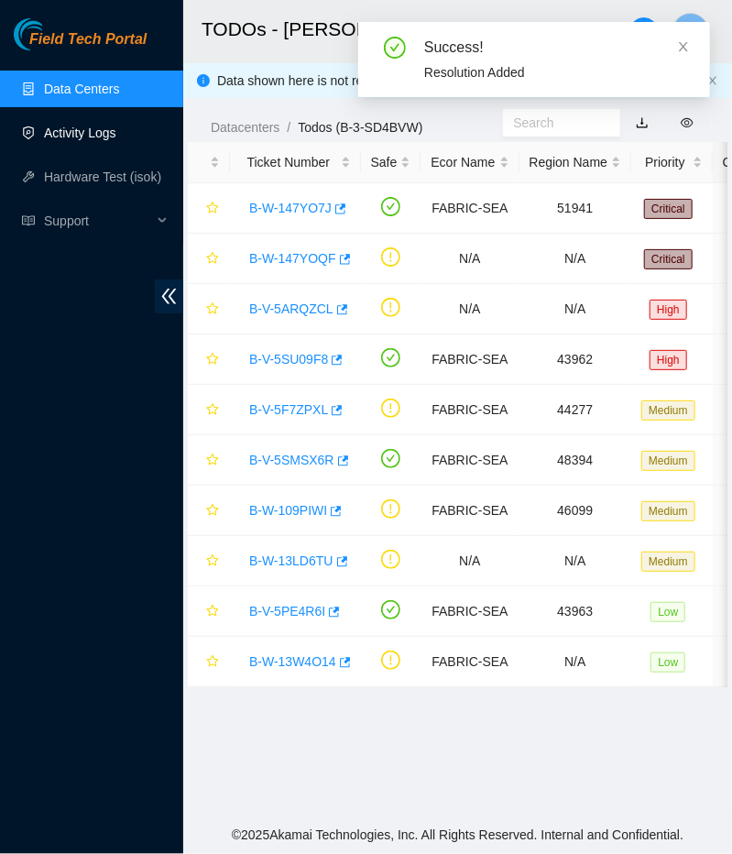
click at [116, 140] on link "Activity Logs" at bounding box center [80, 132] width 72 height 15
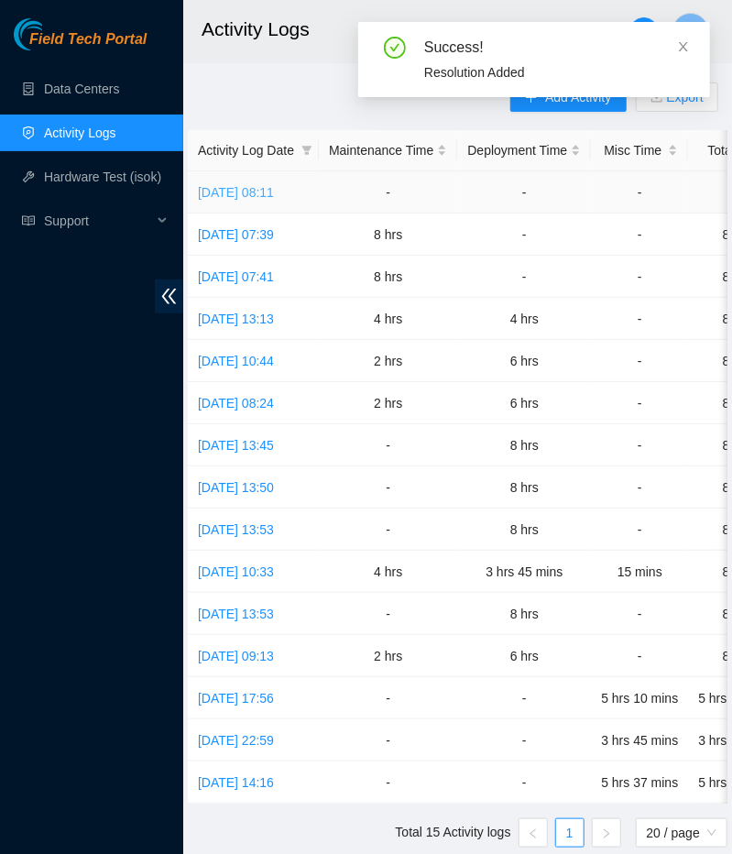
click at [274, 193] on link "[DATE] 08:11" at bounding box center [236, 192] width 76 height 15
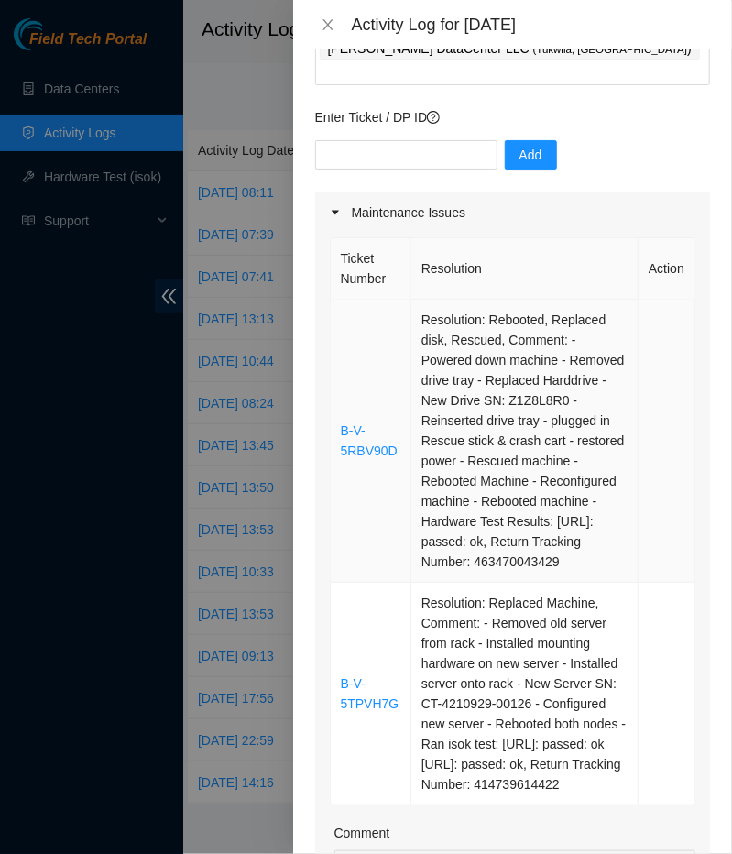
scroll to position [119, 0]
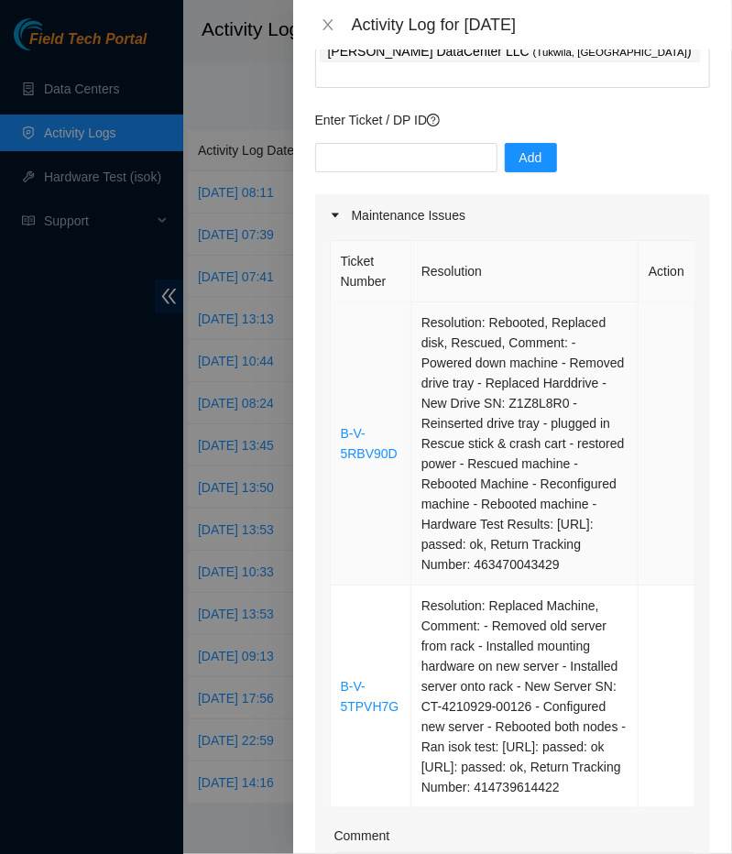
click at [468, 302] on td "Resolution: Rebooted, Replaced disk, Rescued, Comment: - Powered down machine -…" at bounding box center [524, 443] width 227 height 283
click at [378, 144] on input "text" at bounding box center [406, 157] width 182 height 29
paste input "B-V-5SMSX6R"
type input "B-V-5SMSX6R"
click at [519, 147] on span "Add" at bounding box center [530, 157] width 23 height 20
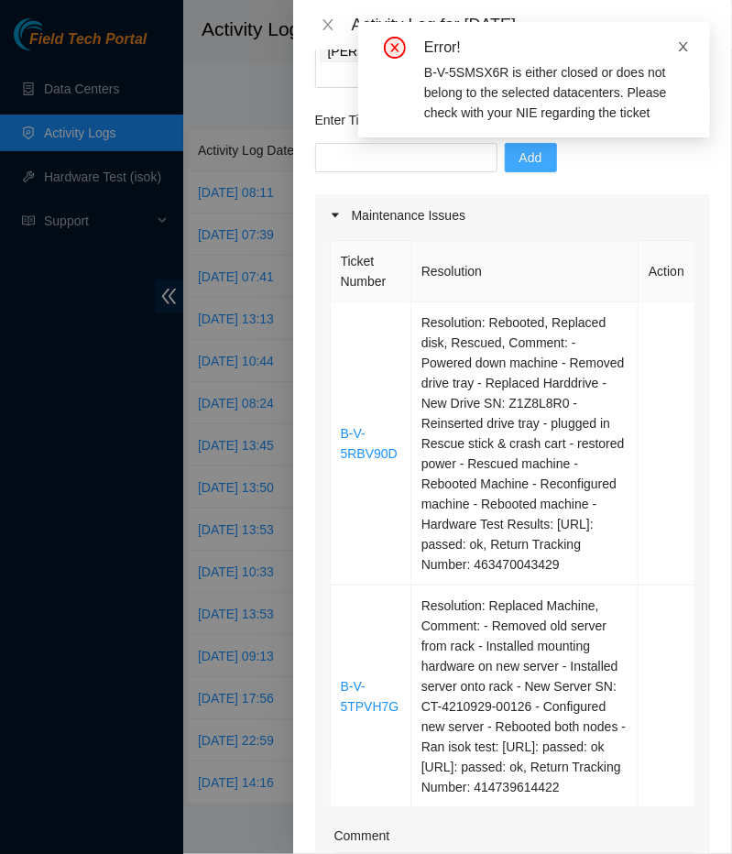
click at [680, 45] on icon "close" at bounding box center [683, 46] width 13 height 13
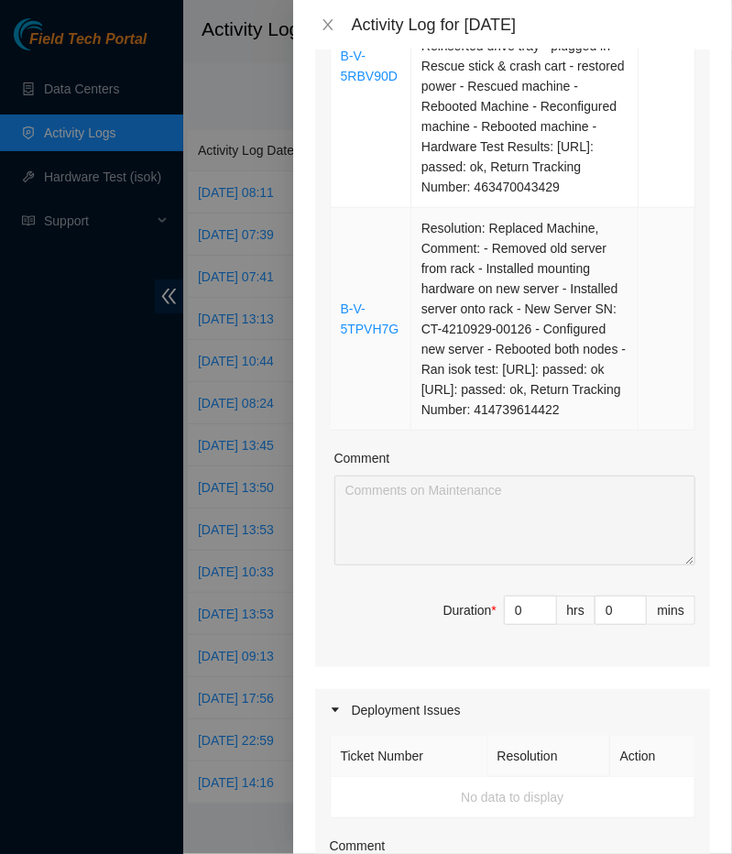
scroll to position [496, 0]
click at [531, 611] on input "0" at bounding box center [530, 609] width 51 height 27
click at [531, 611] on input at bounding box center [530, 609] width 51 height 27
type input "8"
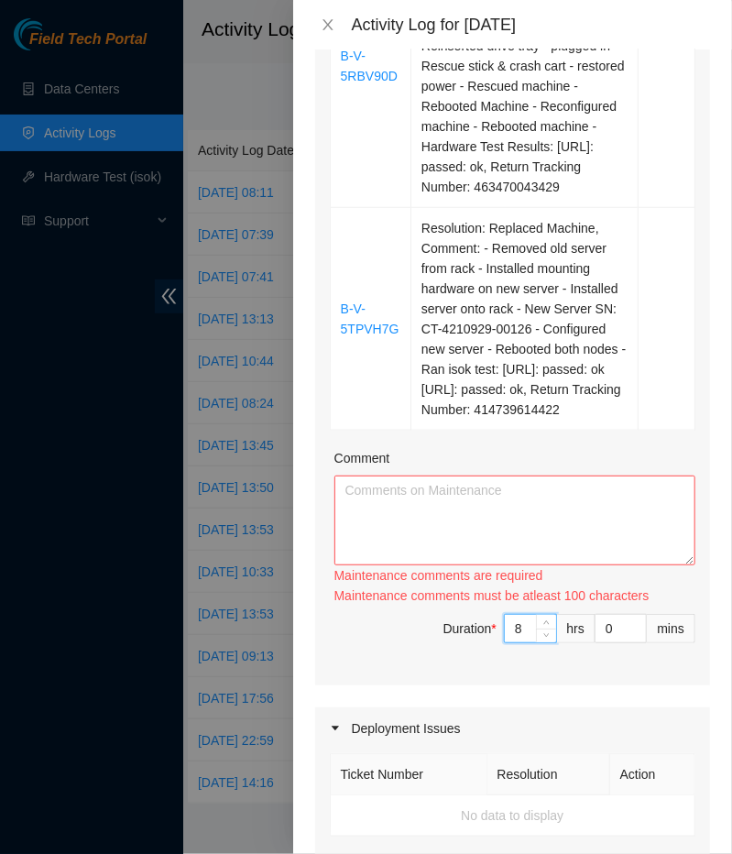
type input "8"
click at [504, 531] on textarea "Comment" at bounding box center [514, 520] width 361 height 90
paste textarea "Activity Log [DATE] -----------------------------------------------------------…"
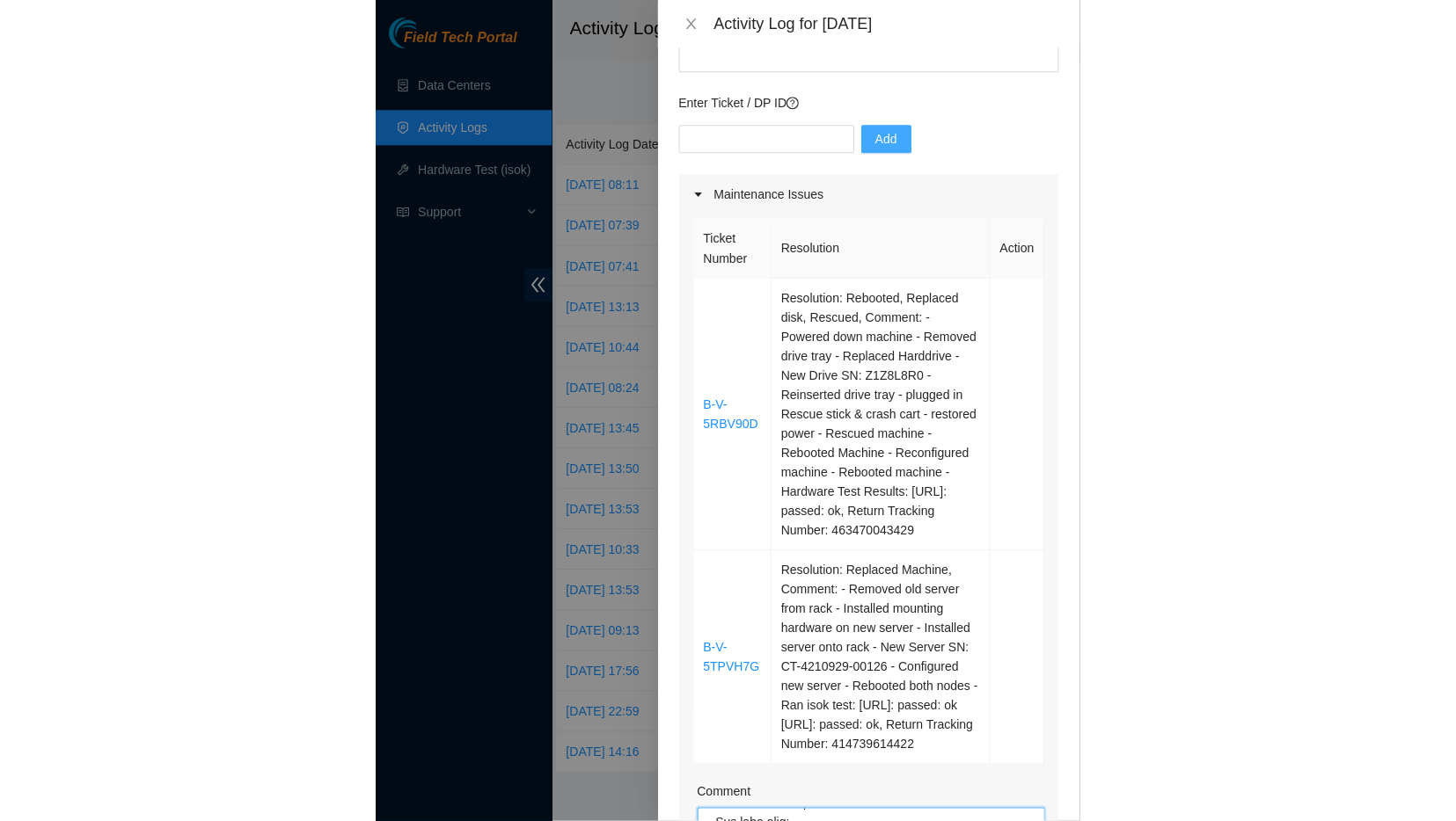
scroll to position [0, 0]
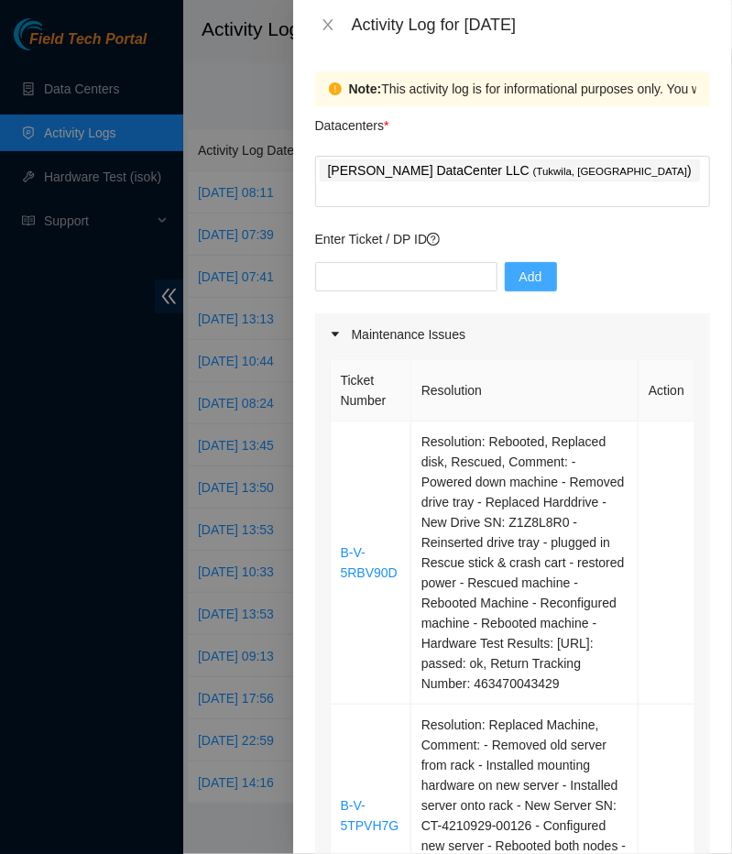
type textarea "Activity Log [DATE] -----------------------------------------------------------…"
click at [289, 292] on div at bounding box center [366, 427] width 732 height 854
click at [327, 27] on icon "close" at bounding box center [327, 24] width 10 height 11
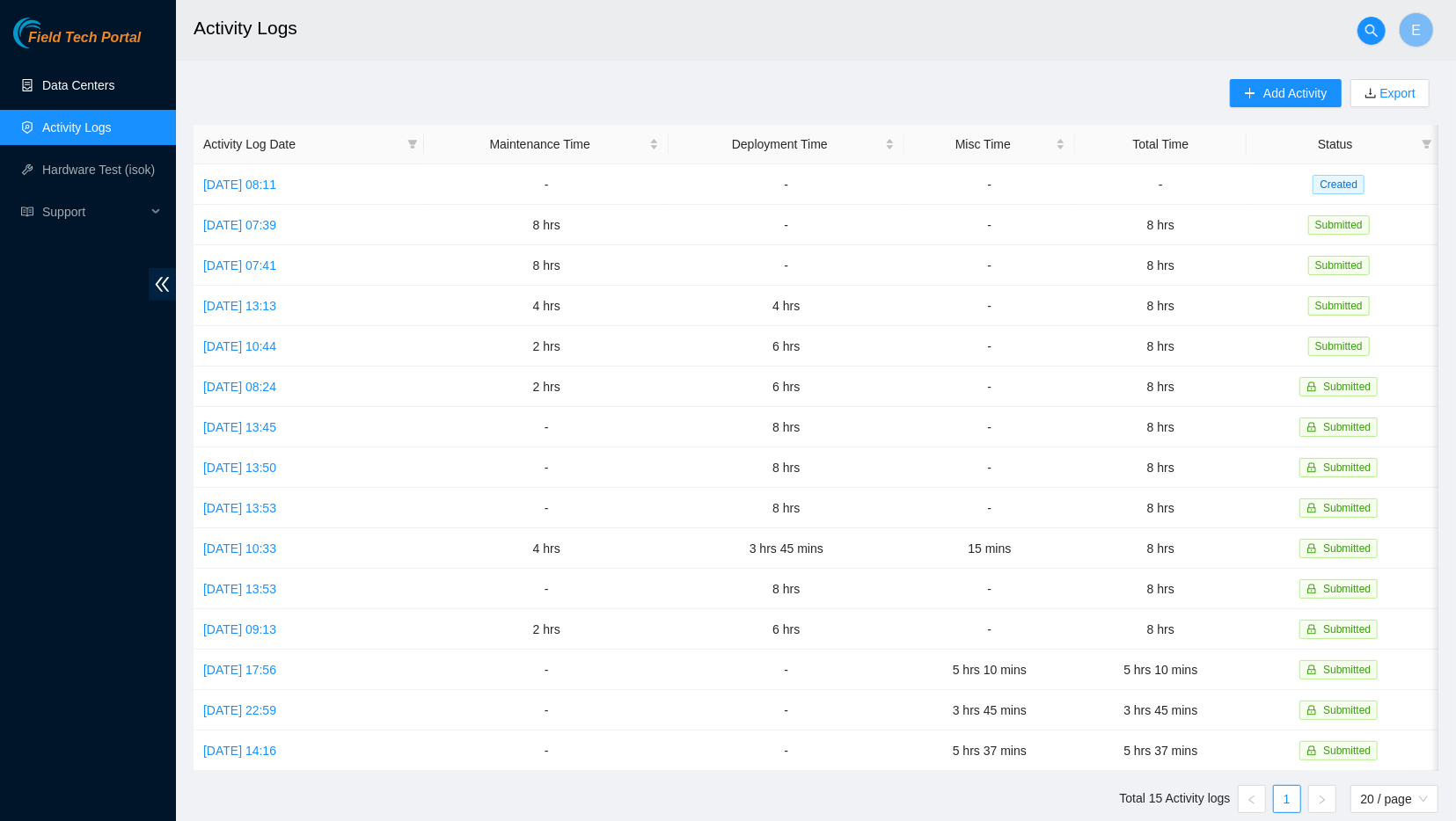
click at [75, 91] on link "Data Centers" at bounding box center [78, 85] width 72 height 14
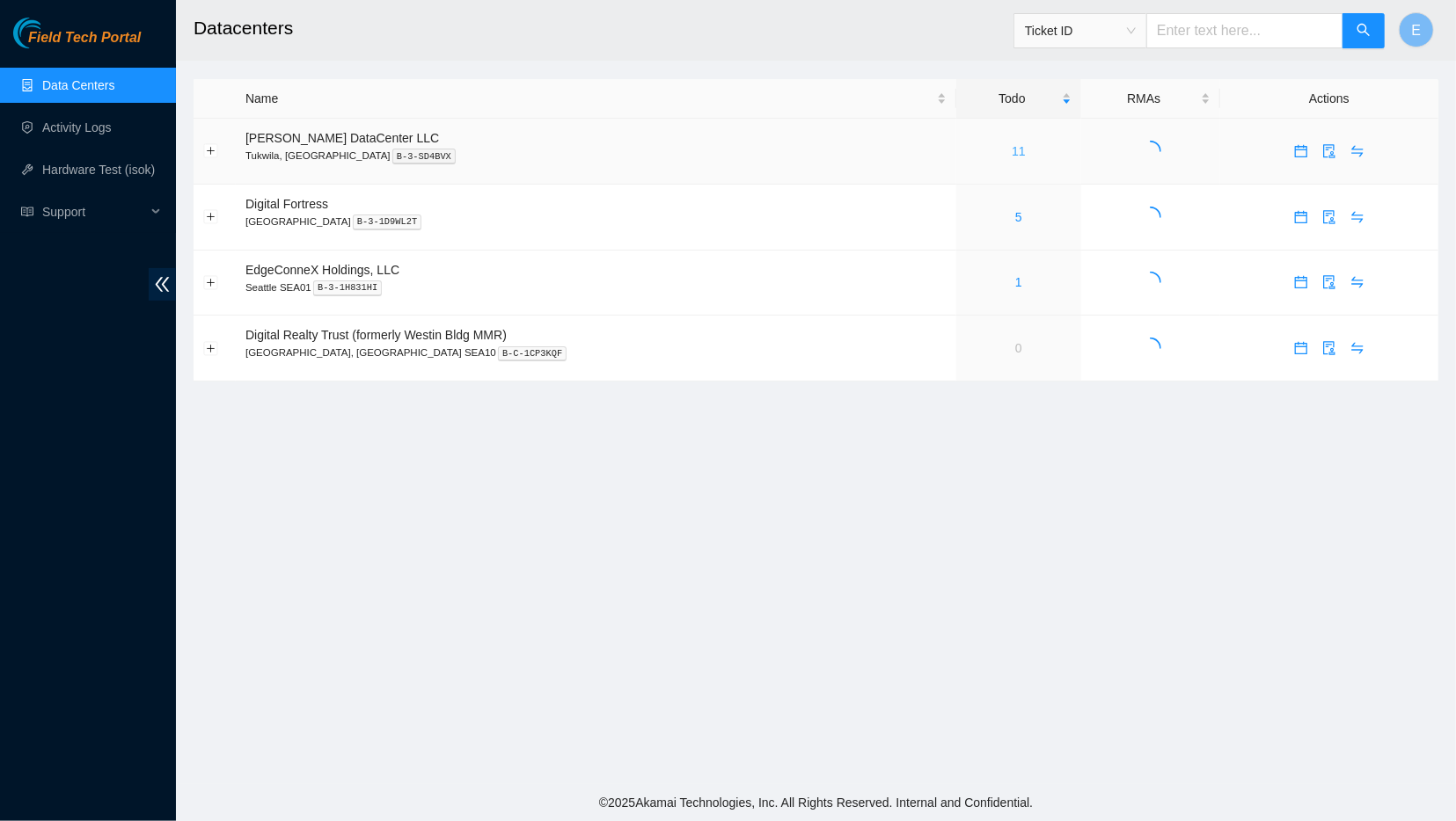
click at [1011, 155] on link "11" at bounding box center [1018, 151] width 14 height 14
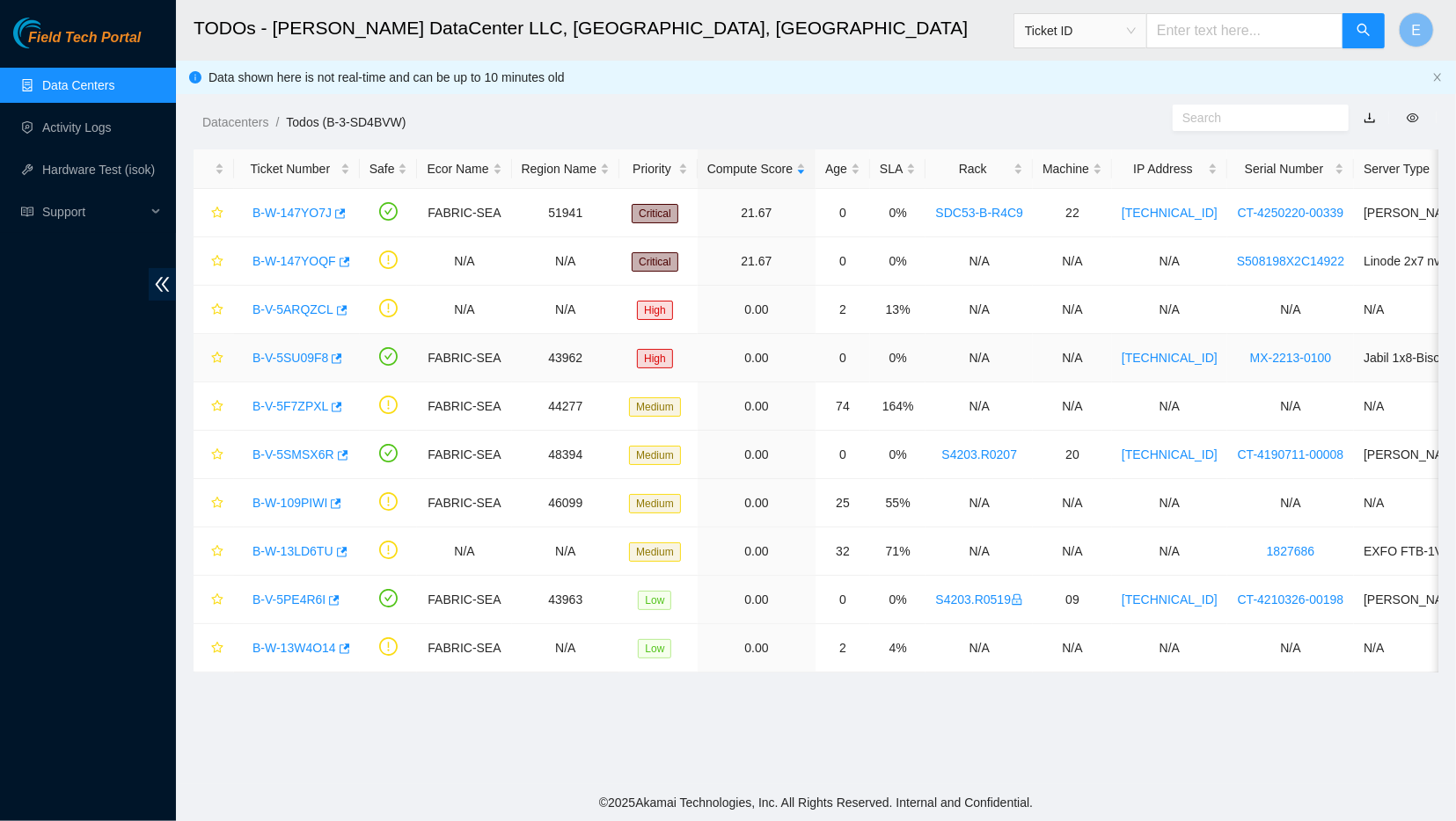
click at [294, 352] on link "B-V-5SU09F8" at bounding box center [290, 357] width 76 height 14
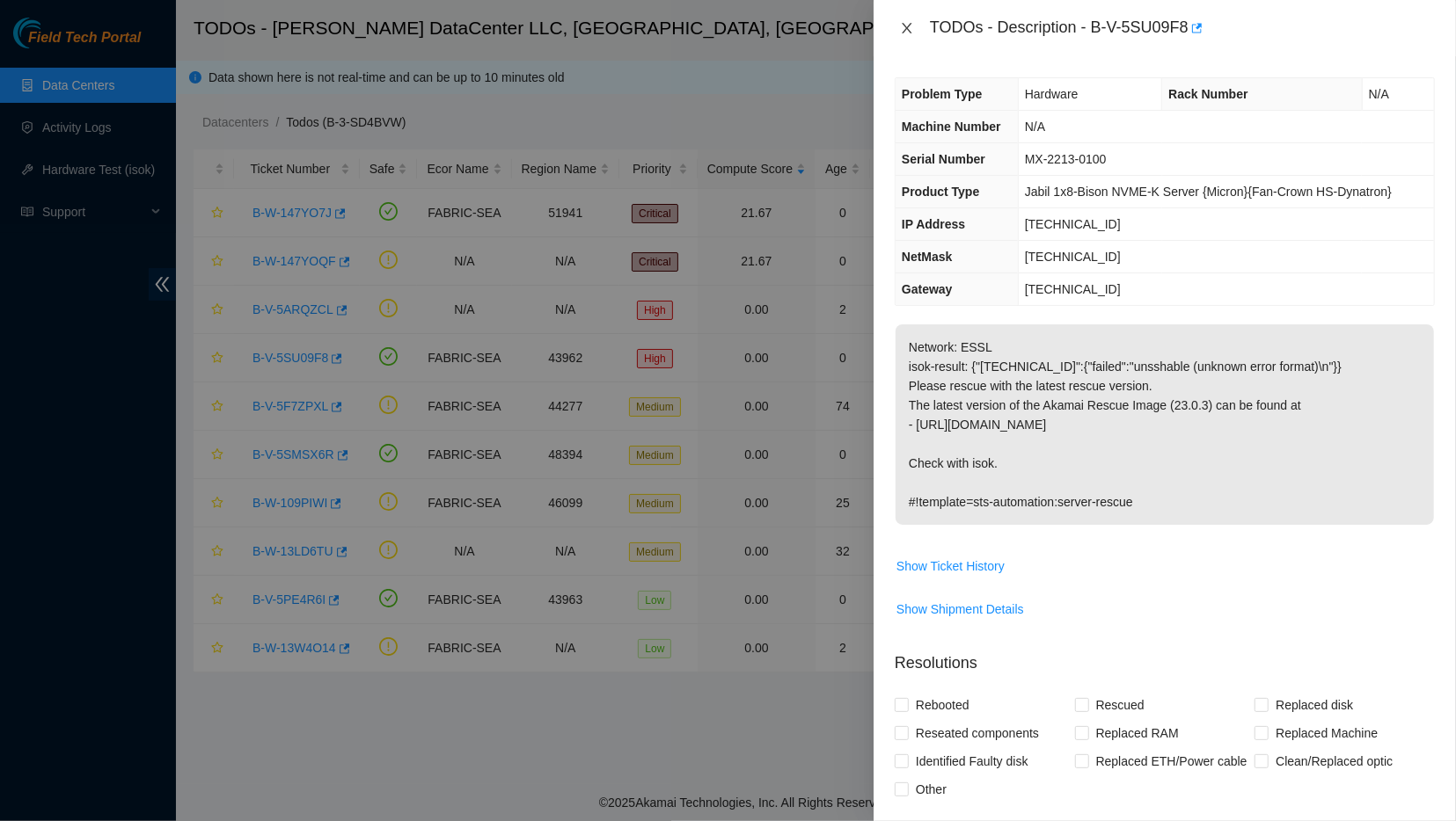
click at [905, 26] on icon "close" at bounding box center [907, 28] width 14 height 14
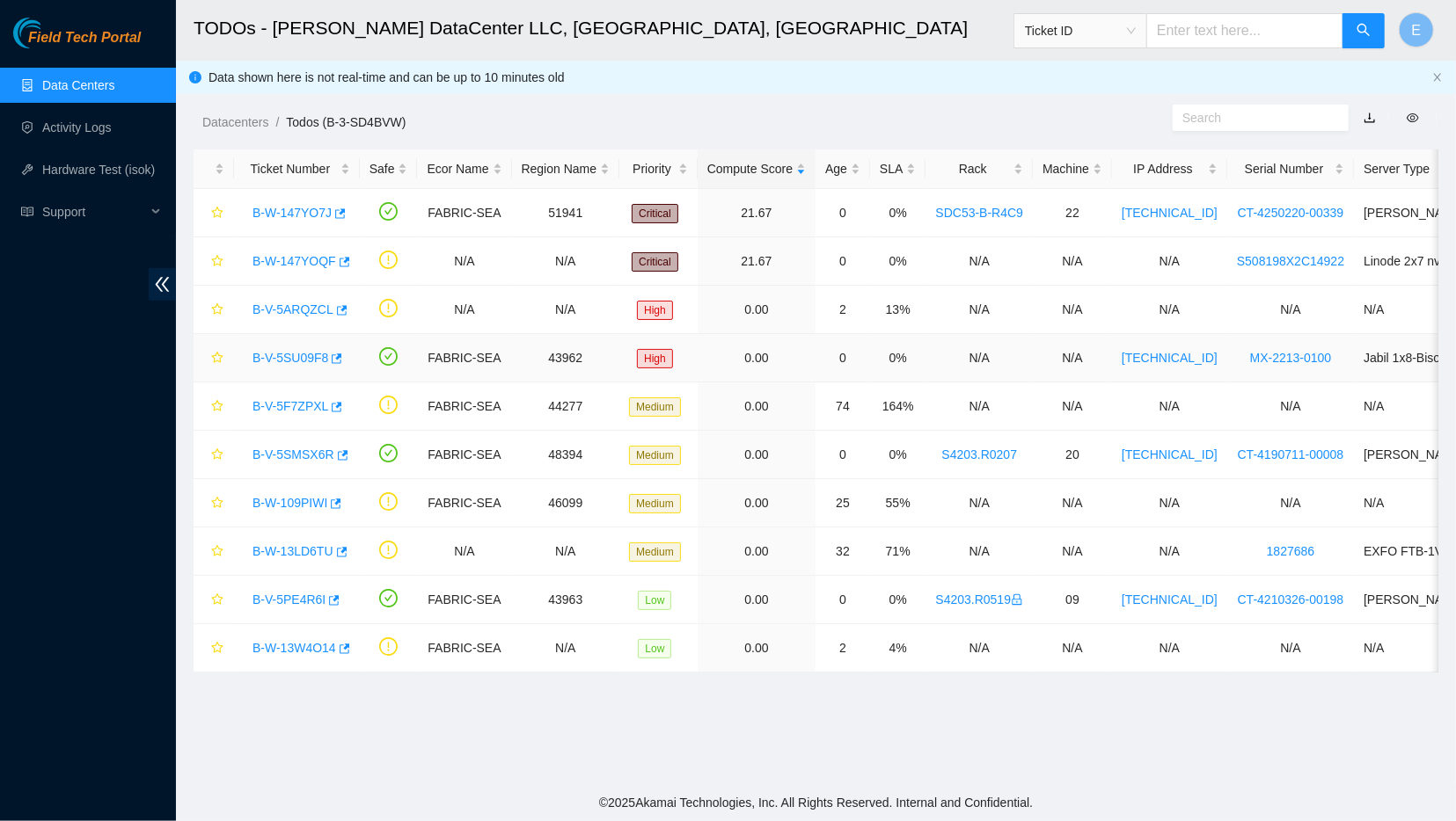
click at [300, 360] on link "B-V-5SU09F8" at bounding box center [290, 357] width 76 height 14
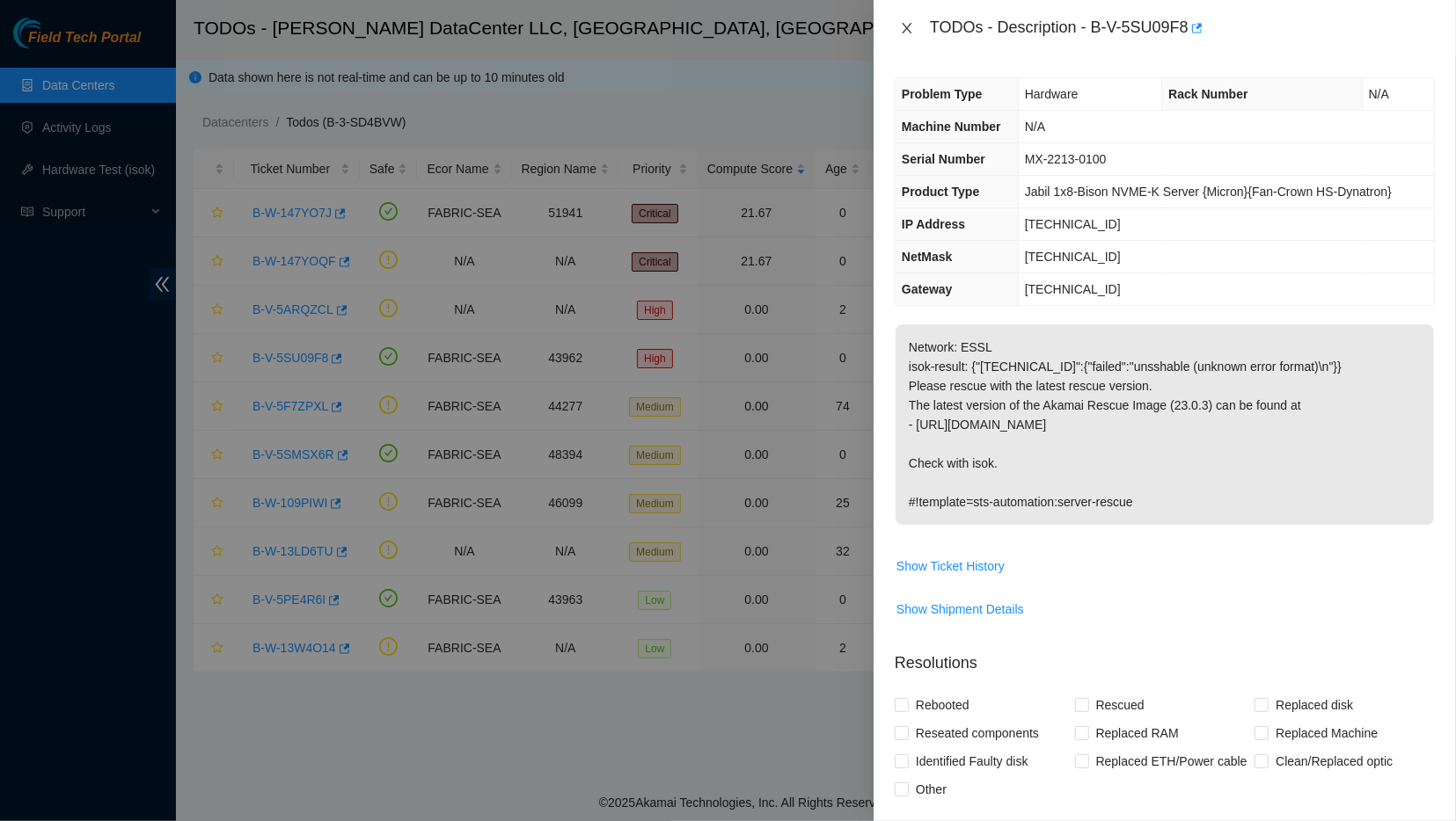
click at [906, 23] on icon "close" at bounding box center [907, 28] width 14 height 14
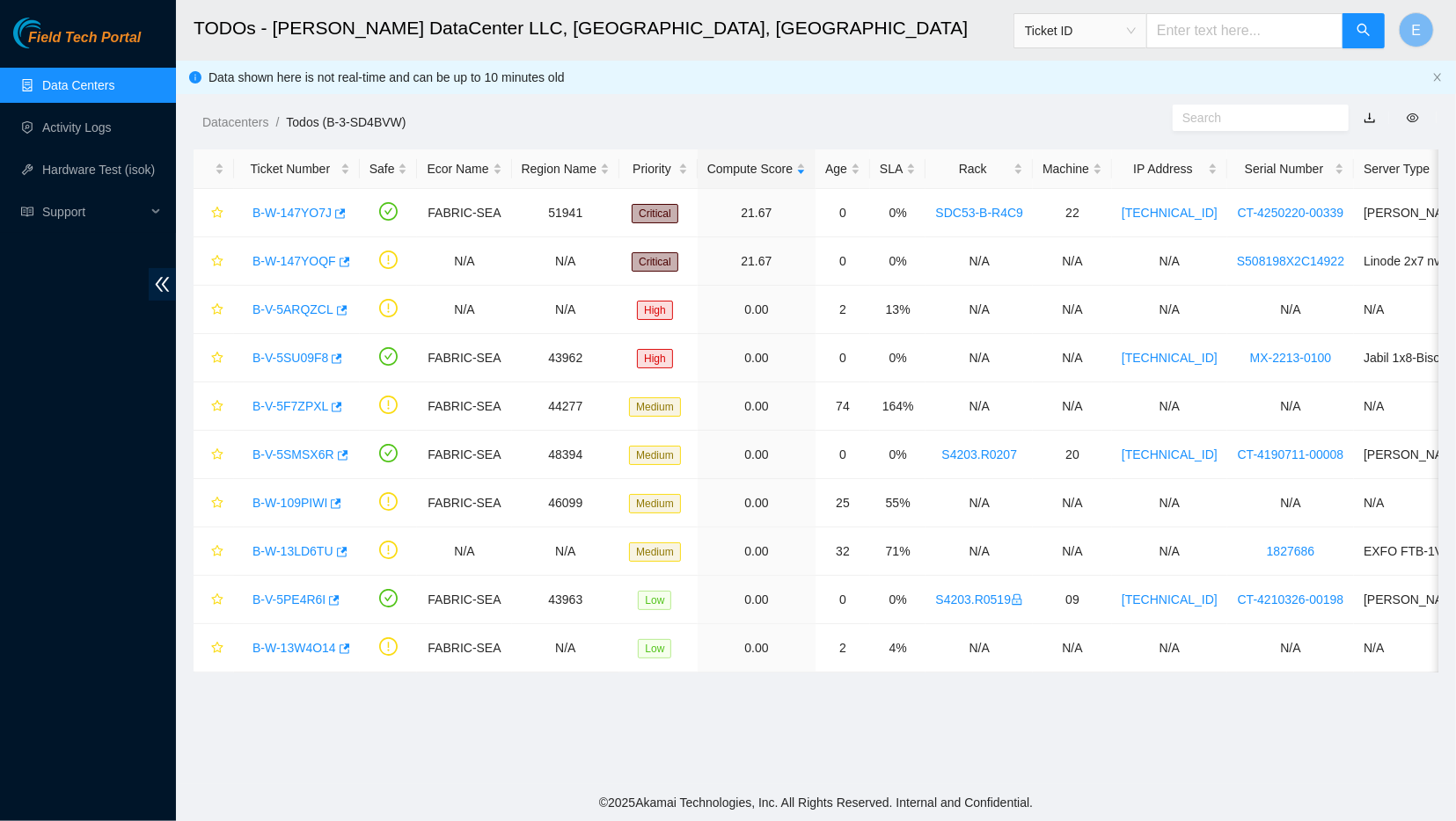
click at [1365, 119] on link "button" at bounding box center [1370, 117] width 12 height 14
click at [1119, 99] on div "Datacenters / Todos (B-3-SD4BVW) /" at bounding box center [655, 83] width 959 height 99
click at [113, 92] on link "Data Centers" at bounding box center [78, 85] width 72 height 14
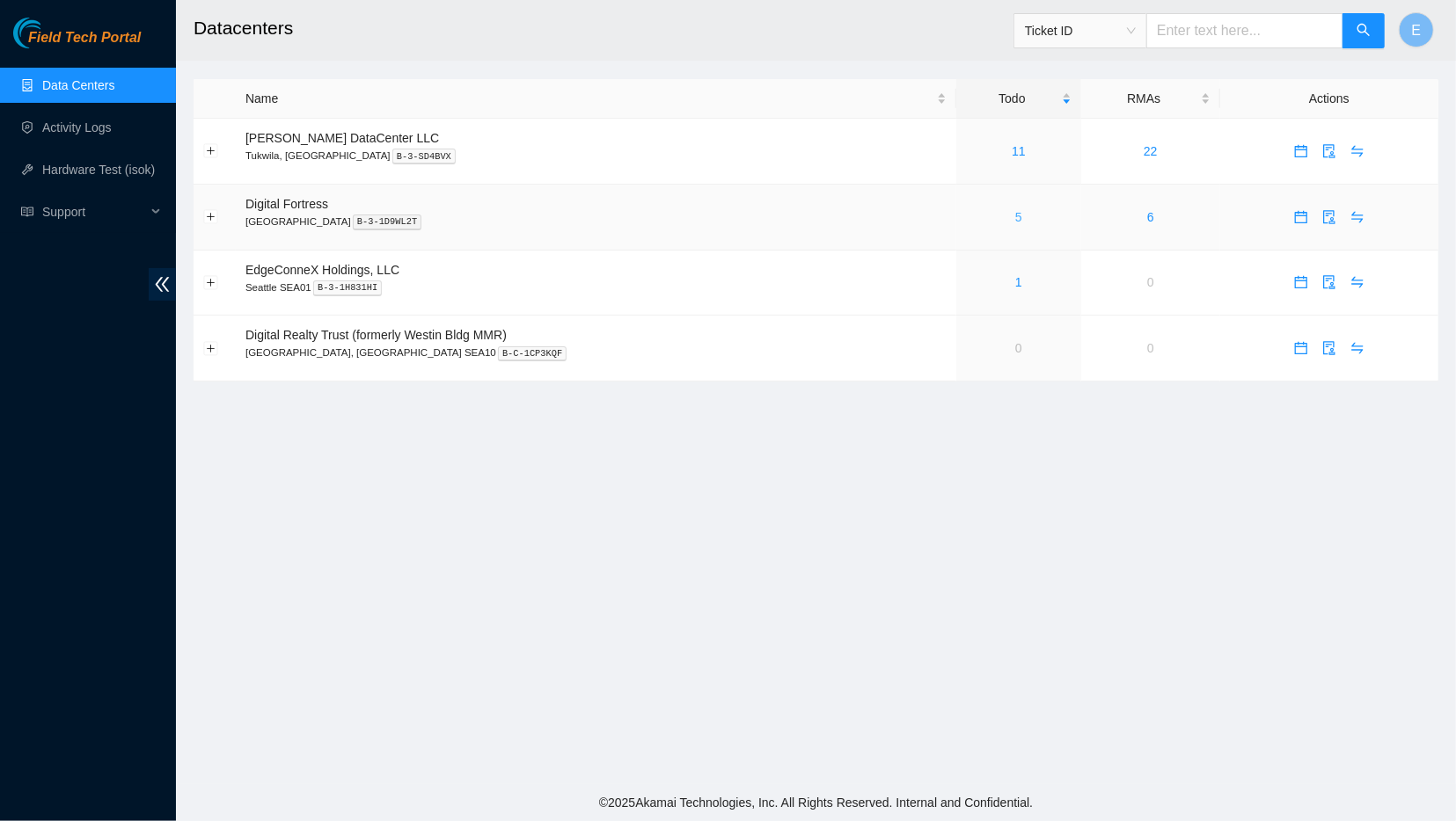
click at [1015, 218] on link "5" at bounding box center [1018, 217] width 7 height 14
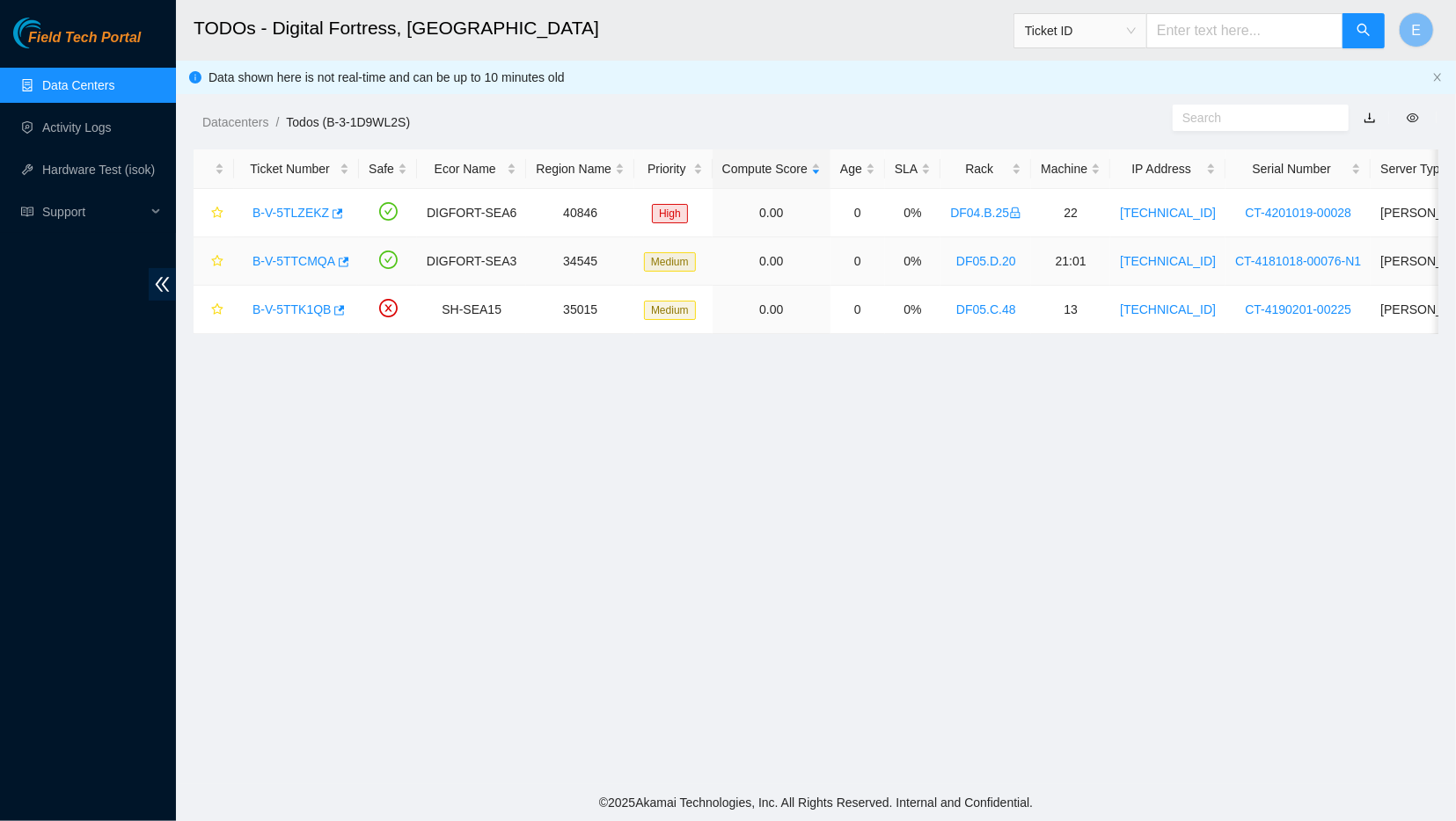
click at [282, 257] on link "B-V-5TTCMQA" at bounding box center [294, 261] width 83 height 14
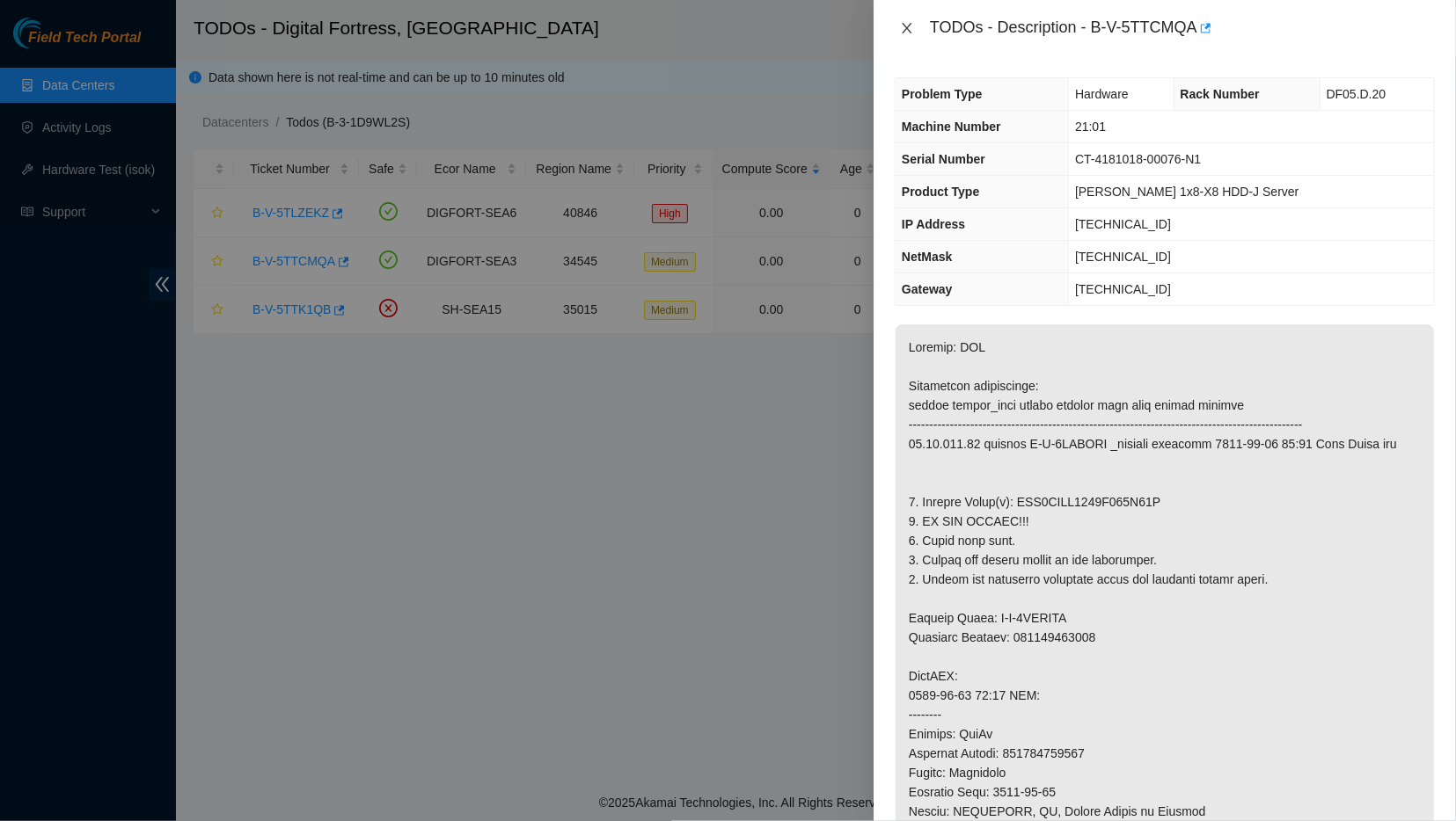
click at [912, 21] on button "Close" at bounding box center [907, 28] width 25 height 16
